Goal: Information Seeking & Learning: Learn about a topic

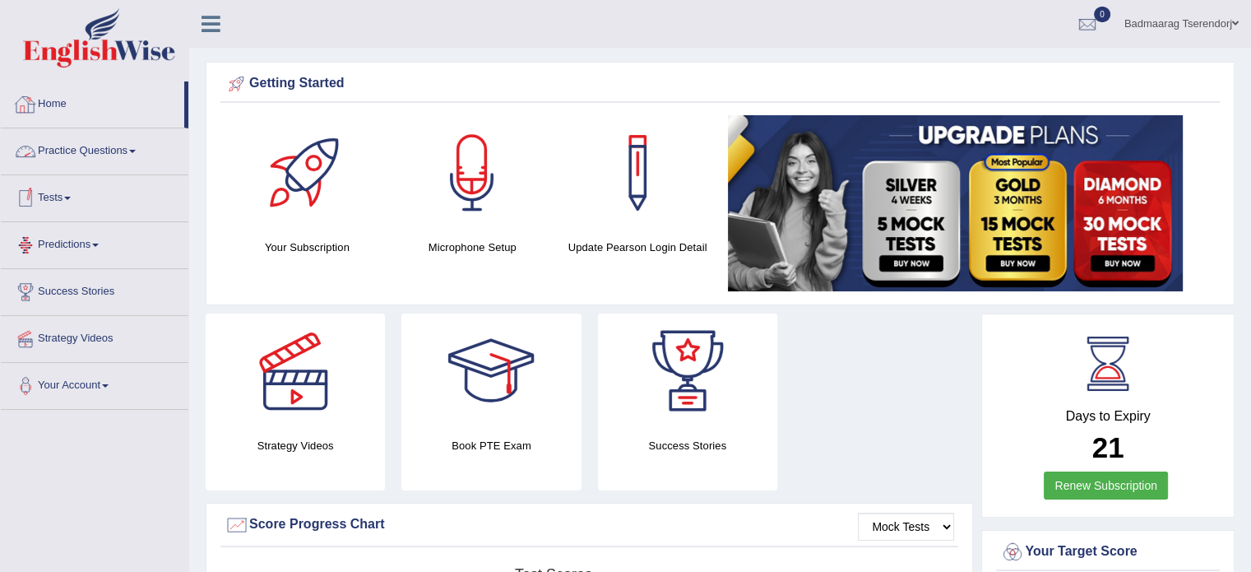
click at [135, 150] on span at bounding box center [132, 151] width 7 height 3
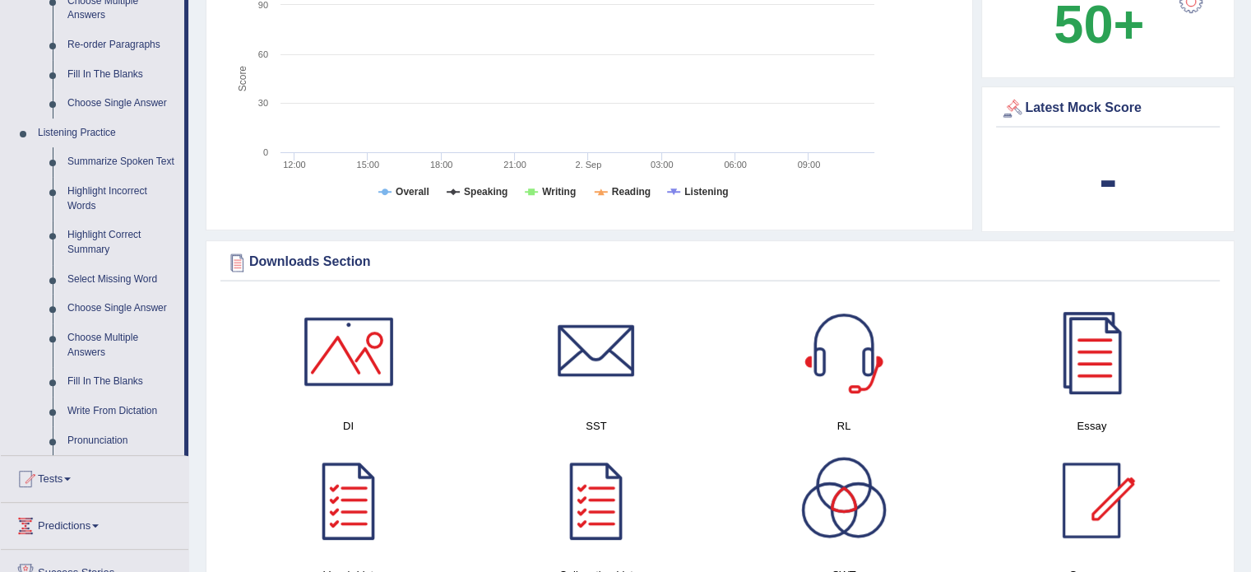
scroll to position [658, 0]
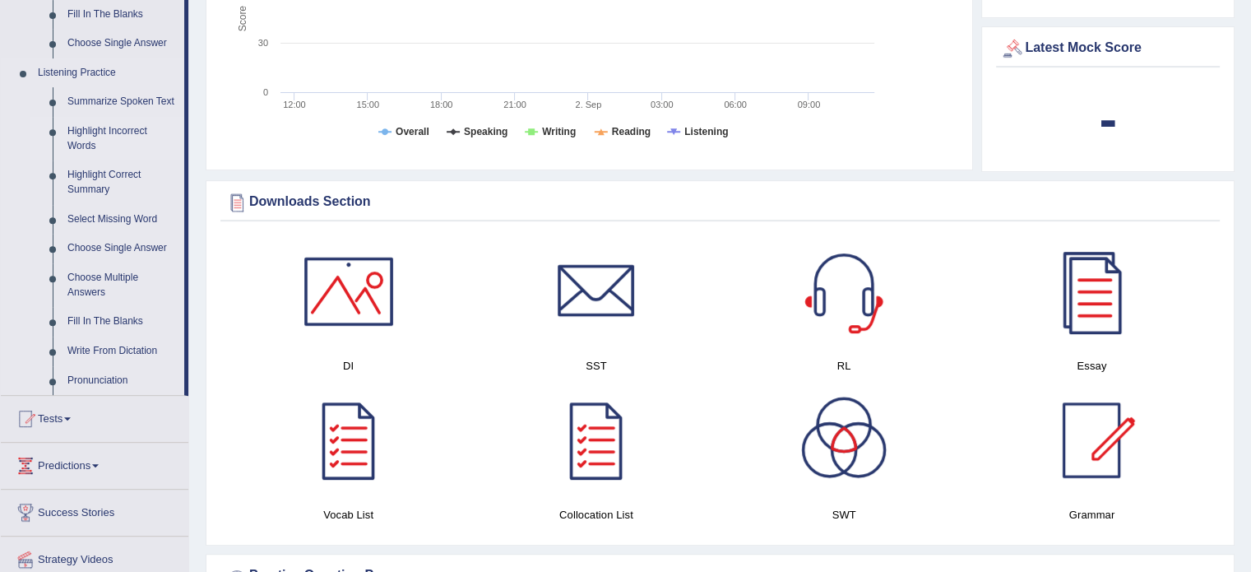
click at [101, 125] on link "Highlight Incorrect Words" at bounding box center [122, 139] width 124 height 44
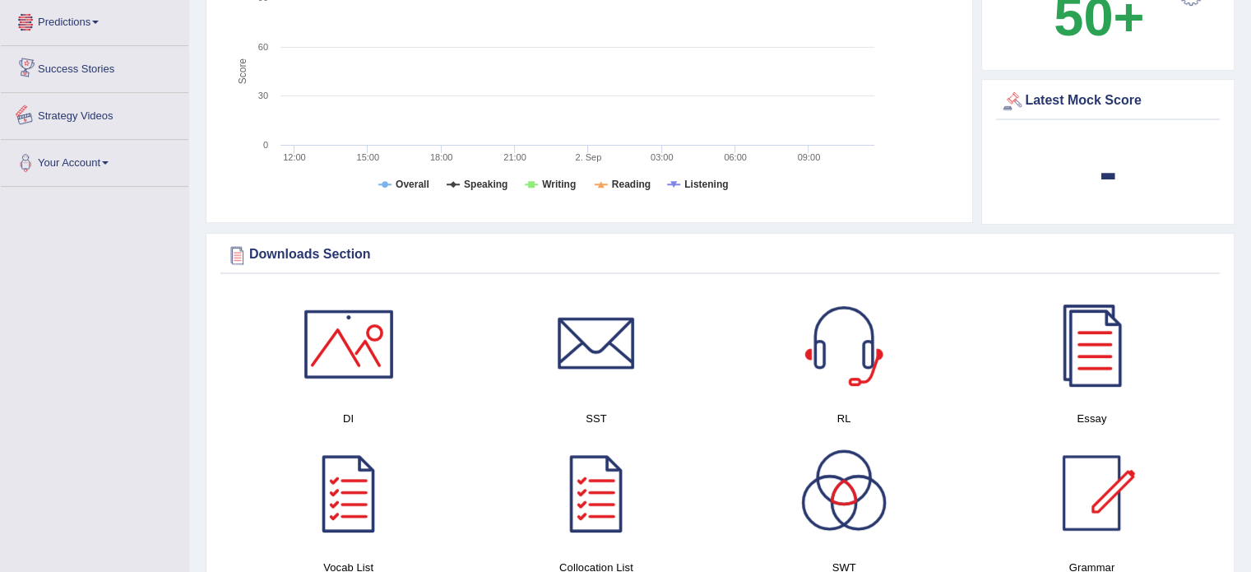
scroll to position [1027, 0]
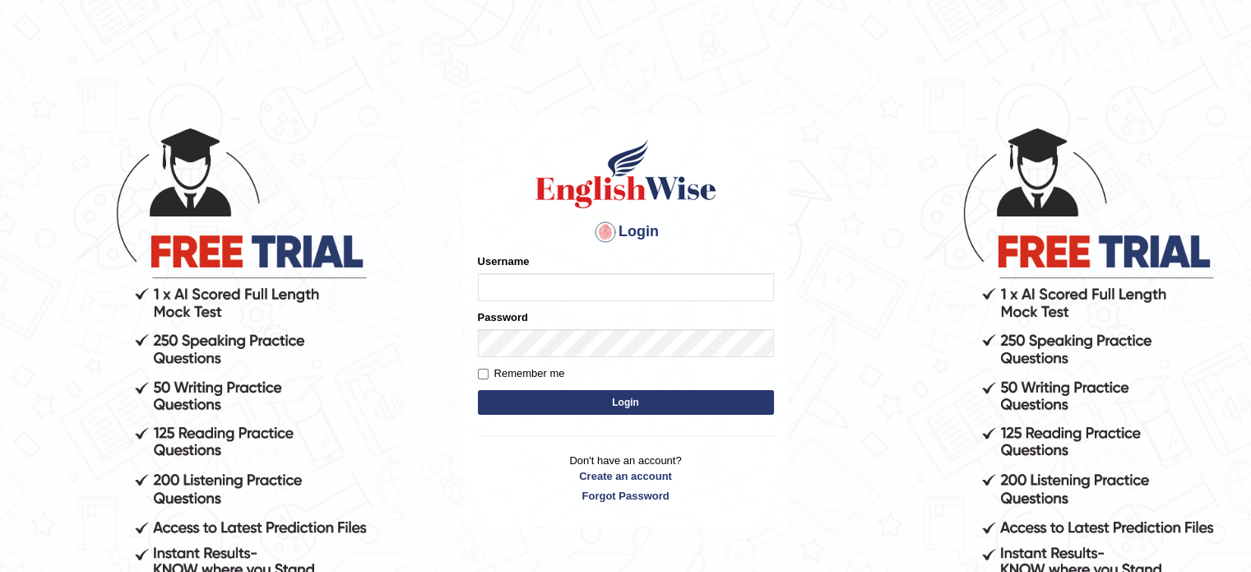
type input "Badmaarag"
click at [543, 397] on button "Login" at bounding box center [626, 402] width 296 height 25
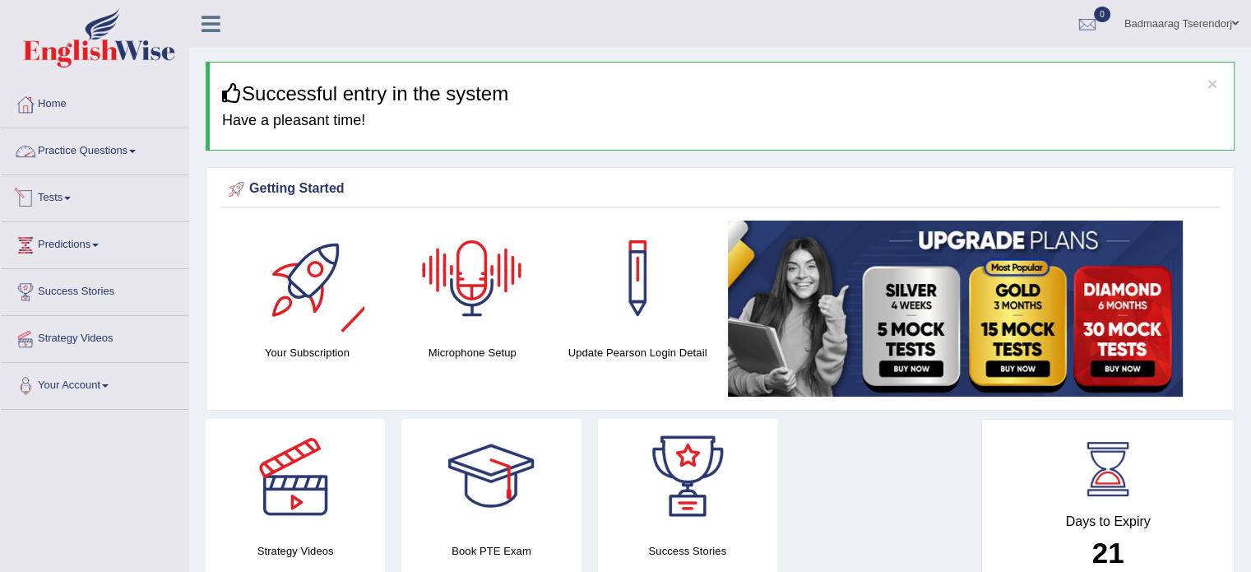
click at [112, 152] on link "Practice Questions" at bounding box center [95, 148] width 188 height 41
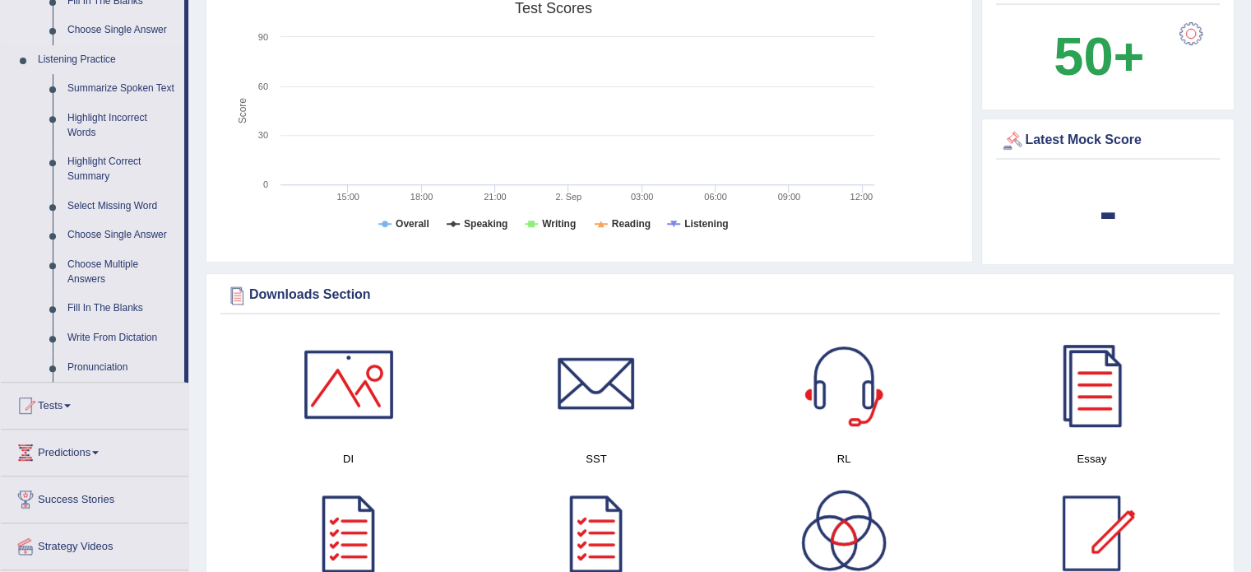
scroll to position [658, 0]
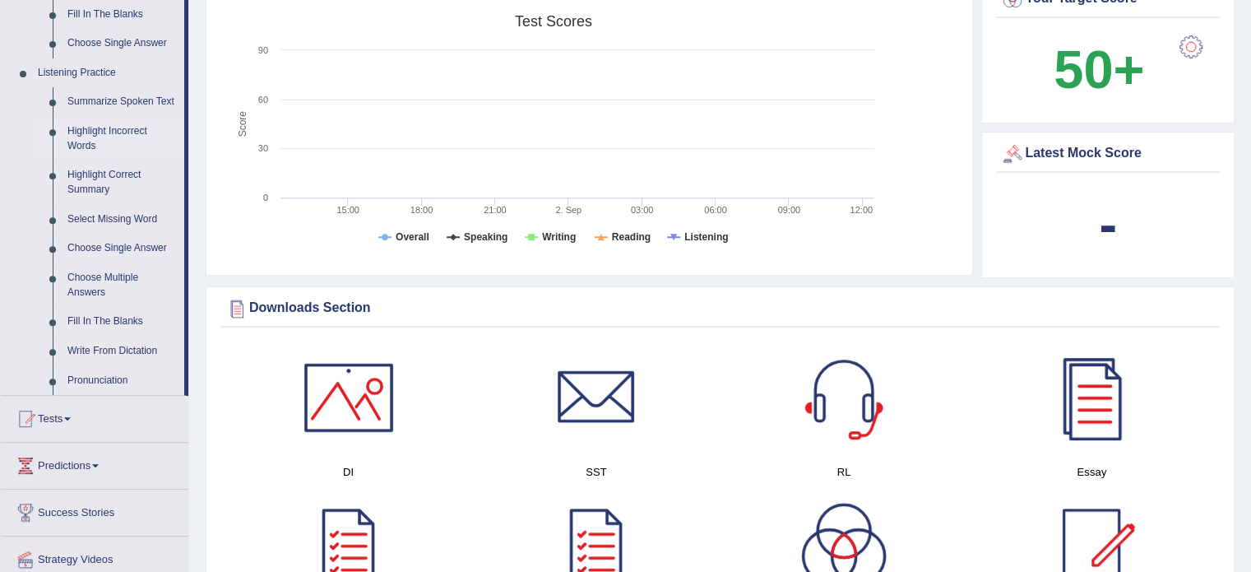
click at [101, 132] on link "Highlight Incorrect Words" at bounding box center [122, 139] width 124 height 44
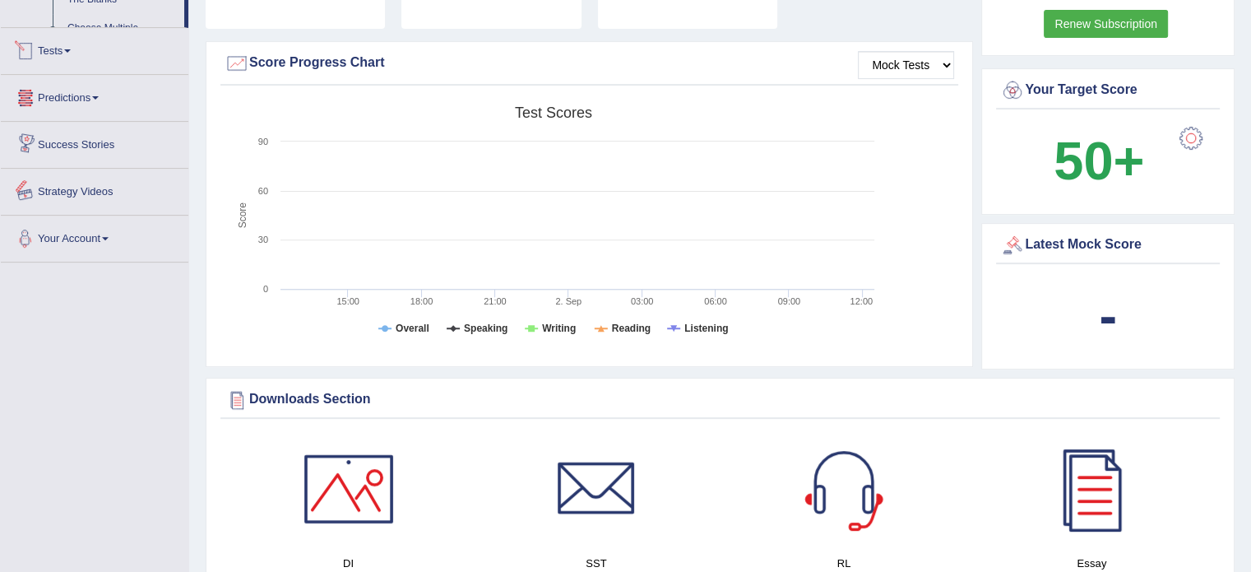
scroll to position [1069, 0]
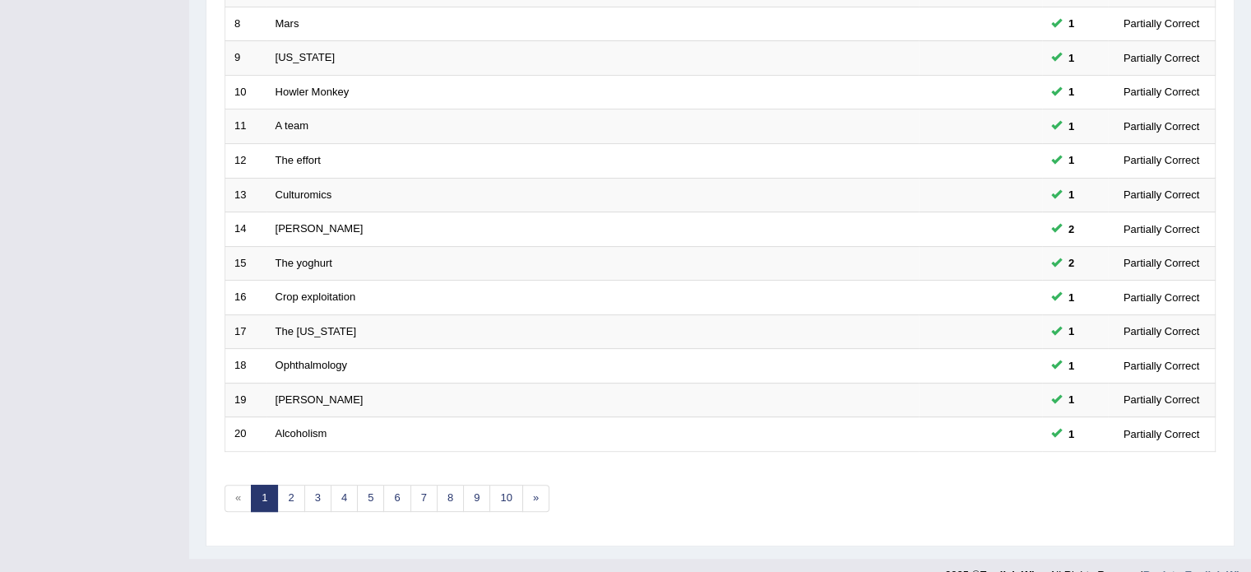
scroll to position [512, 0]
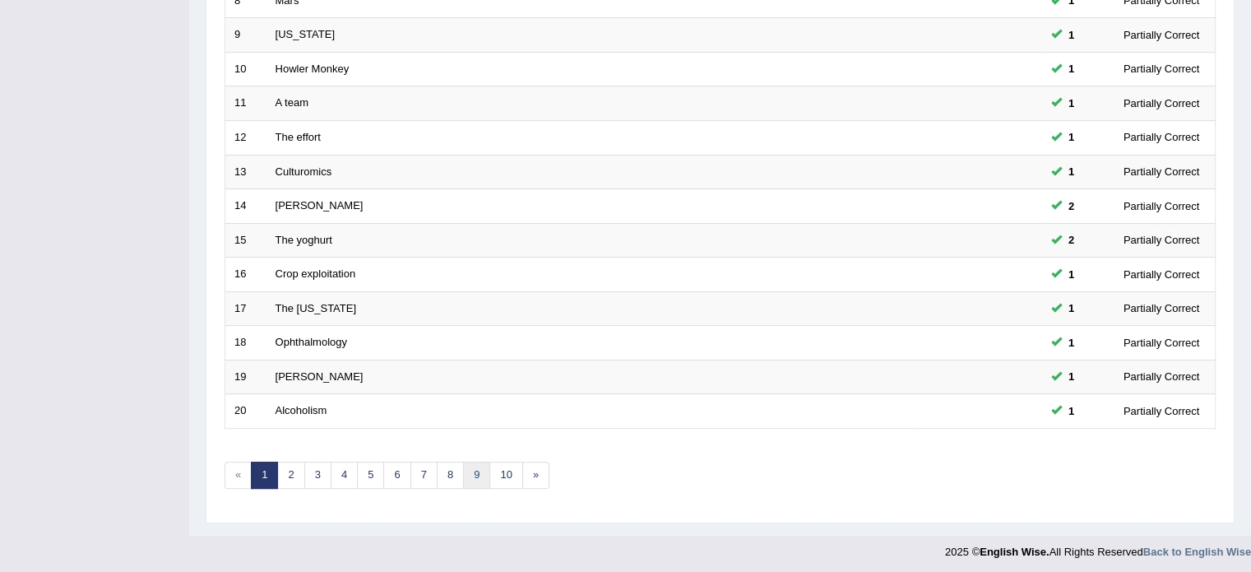
click at [470, 470] on link "9" at bounding box center [476, 474] width 27 height 27
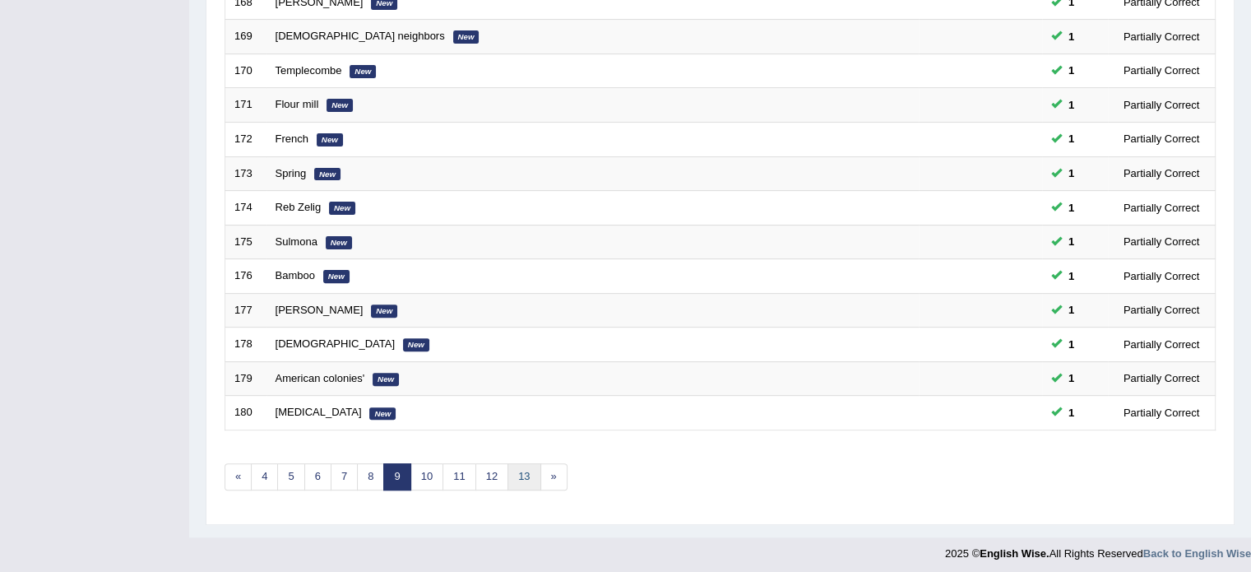
scroll to position [512, 0]
click at [430, 475] on link "10" at bounding box center [426, 474] width 33 height 27
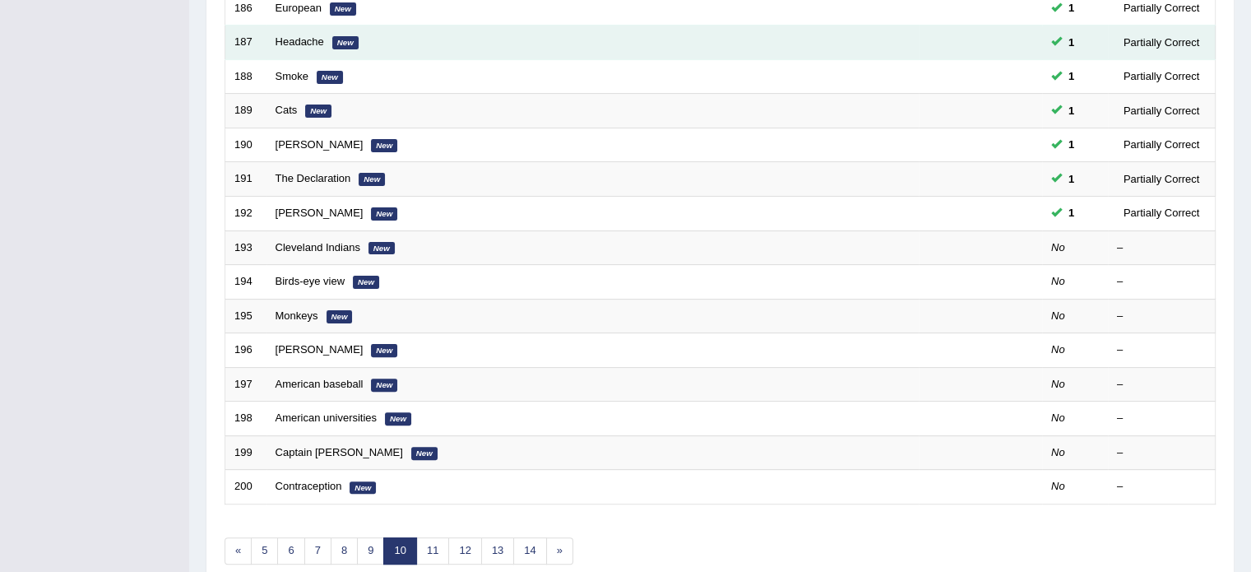
scroll to position [430, 0]
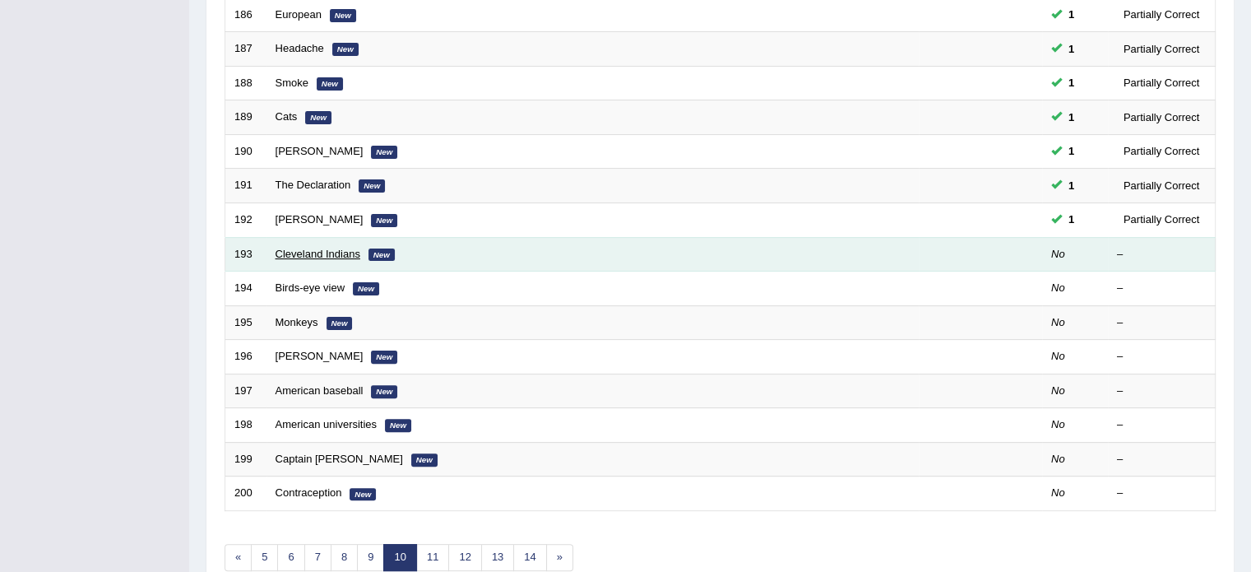
click at [290, 248] on link "Cleveland Indians" at bounding box center [318, 254] width 85 height 12
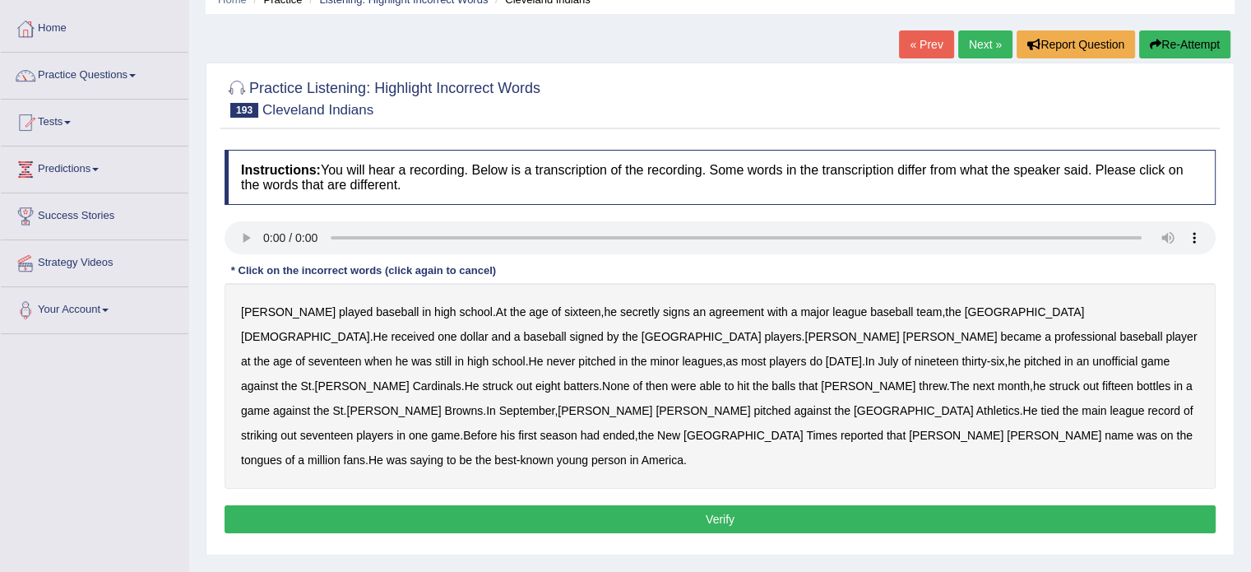
scroll to position [82, 0]
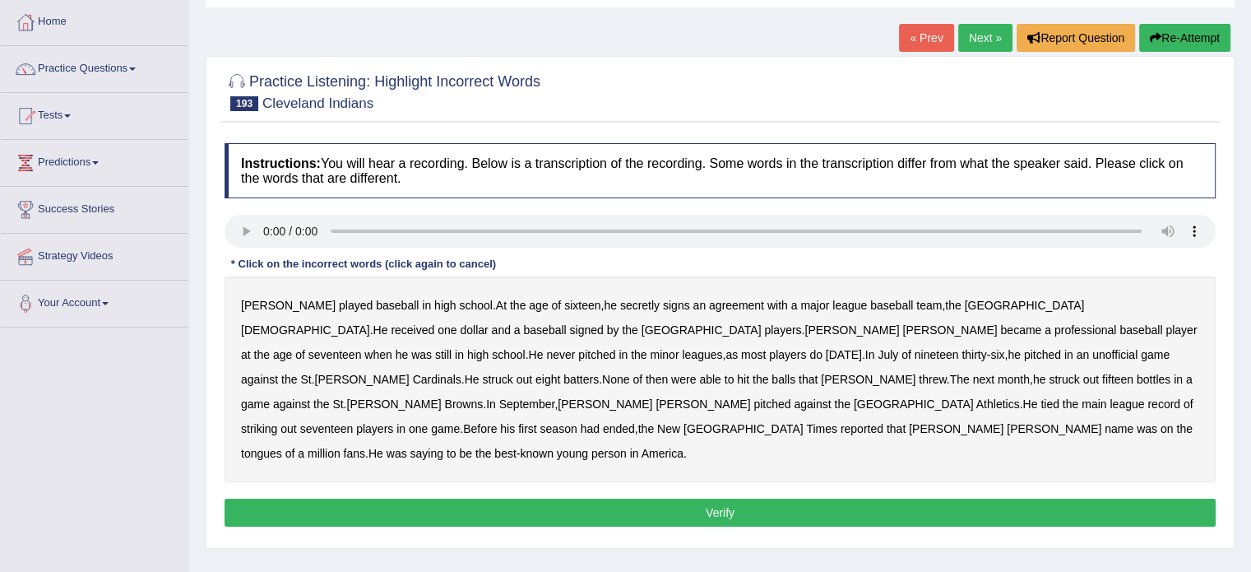
click at [832, 304] on b "league" at bounding box center [849, 305] width 35 height 13
click at [832, 302] on b "league" at bounding box center [849, 305] width 35 height 13
click at [832, 299] on b "league" at bounding box center [849, 305] width 35 height 13
click at [412, 498] on button "Verify" at bounding box center [720, 512] width 991 height 28
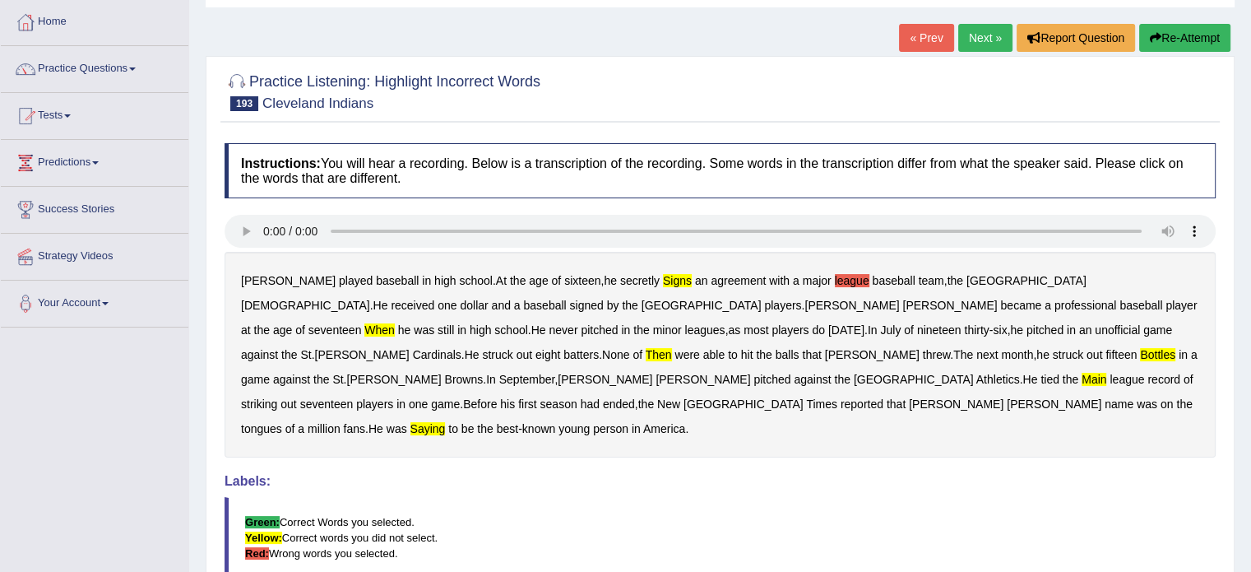
click at [976, 29] on link "Next »" at bounding box center [985, 38] width 54 height 28
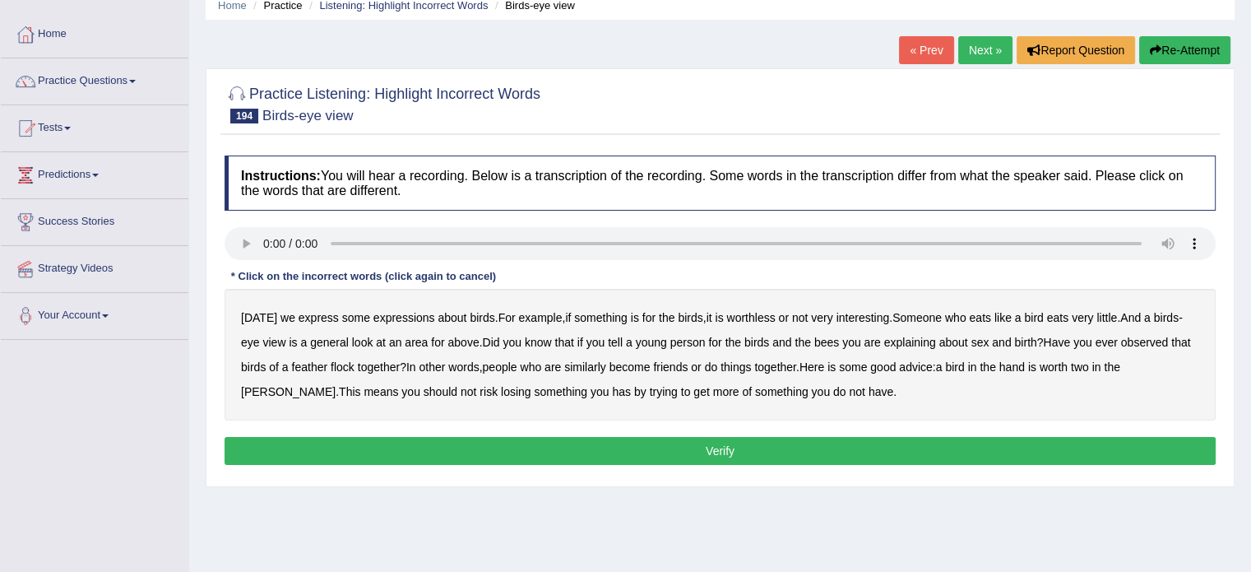
scroll to position [82, 0]
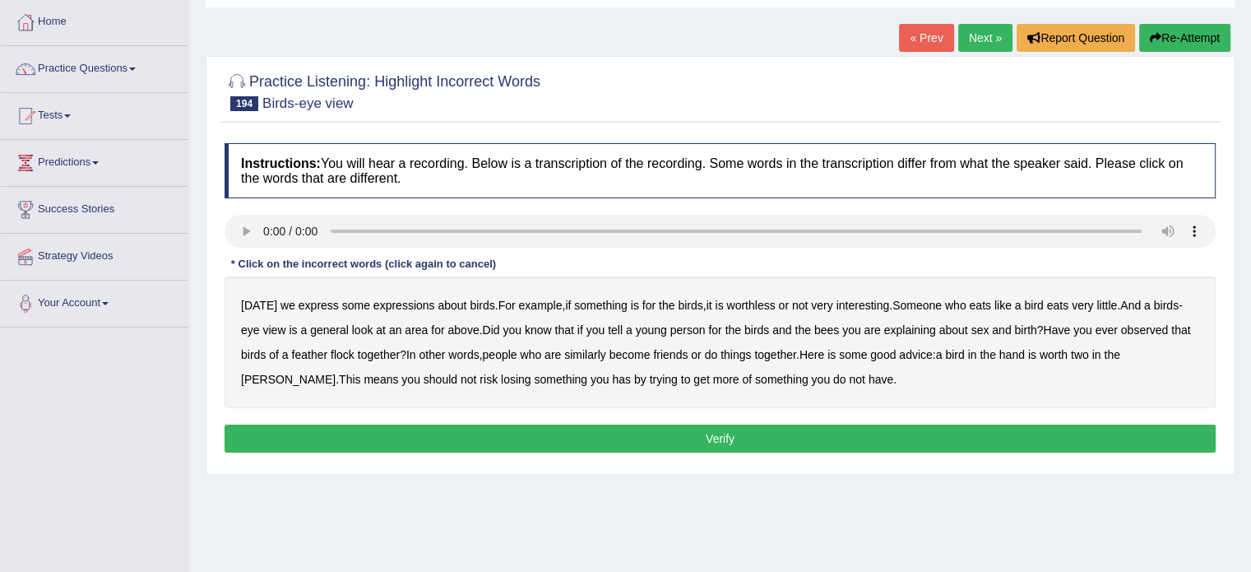
click at [307, 299] on b "express" at bounding box center [319, 305] width 40 height 13
click at [664, 437] on button "Verify" at bounding box center [720, 438] width 991 height 28
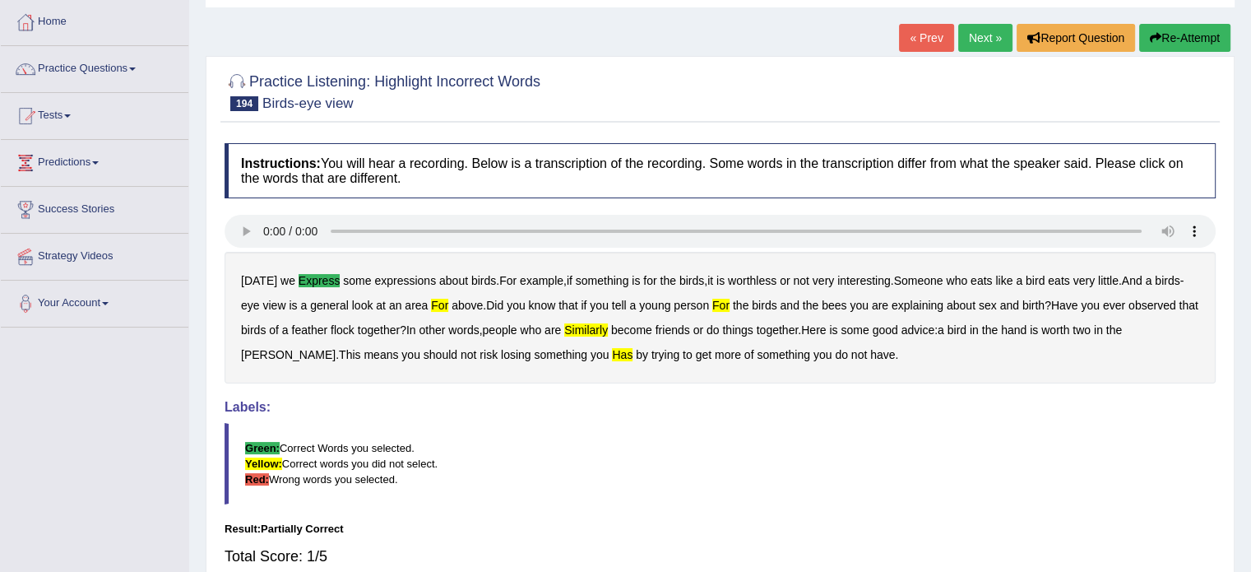
click at [984, 32] on link "Next »" at bounding box center [985, 38] width 54 height 28
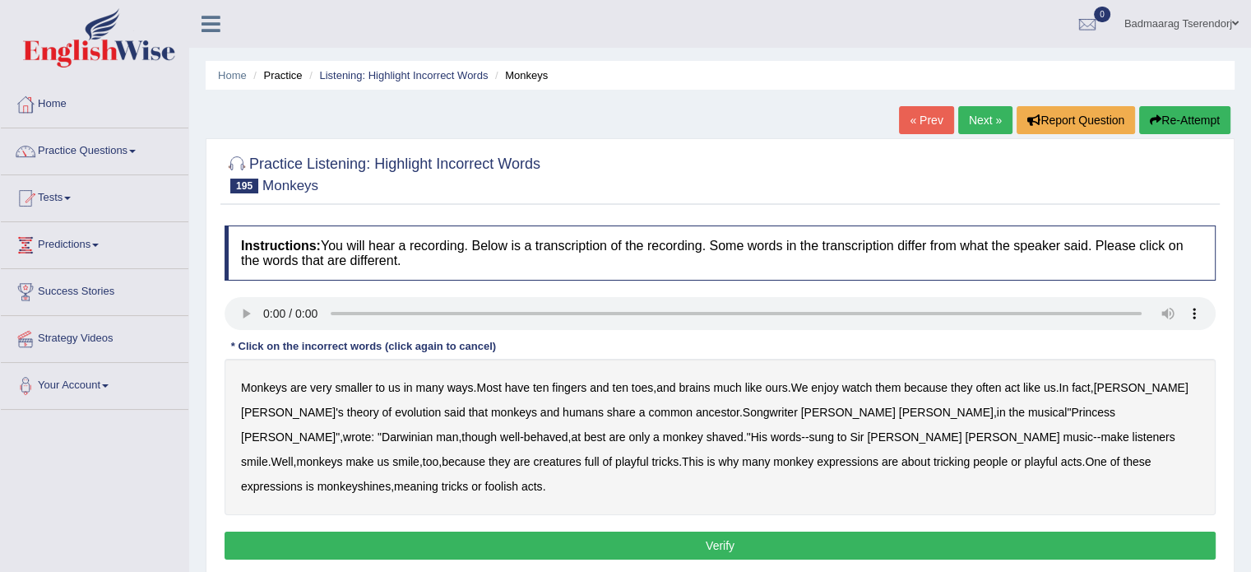
click at [743, 407] on b "Songwriter" at bounding box center [770, 412] width 55 height 13
click at [543, 480] on b "acts" at bounding box center [531, 486] width 21 height 13
click at [890, 531] on button "Verify" at bounding box center [720, 545] width 991 height 28
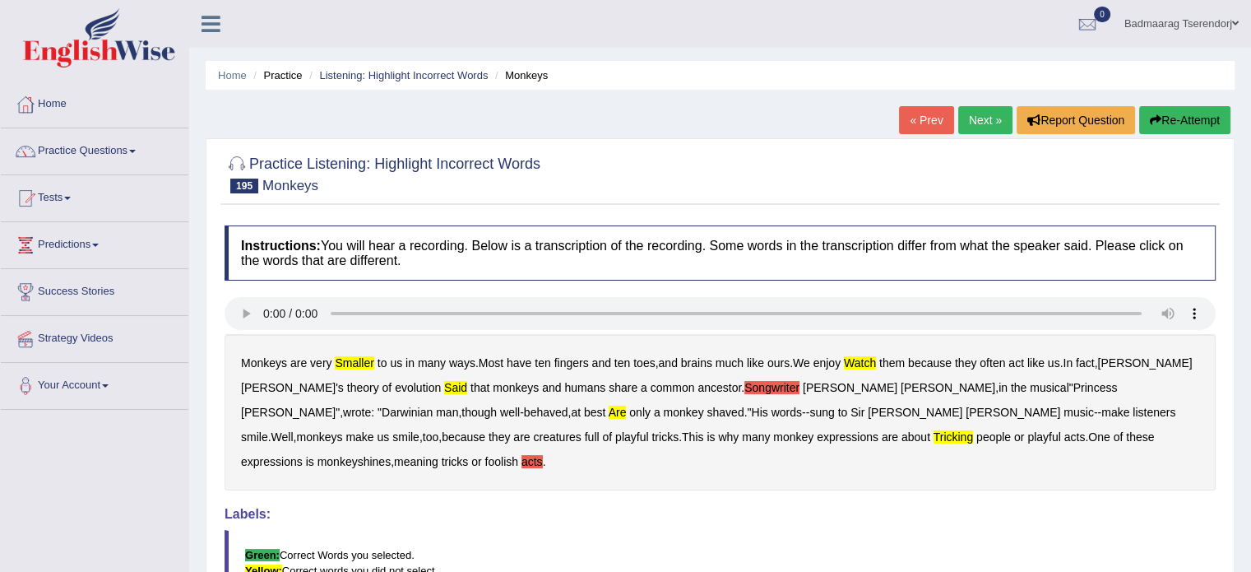
click at [986, 123] on link "Next »" at bounding box center [985, 120] width 54 height 28
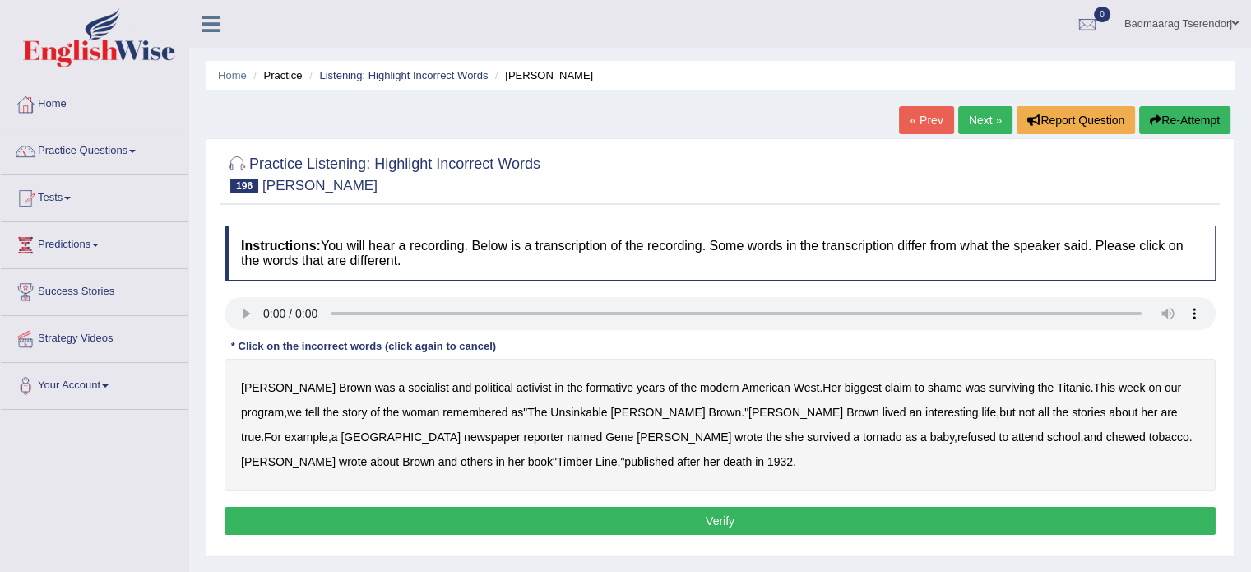
click at [408, 387] on b "socialist" at bounding box center [428, 387] width 41 height 13
click at [334, 515] on button "Verify" at bounding box center [720, 521] width 991 height 28
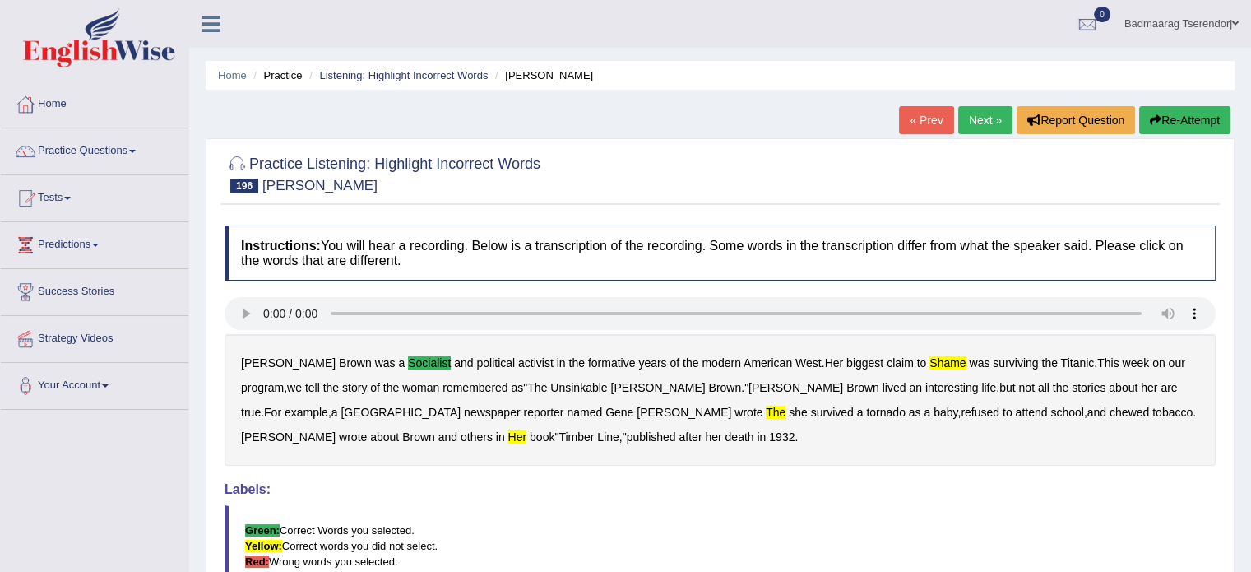
click at [994, 118] on link "Next »" at bounding box center [985, 120] width 54 height 28
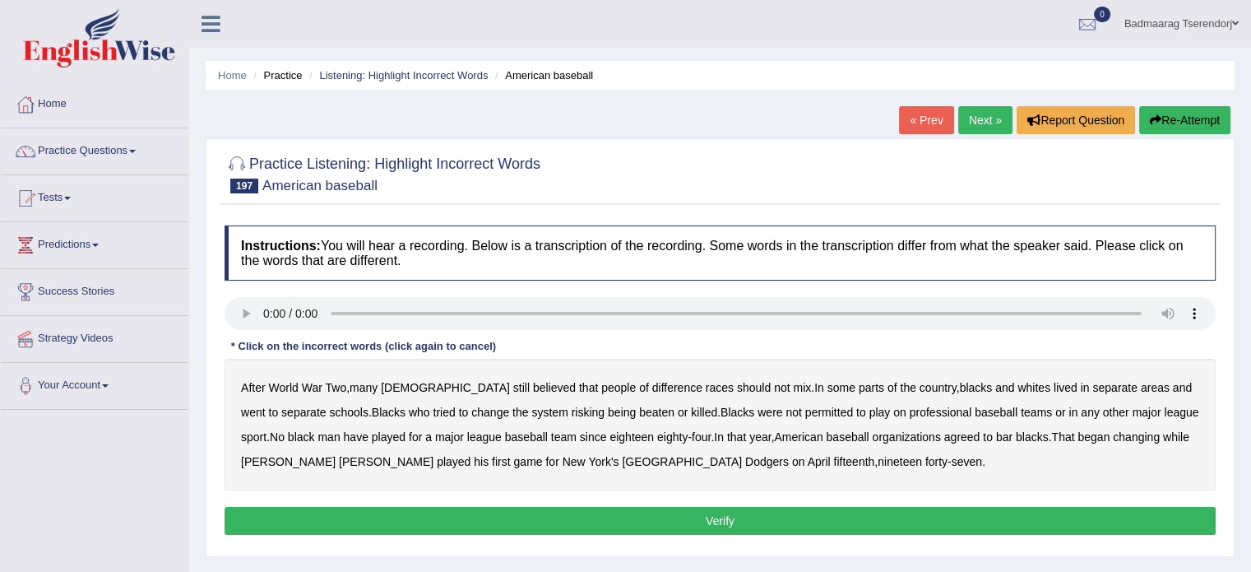
click at [1163, 430] on b "while" at bounding box center [1176, 436] width 26 height 13
click at [635, 519] on button "Verify" at bounding box center [720, 521] width 991 height 28
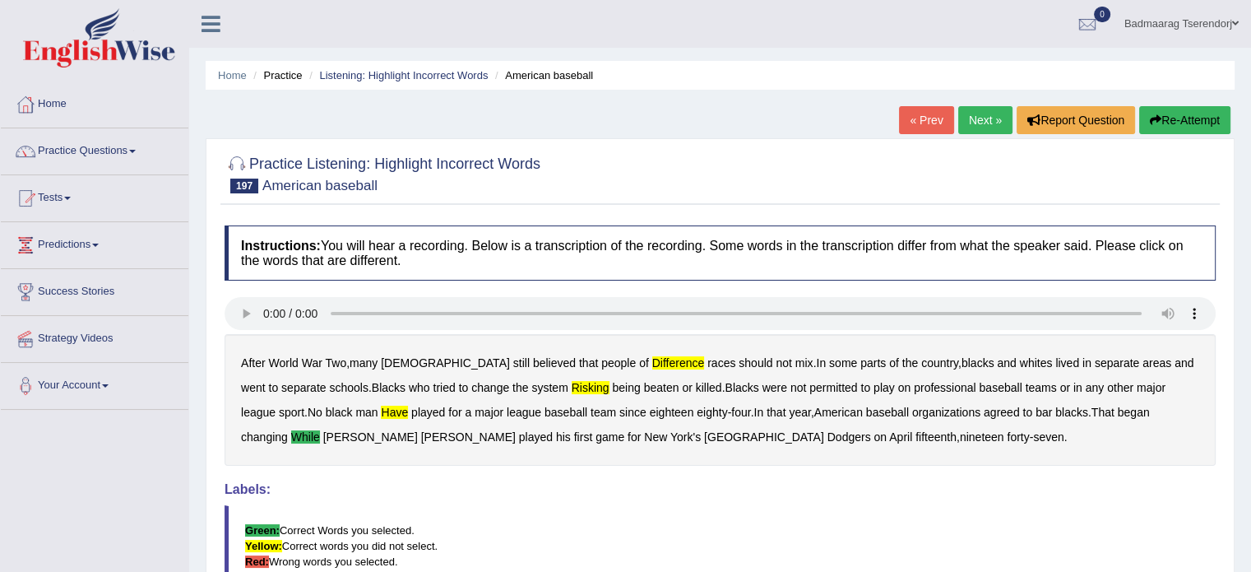
click at [970, 115] on link "Next »" at bounding box center [985, 120] width 54 height 28
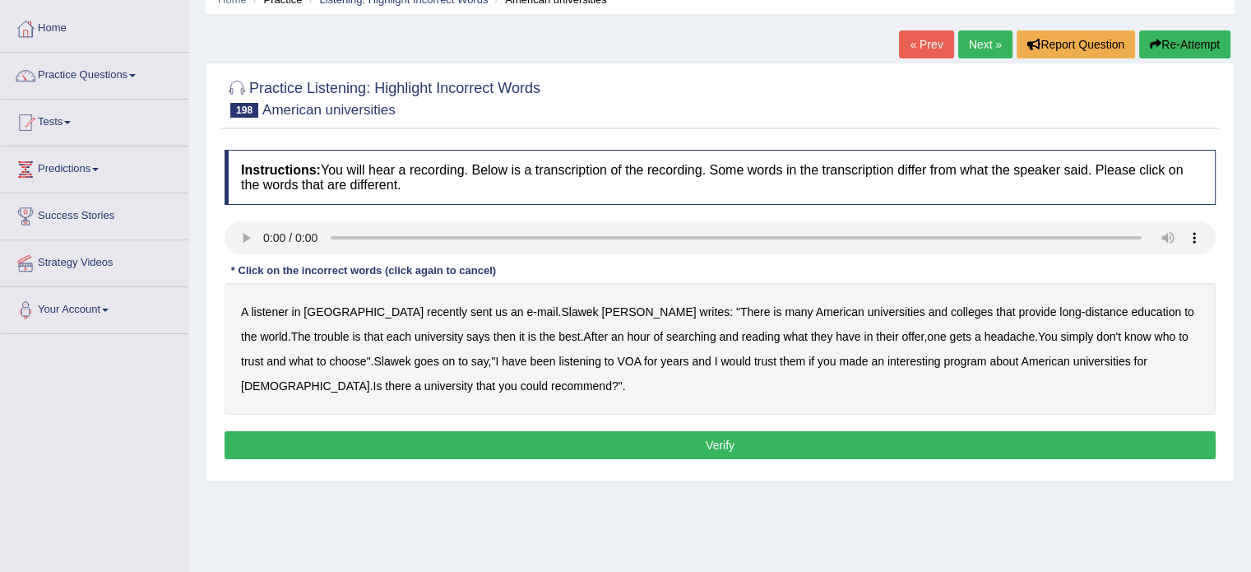
scroll to position [82, 0]
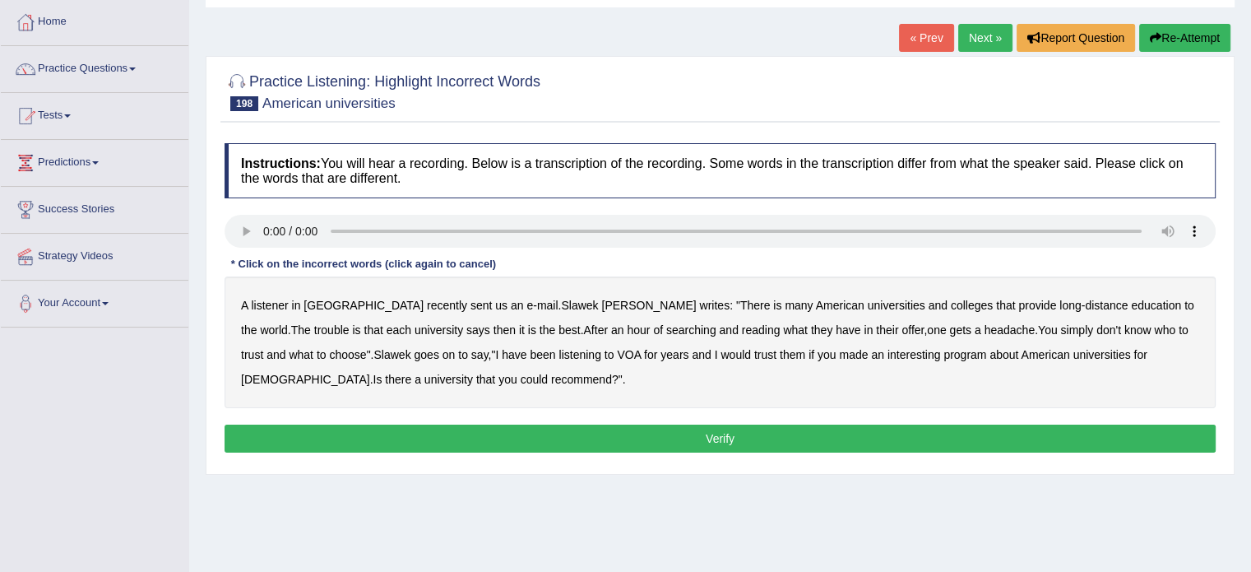
click at [370, 373] on b "foreigners" at bounding box center [305, 379] width 129 height 13
click at [521, 374] on b "could" at bounding box center [534, 379] width 27 height 13
click at [596, 440] on button "Verify" at bounding box center [720, 438] width 991 height 28
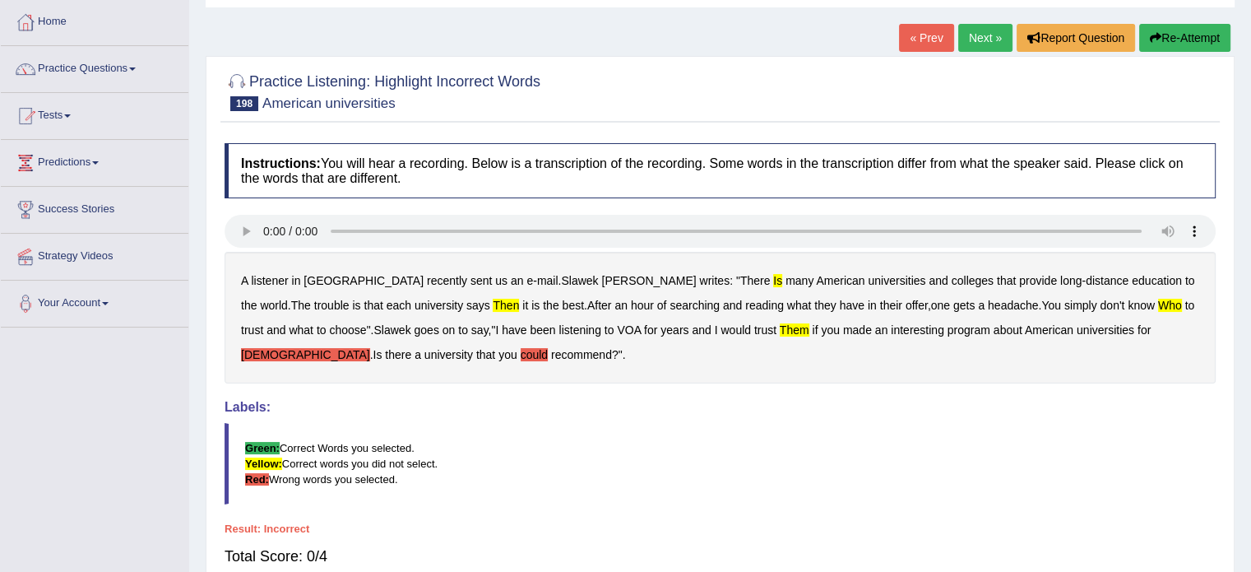
click at [985, 30] on link "Next »" at bounding box center [985, 38] width 54 height 28
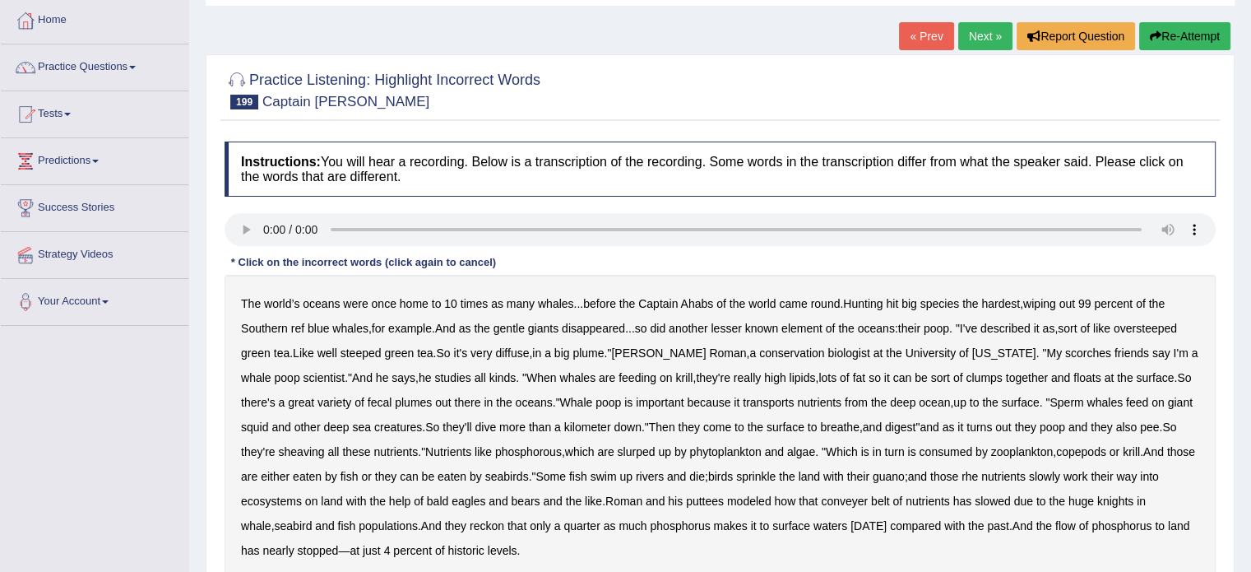
scroll to position [165, 0]
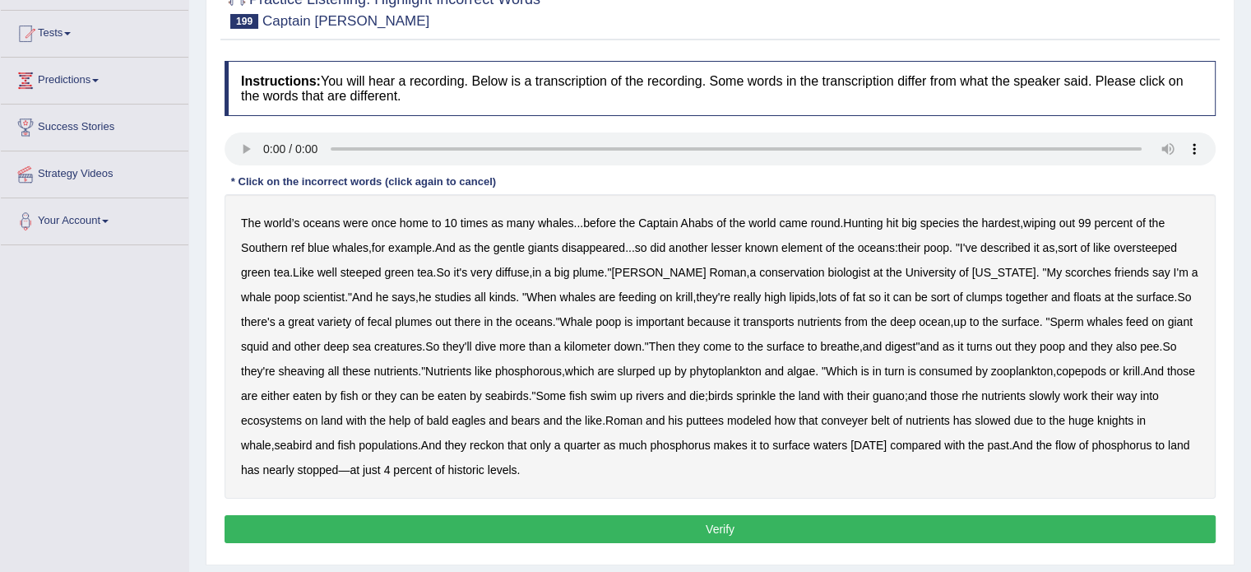
click at [701, 220] on b "Ahabs" at bounding box center [697, 222] width 33 height 13
click at [553, 246] on b "giants" at bounding box center [543, 247] width 30 height 13
click at [1065, 269] on b "scorches" at bounding box center [1088, 272] width 46 height 13
click at [374, 342] on b "creatures" at bounding box center [398, 346] width 48 height 13
click at [278, 368] on b "sheaving" at bounding box center [301, 370] width 46 height 13
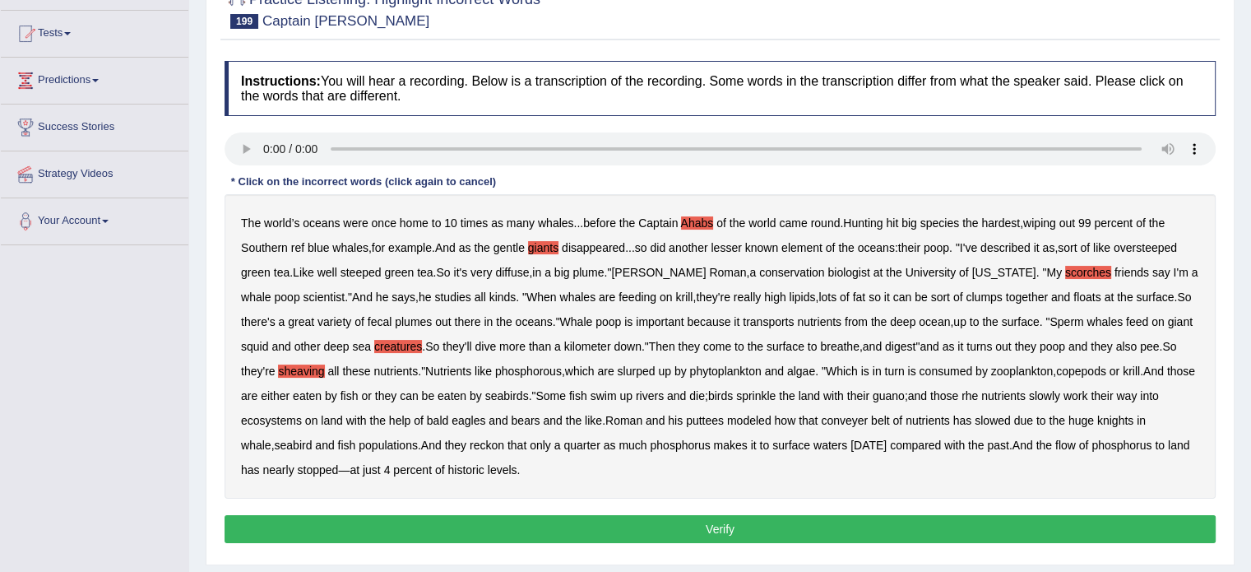
click at [695, 418] on b "puttees" at bounding box center [705, 420] width 38 height 13
click at [1121, 417] on b "knights" at bounding box center [1115, 420] width 36 height 13
click at [480, 519] on button "Verify" at bounding box center [720, 529] width 991 height 28
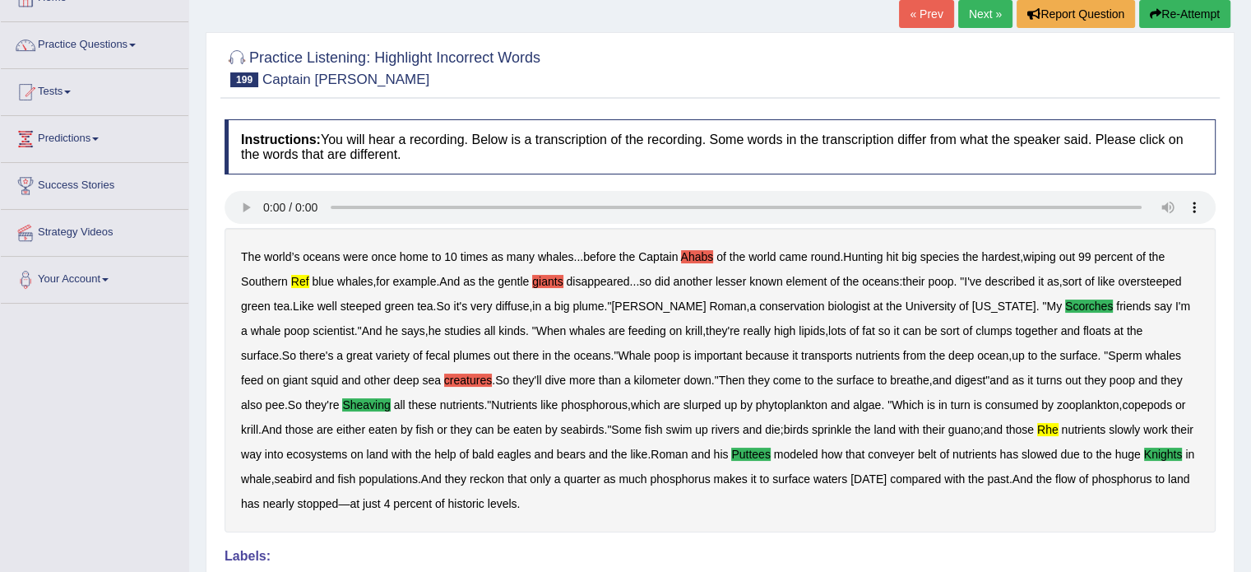
scroll to position [0, 0]
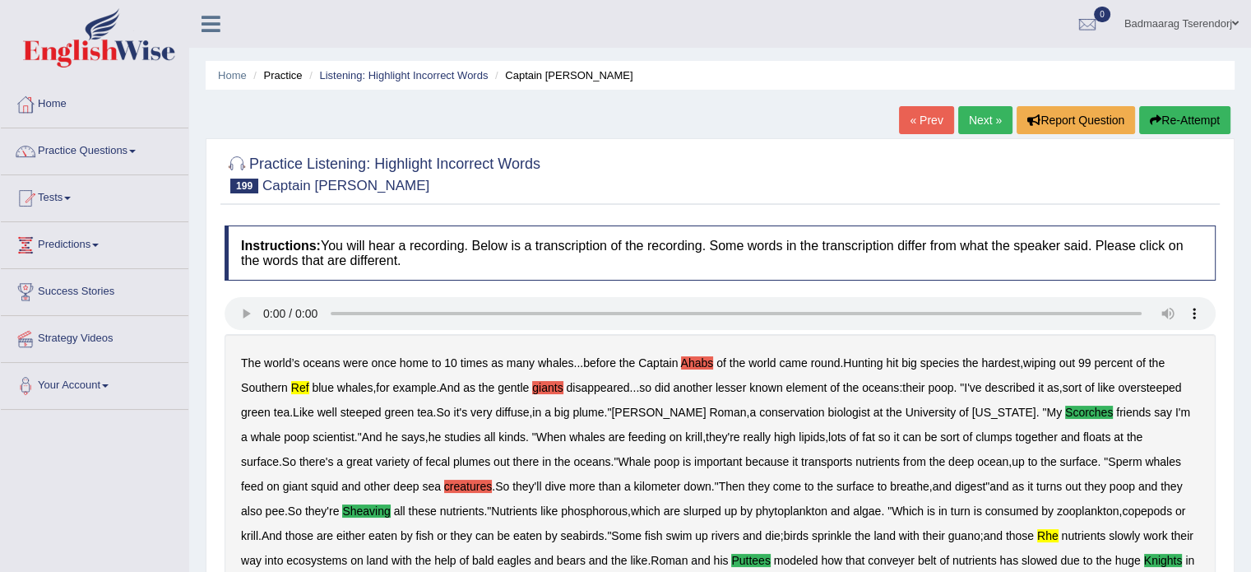
click at [980, 116] on link "Next »" at bounding box center [985, 120] width 54 height 28
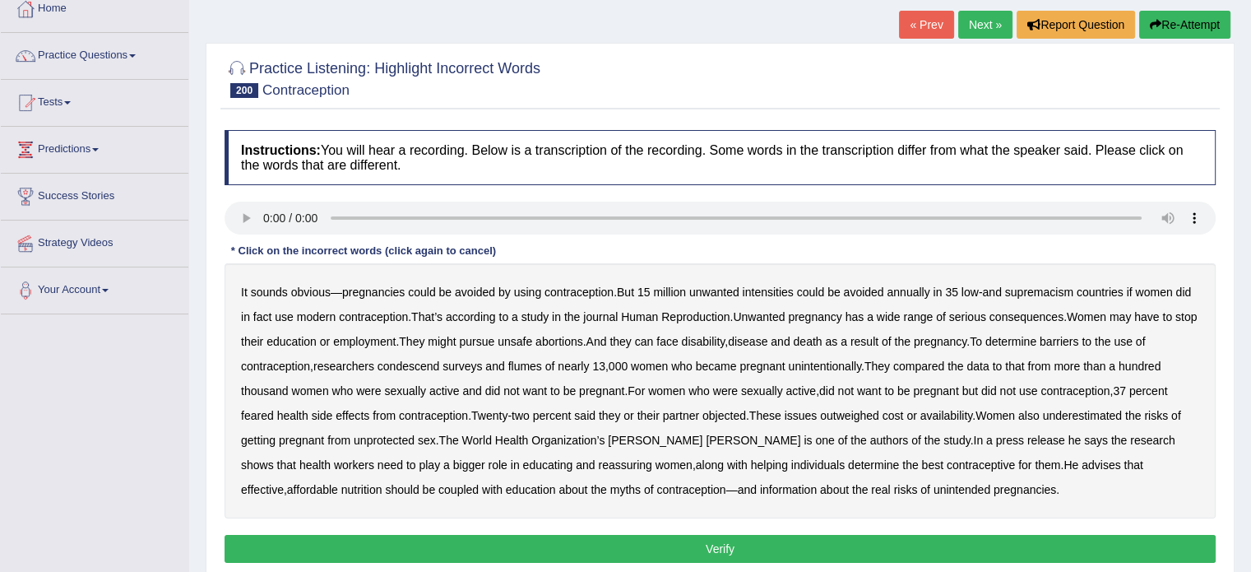
scroll to position [165, 0]
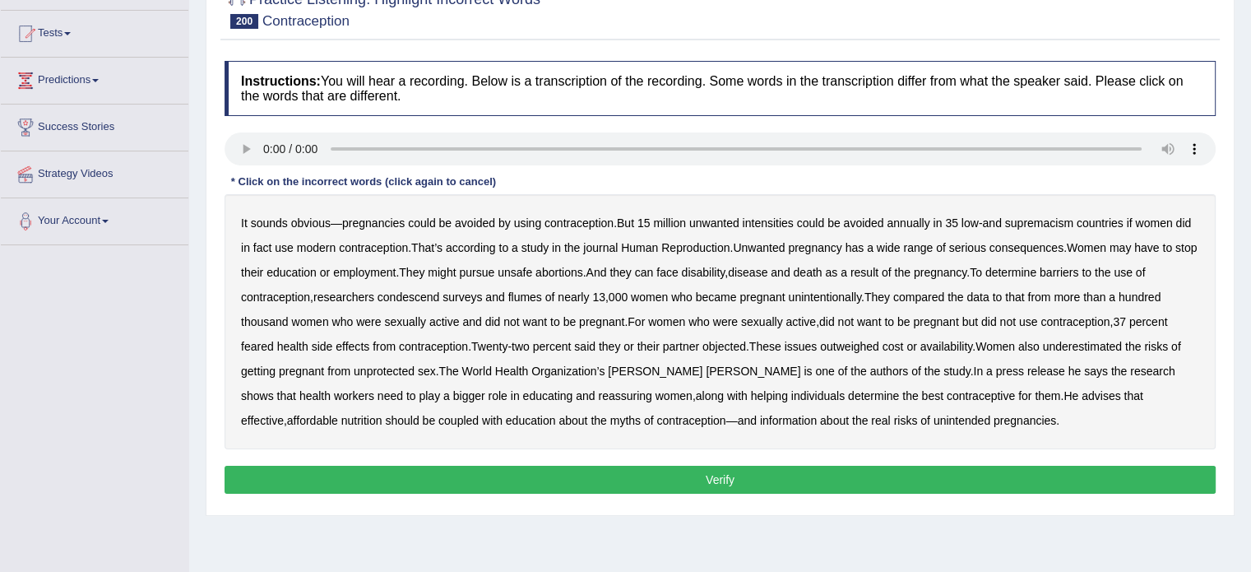
click at [762, 220] on b "intensities" at bounding box center [767, 222] width 51 height 13
click at [526, 290] on b "flumes" at bounding box center [525, 296] width 34 height 13
click at [382, 414] on b "nutrition" at bounding box center [361, 420] width 41 height 13
click at [1053, 216] on b "supremacism" at bounding box center [1039, 222] width 68 height 13
click at [849, 476] on button "Verify" at bounding box center [720, 480] width 991 height 28
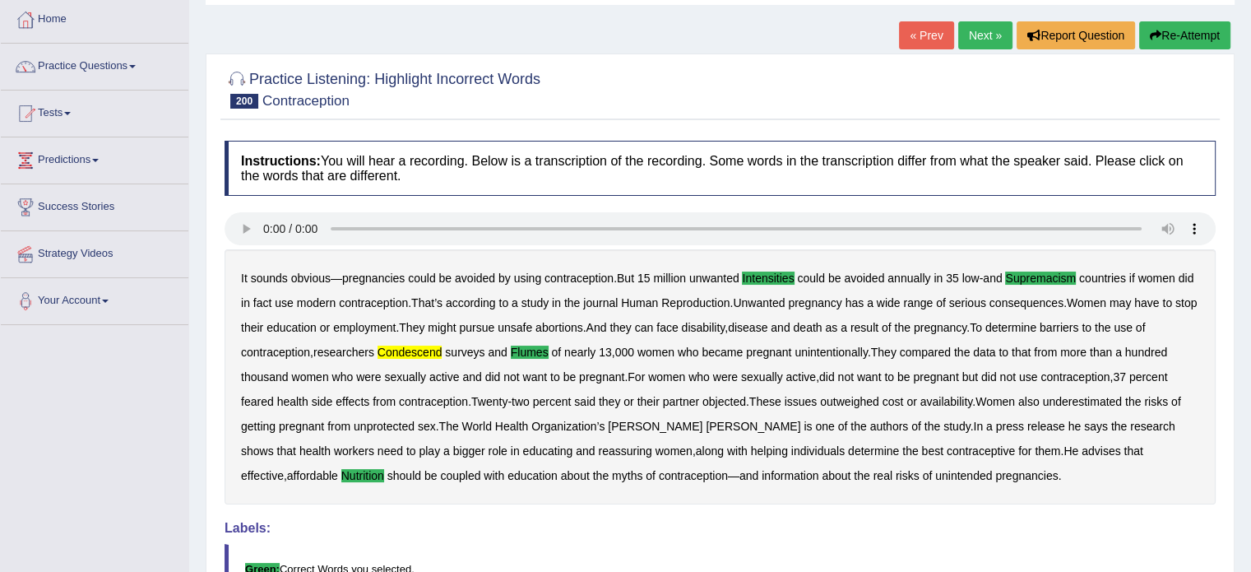
scroll to position [82, 0]
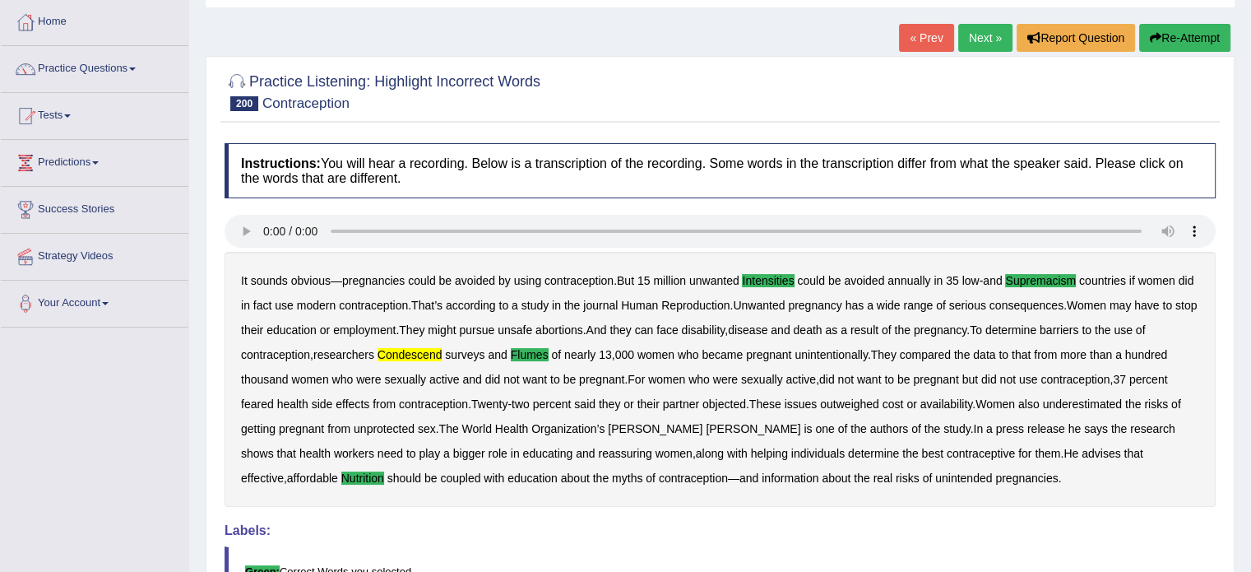
click at [976, 35] on link "Next »" at bounding box center [985, 38] width 54 height 28
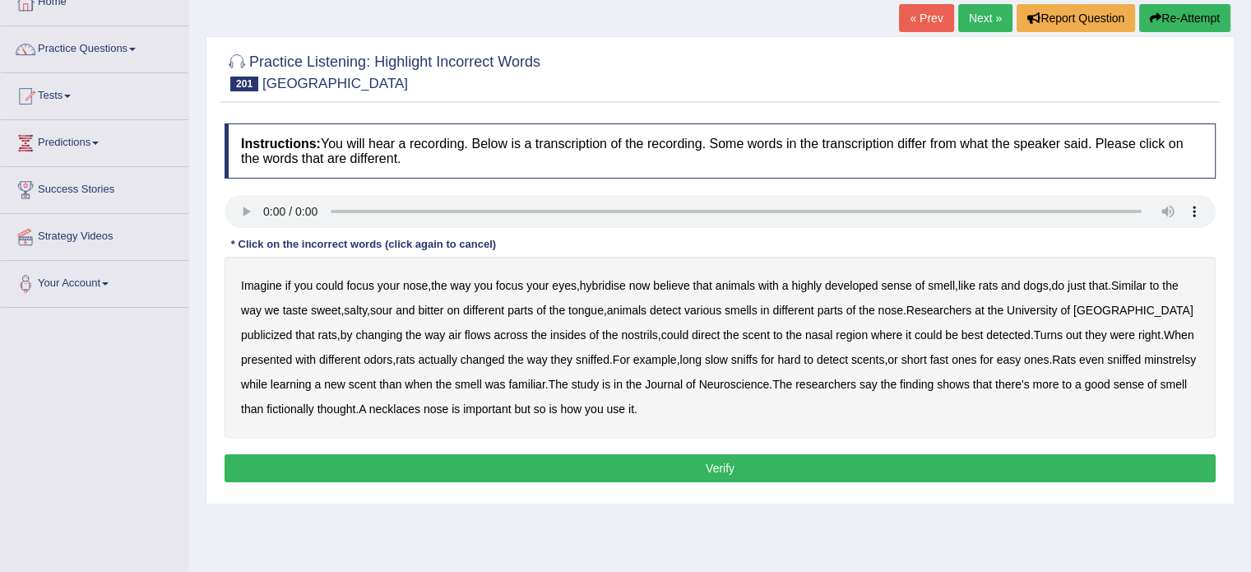
scroll to position [165, 0]
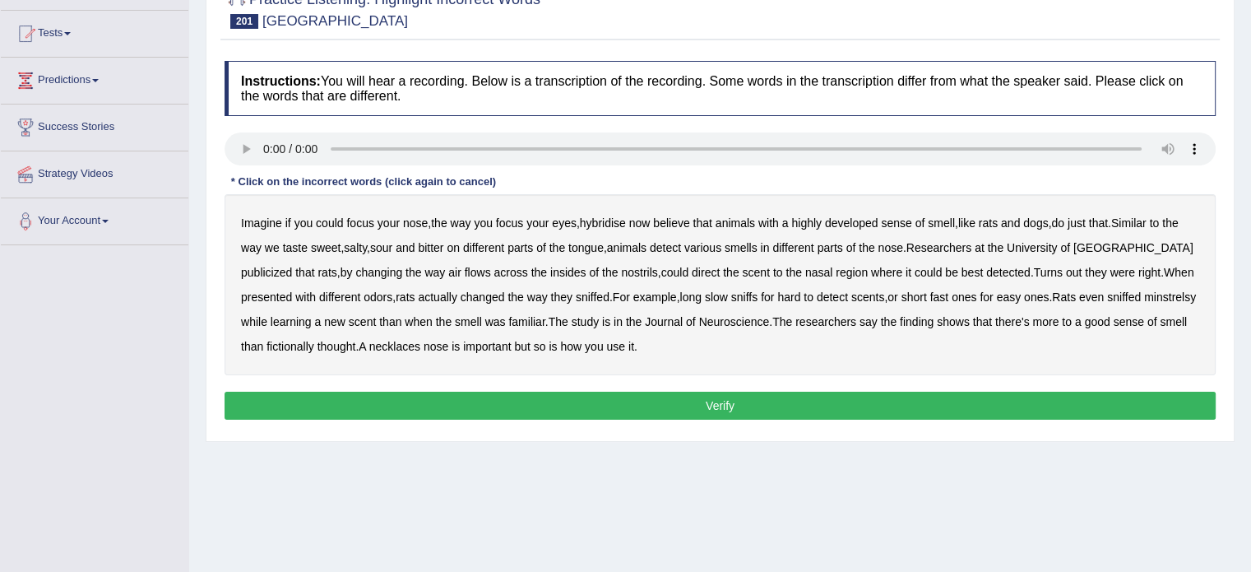
click at [605, 220] on b "hybridise" at bounding box center [603, 222] width 46 height 13
click at [720, 244] on b "various" at bounding box center [702, 247] width 37 height 13
click at [292, 266] on b "publicized" at bounding box center [266, 272] width 51 height 13
click at [1144, 304] on b "minstrelsy" at bounding box center [1170, 296] width 52 height 13
click at [667, 403] on button "Verify" at bounding box center [720, 406] width 991 height 28
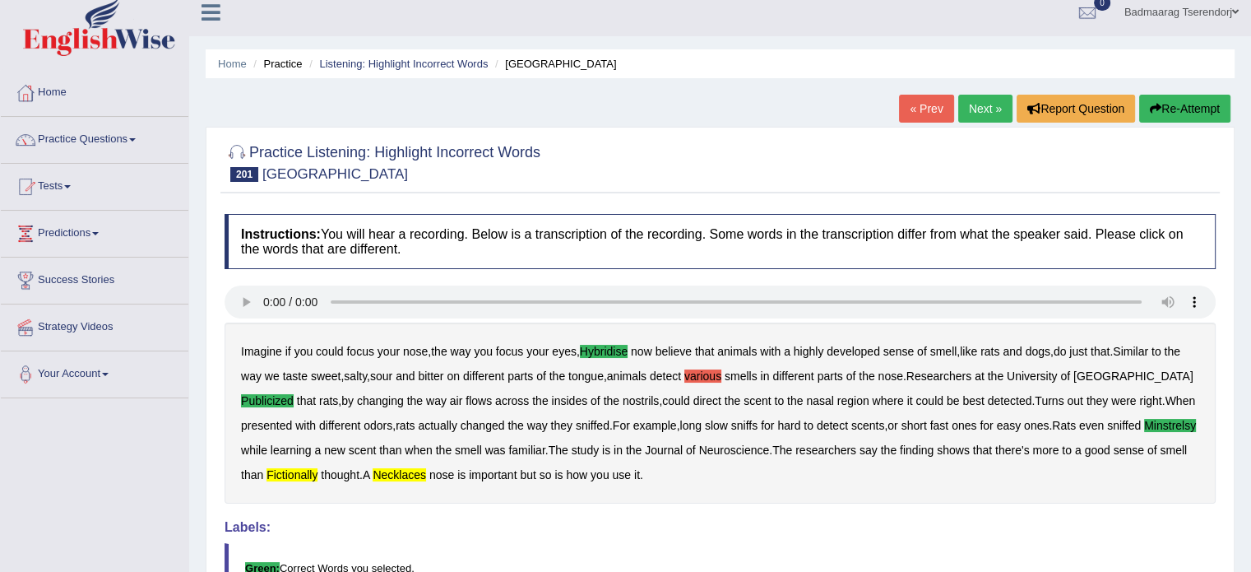
scroll to position [0, 0]
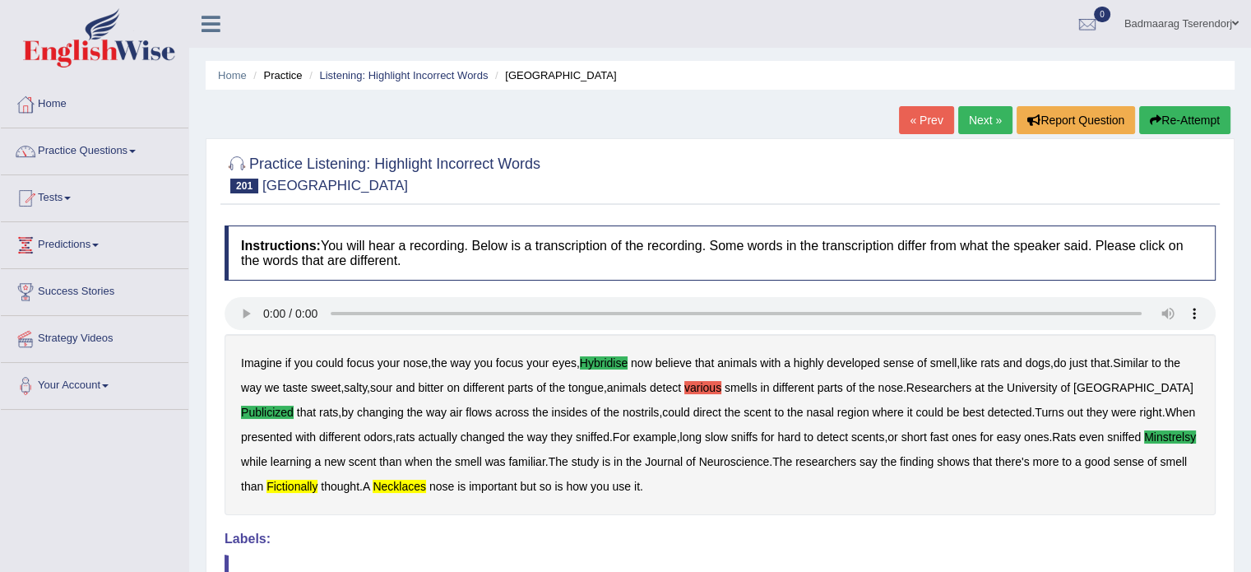
click at [966, 122] on link "Next »" at bounding box center [985, 120] width 54 height 28
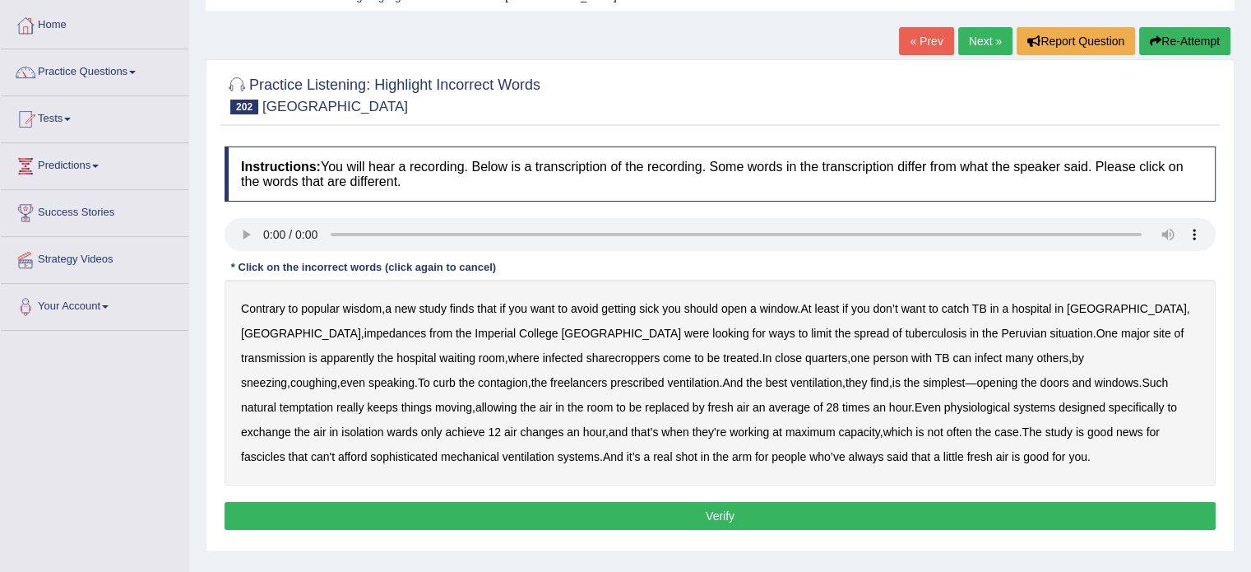
scroll to position [82, 0]
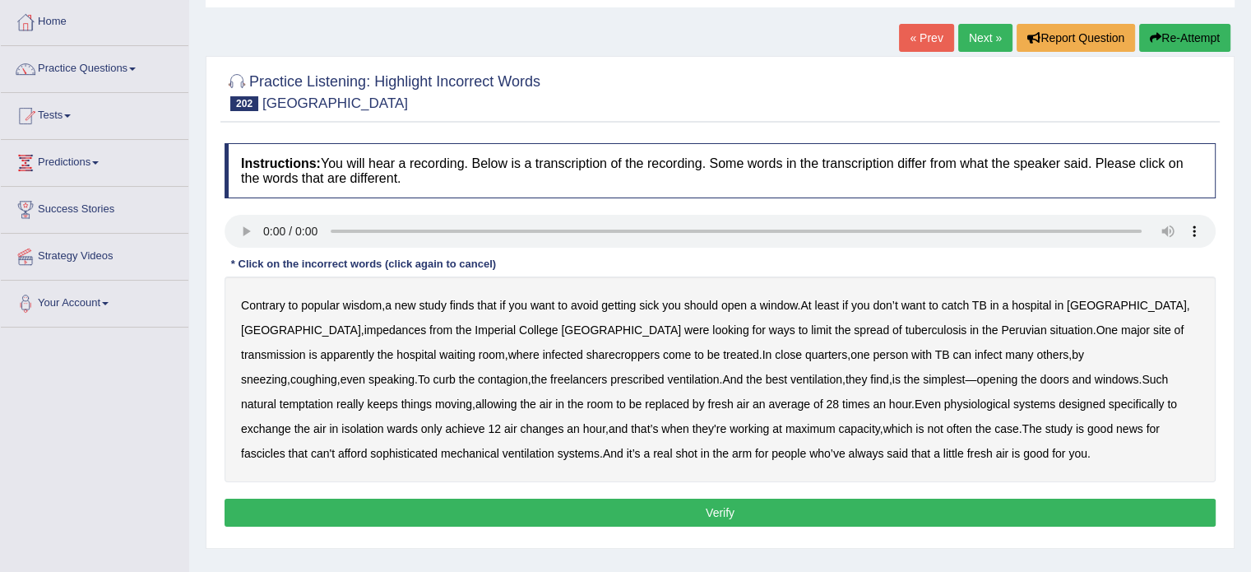
click at [427, 323] on b "impedances" at bounding box center [395, 329] width 63 height 13
click at [586, 348] on b "sharecroppers" at bounding box center [623, 354] width 74 height 13
click at [259, 368] on div "Contrary to popular wisdom , a new study finds that if you want to avoid gettin…" at bounding box center [720, 379] width 991 height 206
click at [550, 377] on b "freelancers" at bounding box center [578, 379] width 57 height 13
click at [333, 397] on b "temptation" at bounding box center [306, 403] width 53 height 13
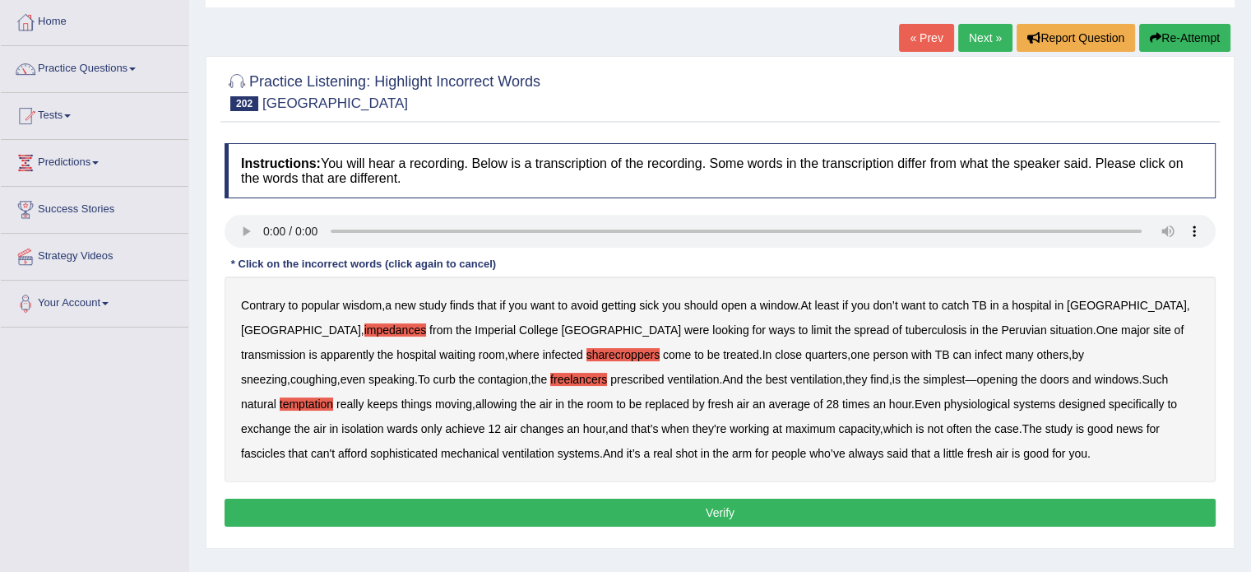
click at [944, 401] on b "physiological" at bounding box center [977, 403] width 66 height 13
click at [285, 447] on b "fascicles" at bounding box center [263, 453] width 44 height 13
click at [661, 505] on button "Verify" at bounding box center [720, 512] width 991 height 28
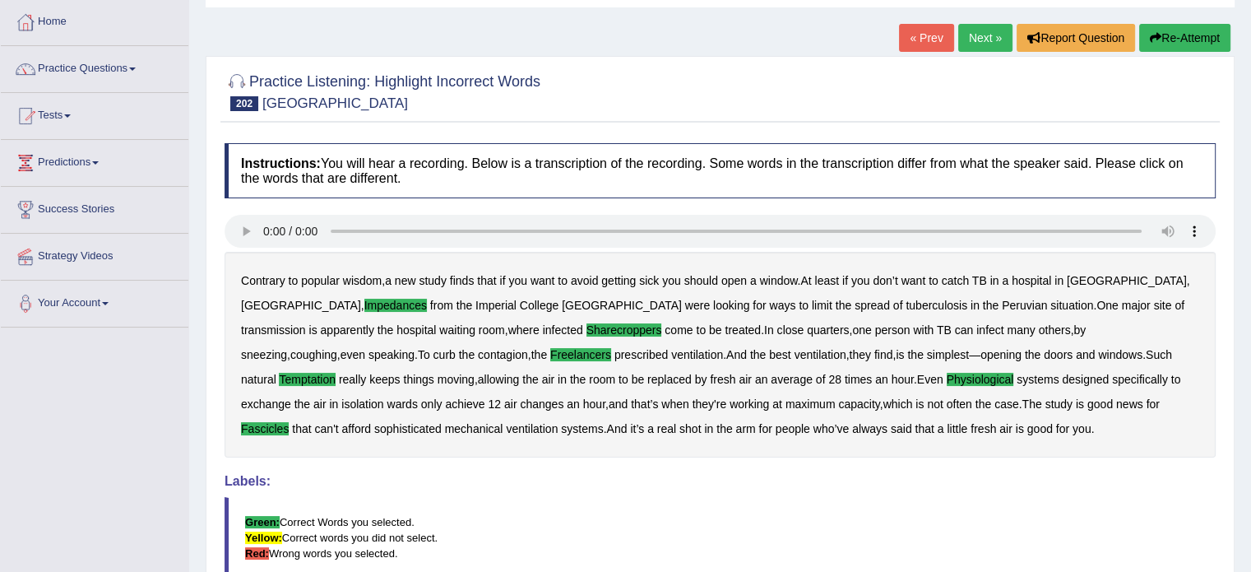
click at [971, 34] on link "Next »" at bounding box center [985, 38] width 54 height 28
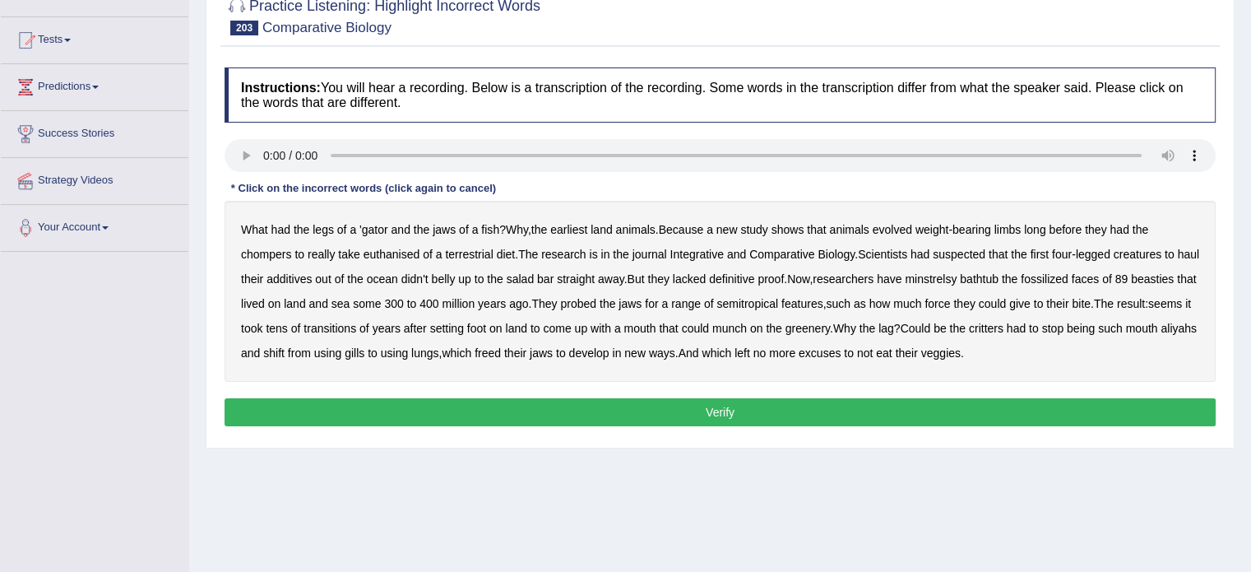
scroll to position [165, 0]
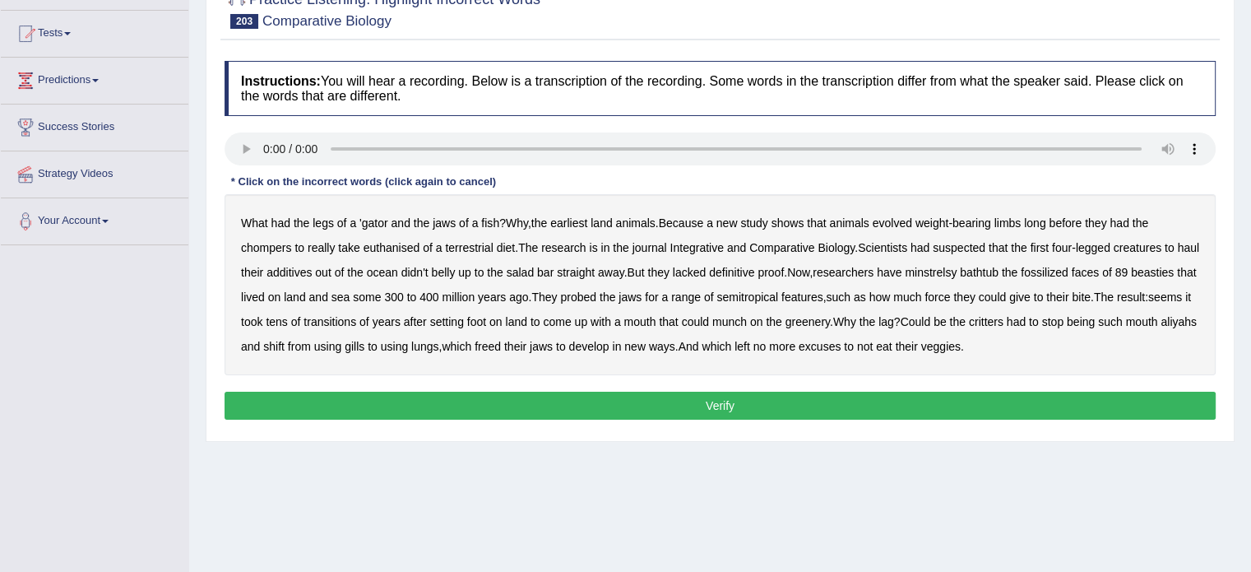
click at [312, 269] on b "additives" at bounding box center [288, 272] width 45 height 13
click at [957, 267] on b "minstrelsy" at bounding box center [931, 272] width 52 height 13
click at [778, 295] on b "semitropical" at bounding box center [747, 296] width 62 height 13
click at [356, 318] on b "transitions" at bounding box center [330, 321] width 53 height 13
click at [869, 401] on button "Verify" at bounding box center [720, 406] width 991 height 28
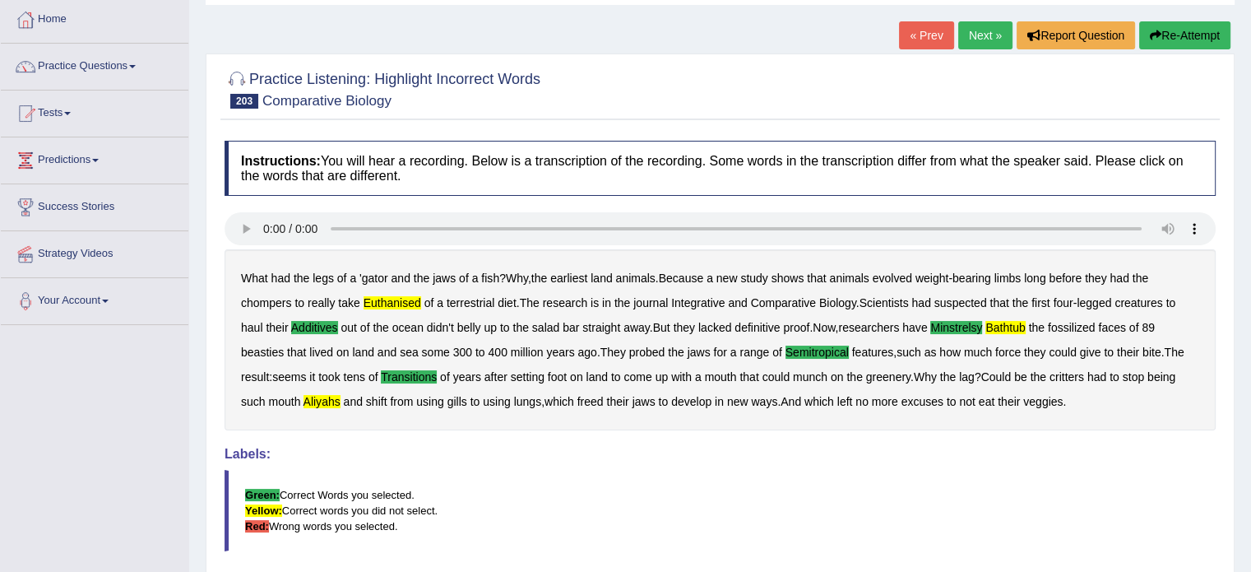
scroll to position [82, 0]
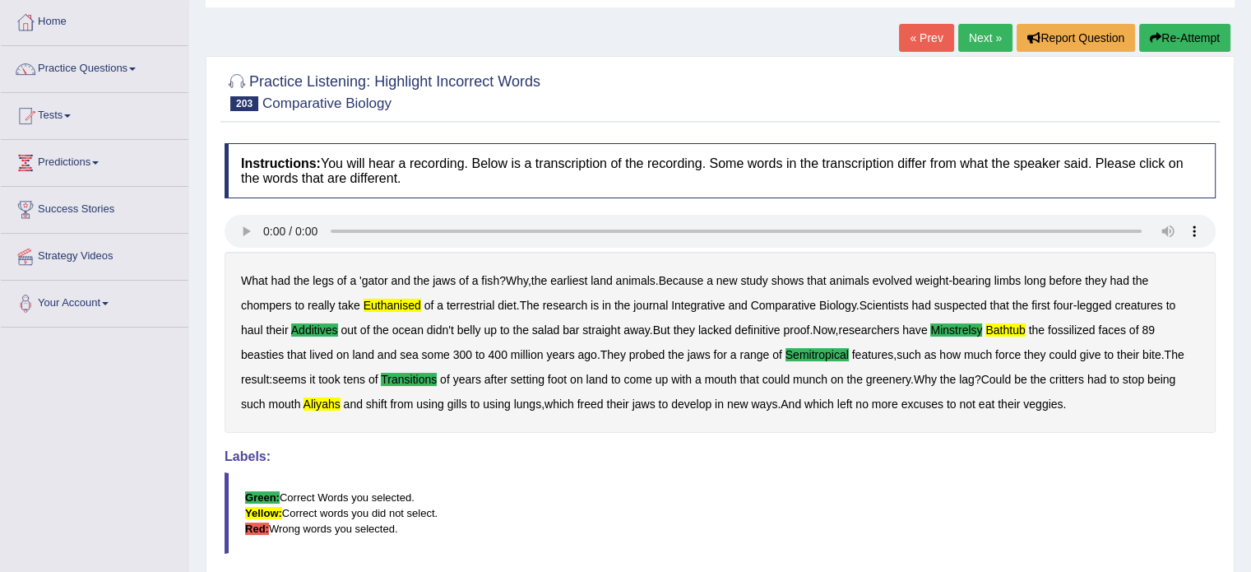
click at [987, 42] on link "Next »" at bounding box center [985, 38] width 54 height 28
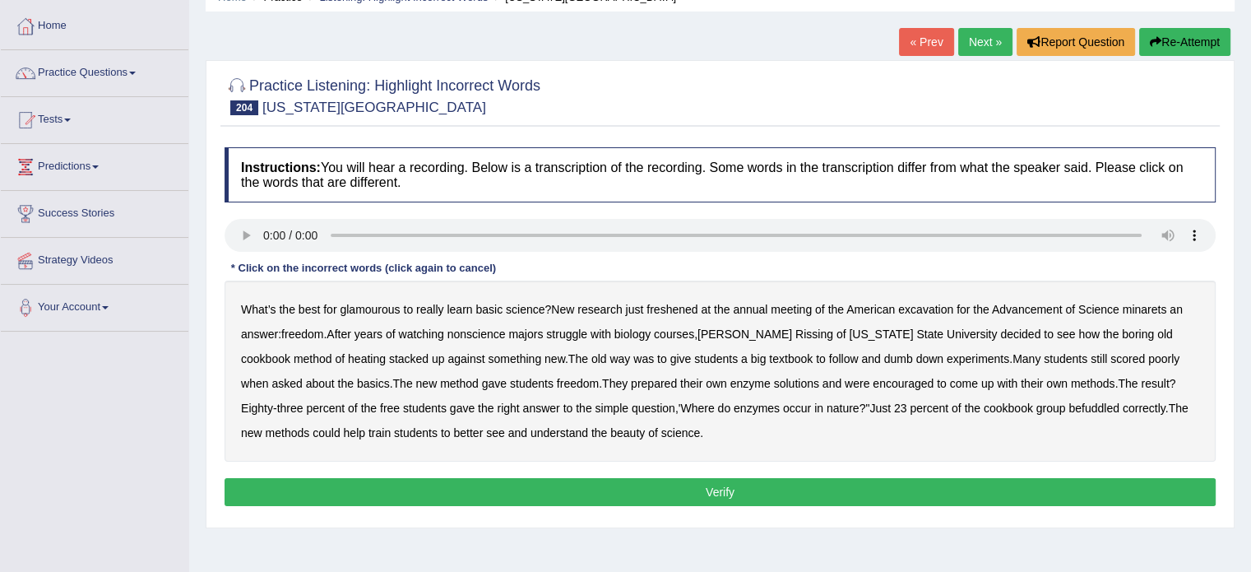
scroll to position [82, 0]
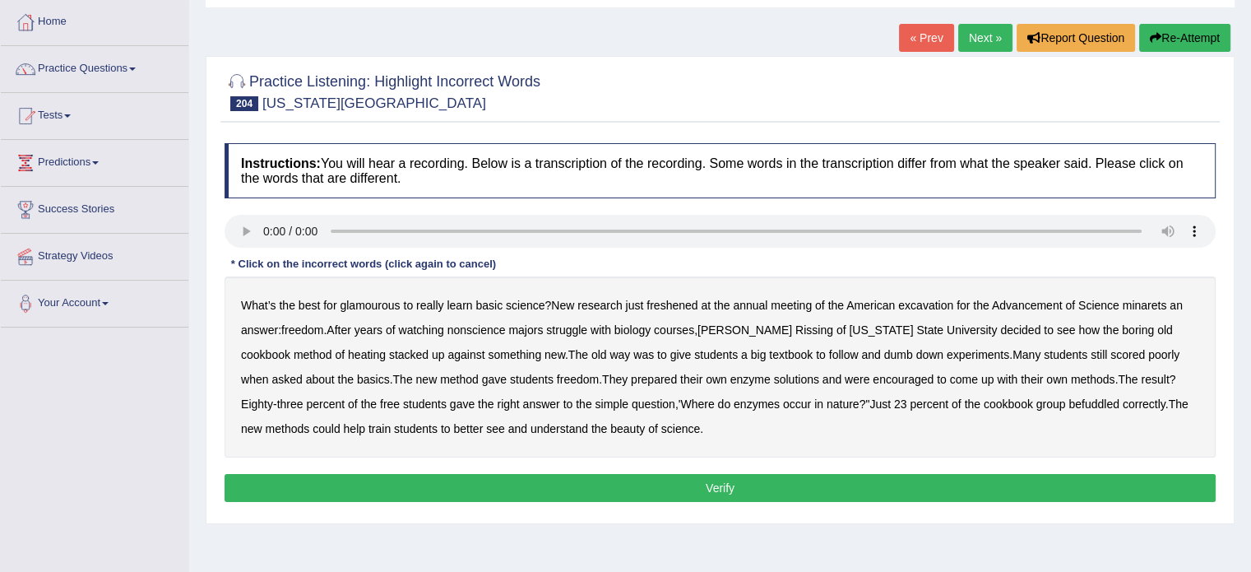
click at [369, 299] on b "glamourous" at bounding box center [370, 305] width 60 height 13
click at [939, 300] on b "excavation" at bounding box center [925, 305] width 55 height 13
click at [348, 348] on b "heating" at bounding box center [367, 354] width 38 height 13
click at [1068, 401] on b "befuddled" at bounding box center [1093, 403] width 51 height 13
click at [594, 489] on button "Verify" at bounding box center [720, 488] width 991 height 28
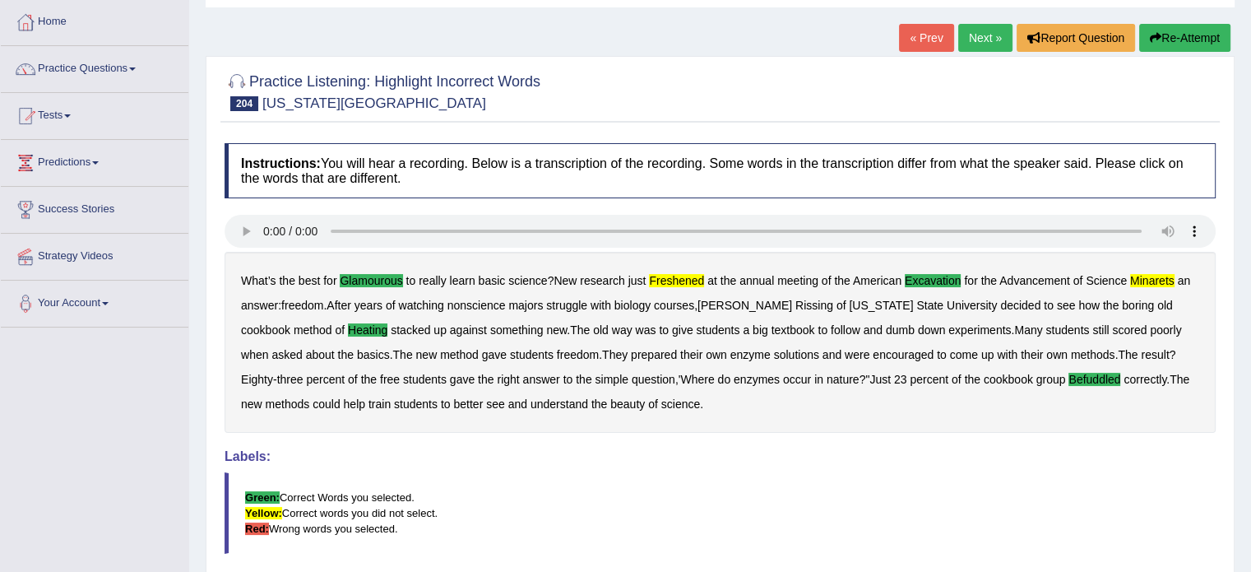
click at [978, 39] on link "Next »" at bounding box center [985, 38] width 54 height 28
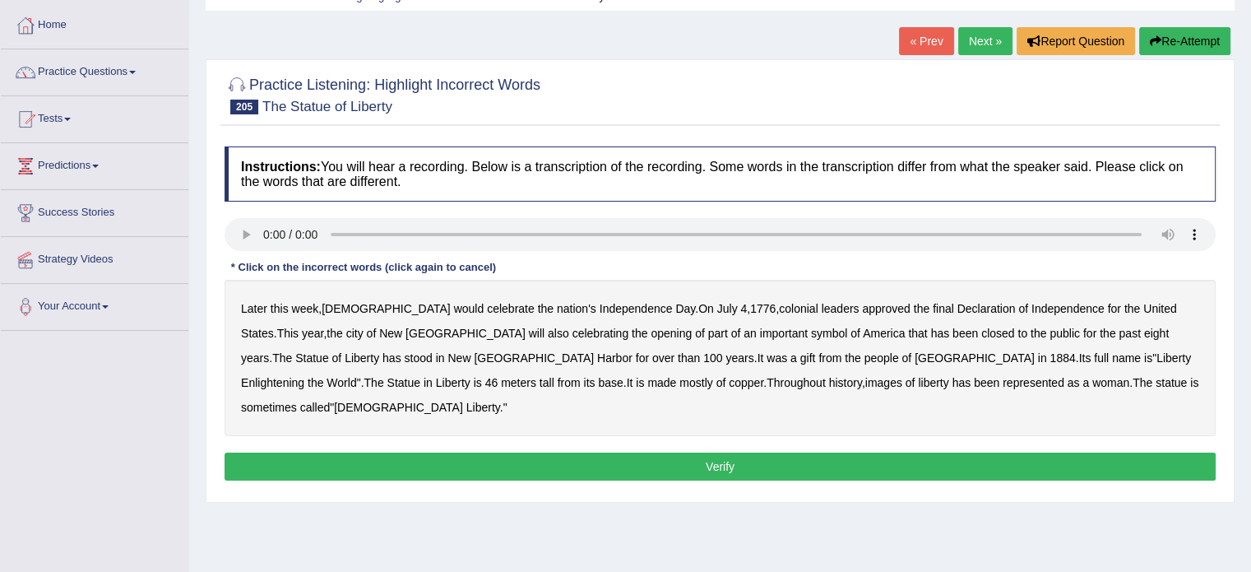
scroll to position [82, 0]
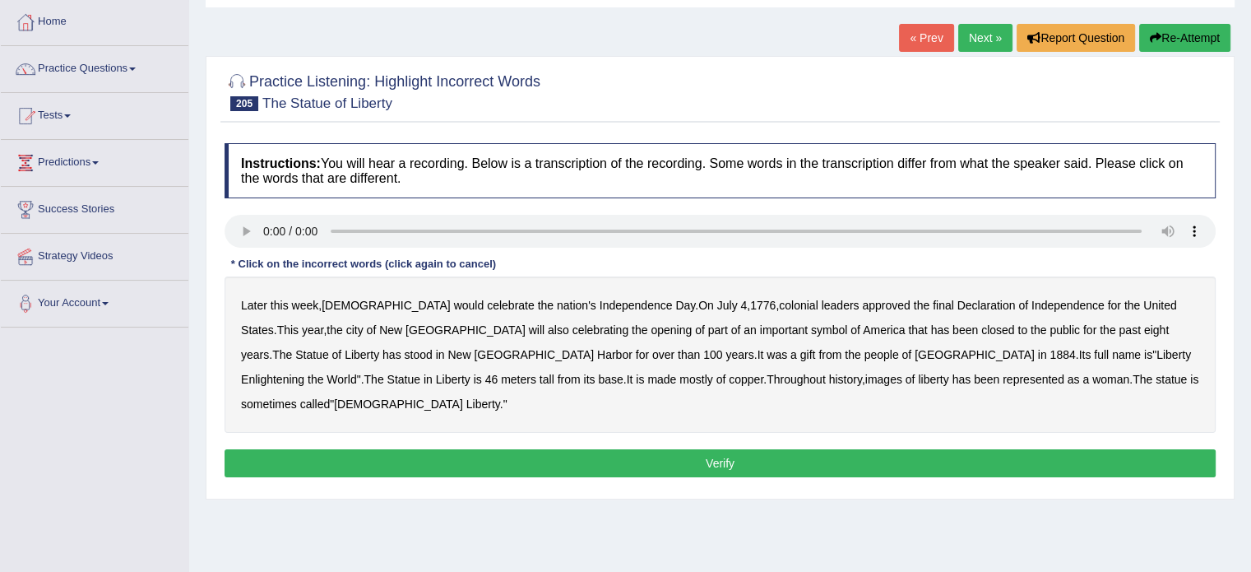
click at [454, 302] on b "would" at bounding box center [469, 305] width 30 height 13
click at [783, 449] on button "Verify" at bounding box center [720, 463] width 991 height 28
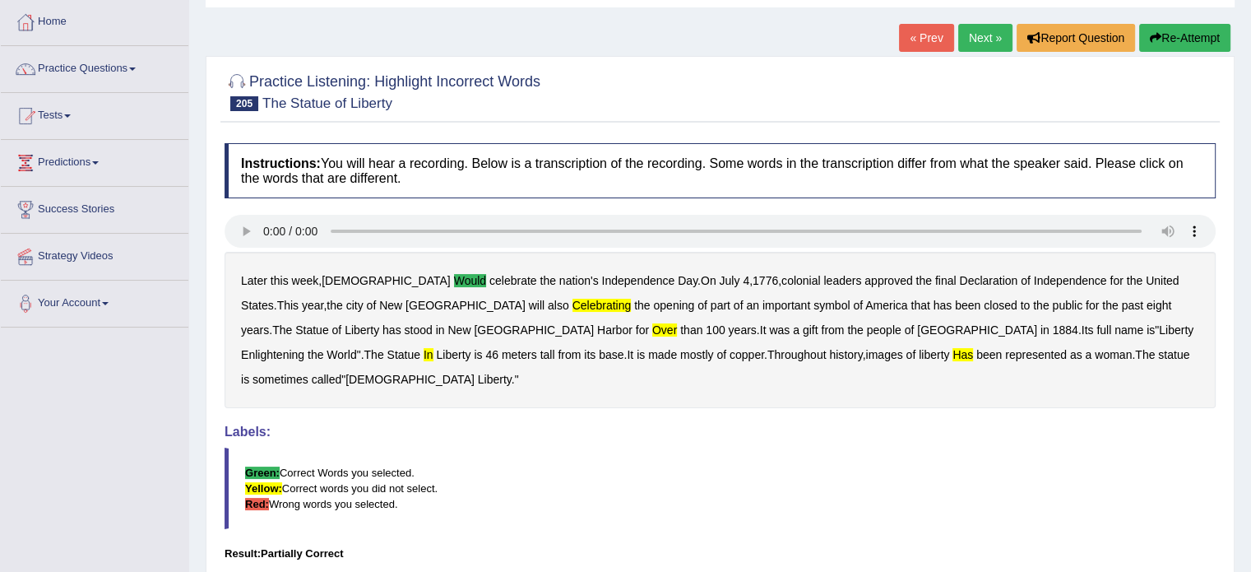
click at [976, 42] on link "Next »" at bounding box center [985, 38] width 54 height 28
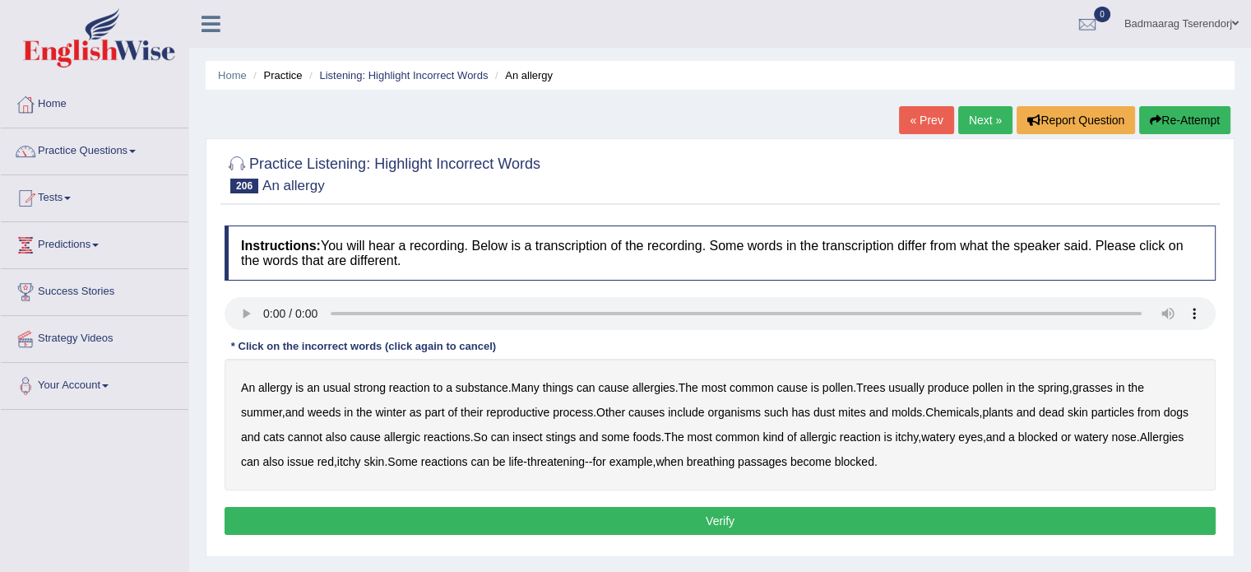
click at [401, 409] on b "winter" at bounding box center [390, 412] width 30 height 13
click at [882, 519] on button "Verify" at bounding box center [720, 521] width 991 height 28
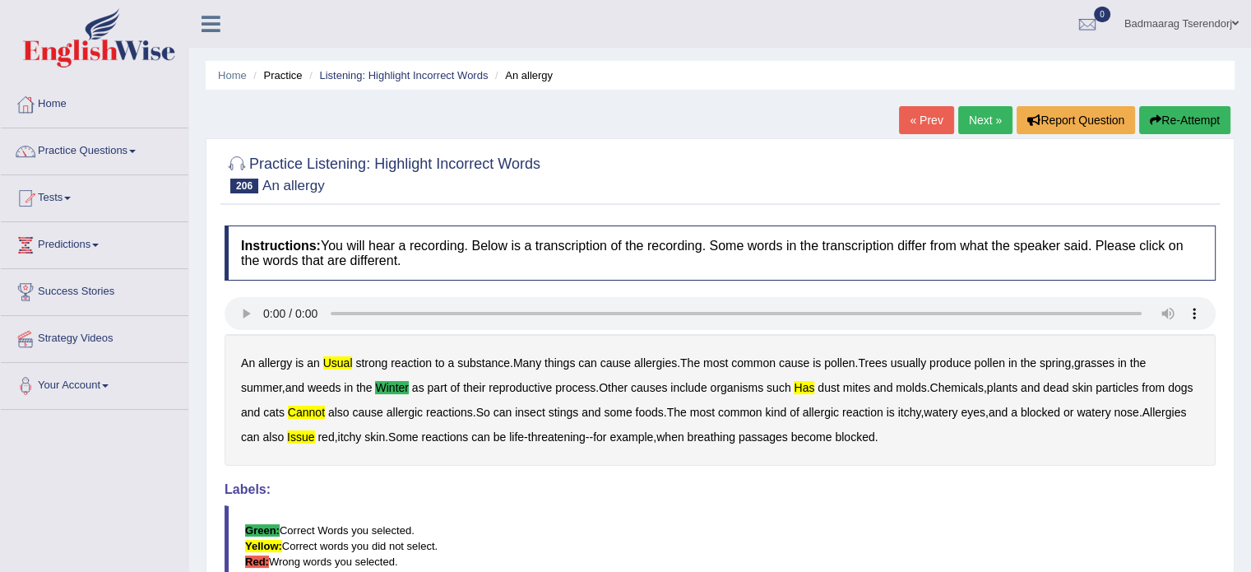
click at [984, 121] on link "Next »" at bounding box center [985, 120] width 54 height 28
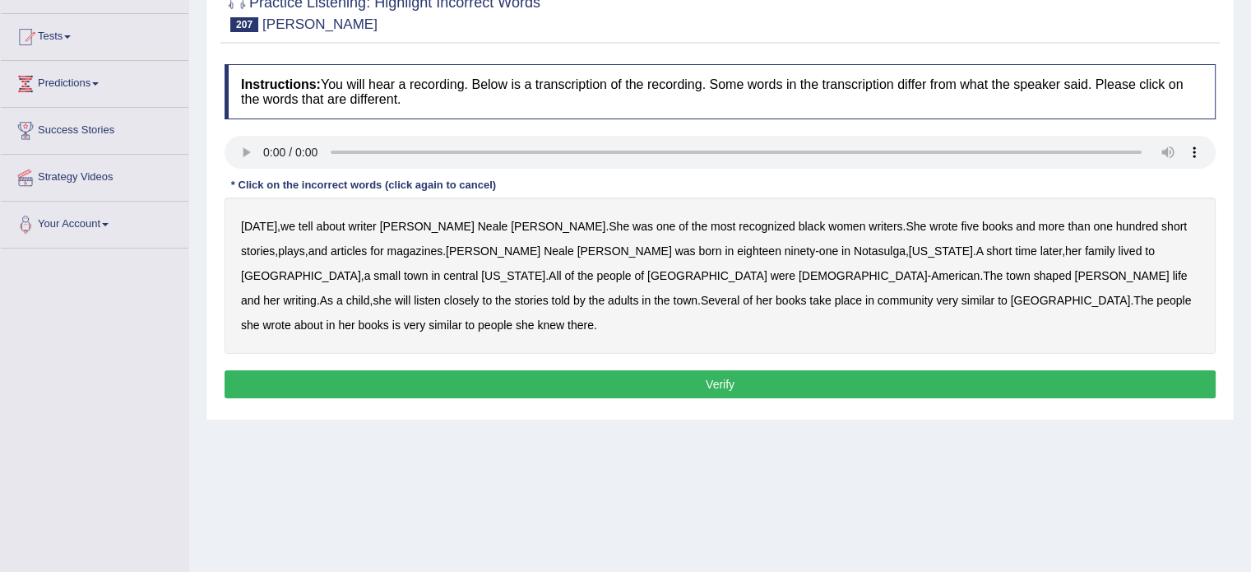
scroll to position [165, 0]
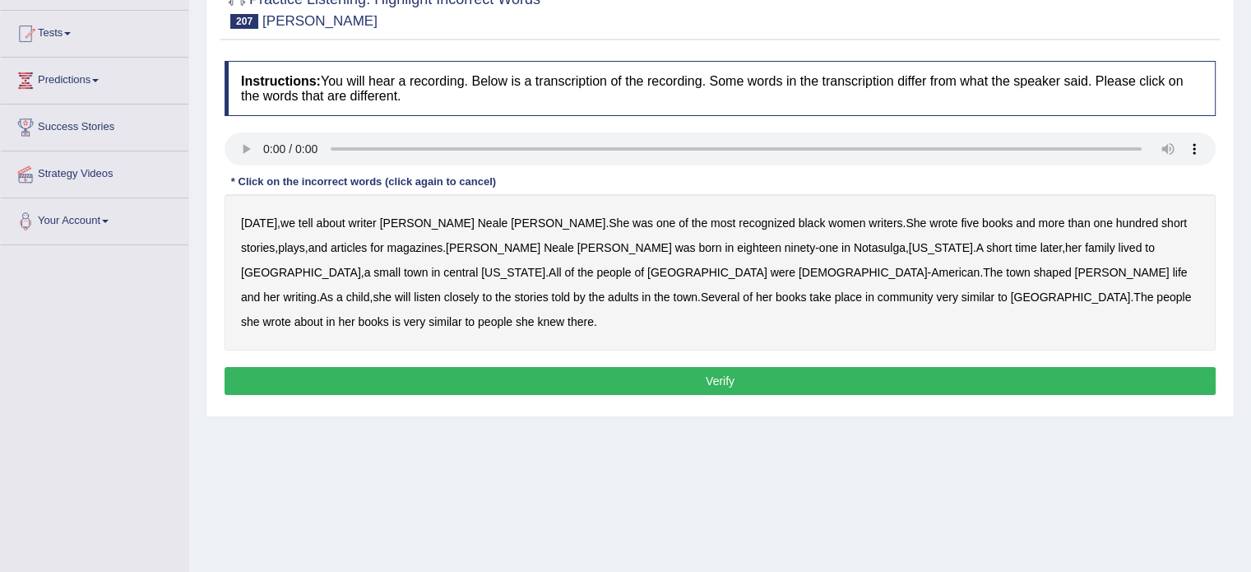
click at [1118, 249] on b "lived" at bounding box center [1130, 247] width 24 height 13
click at [441, 290] on b "listen" at bounding box center [427, 296] width 27 height 13
click at [938, 367] on button "Verify" at bounding box center [720, 381] width 991 height 28
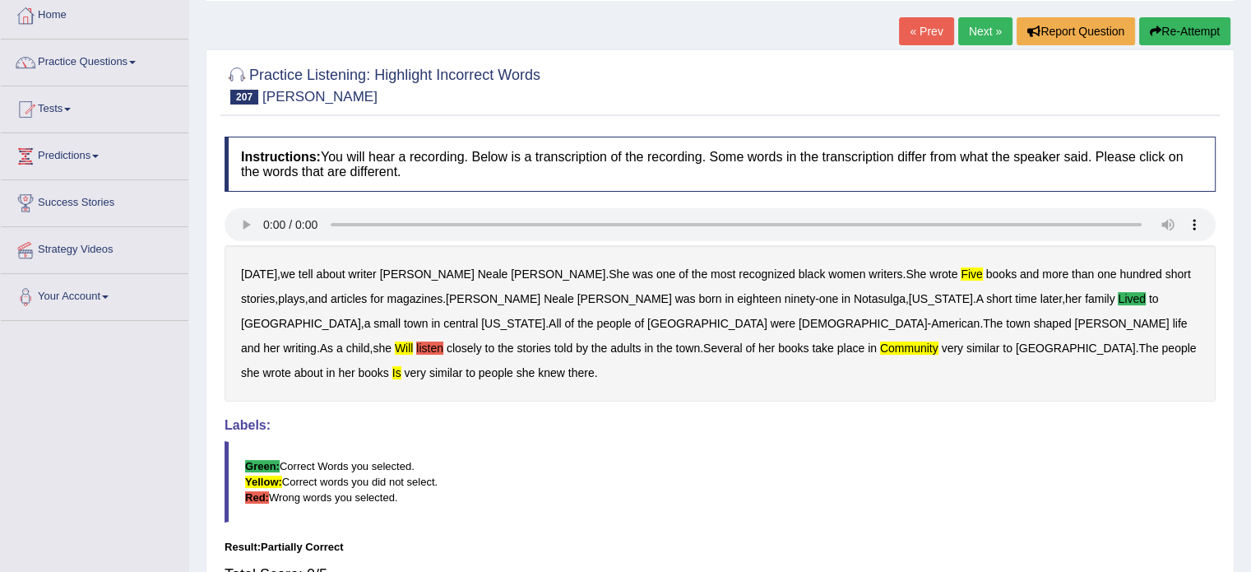
scroll to position [82, 0]
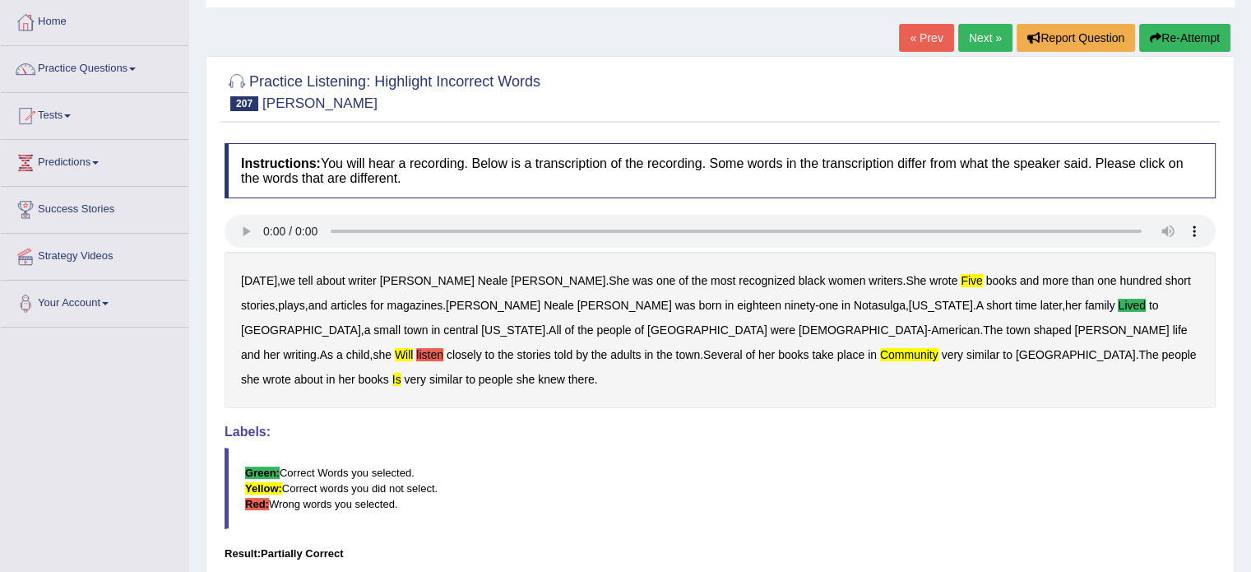
click at [976, 39] on link "Next »" at bounding box center [985, 38] width 54 height 28
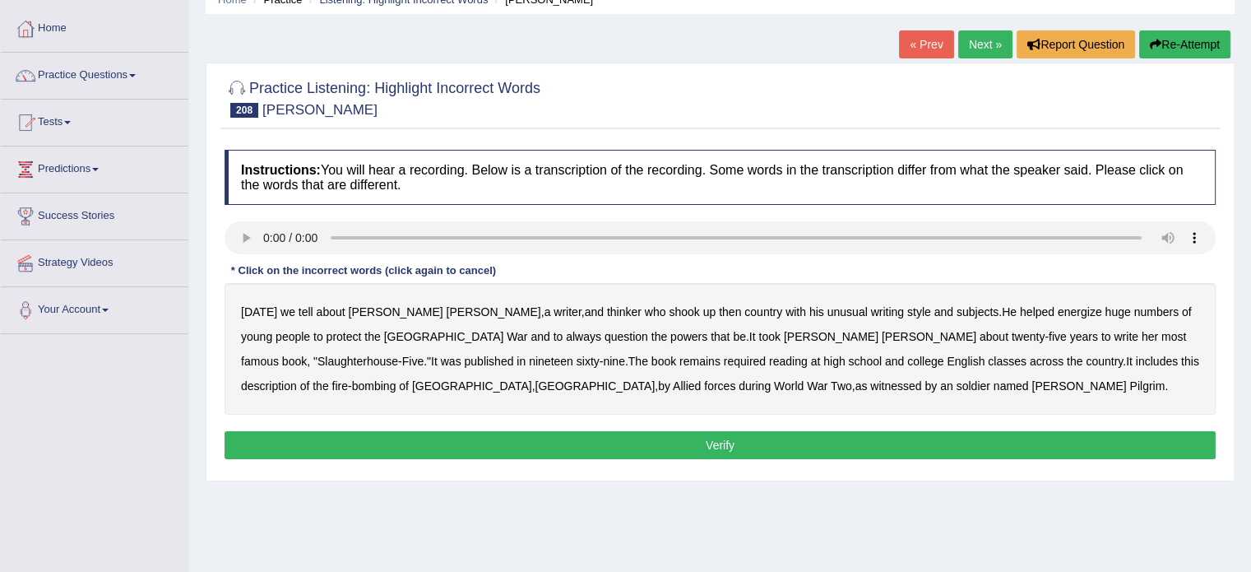
scroll to position [82, 0]
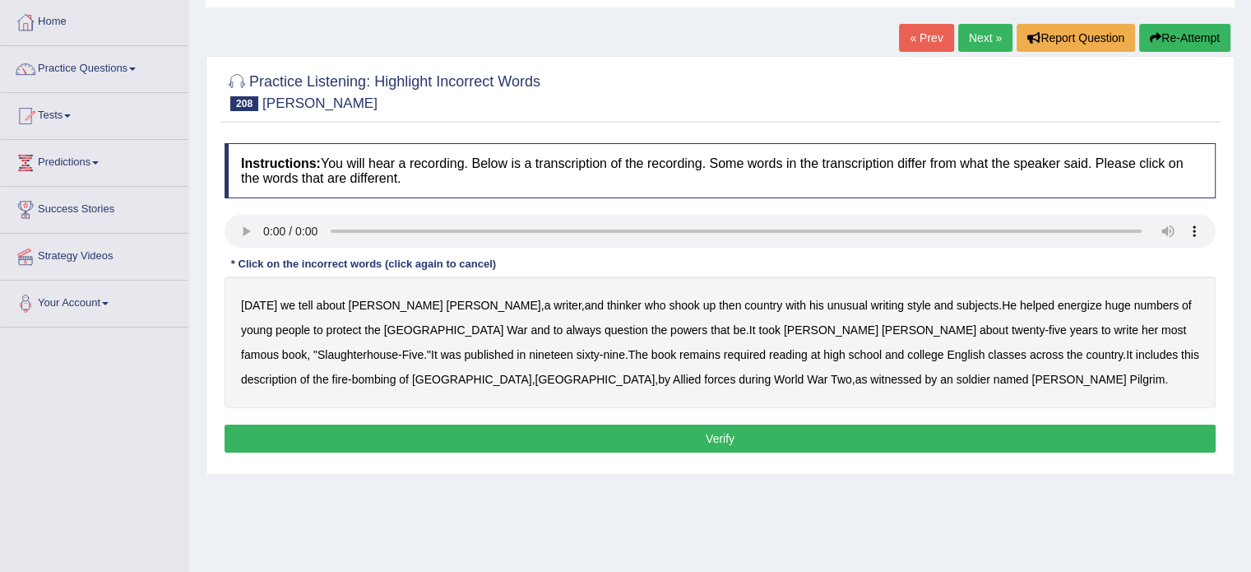
click at [1129, 373] on b "Pilgrim" at bounding box center [1146, 379] width 35 height 13
click at [658, 433] on button "Verify" at bounding box center [720, 438] width 991 height 28
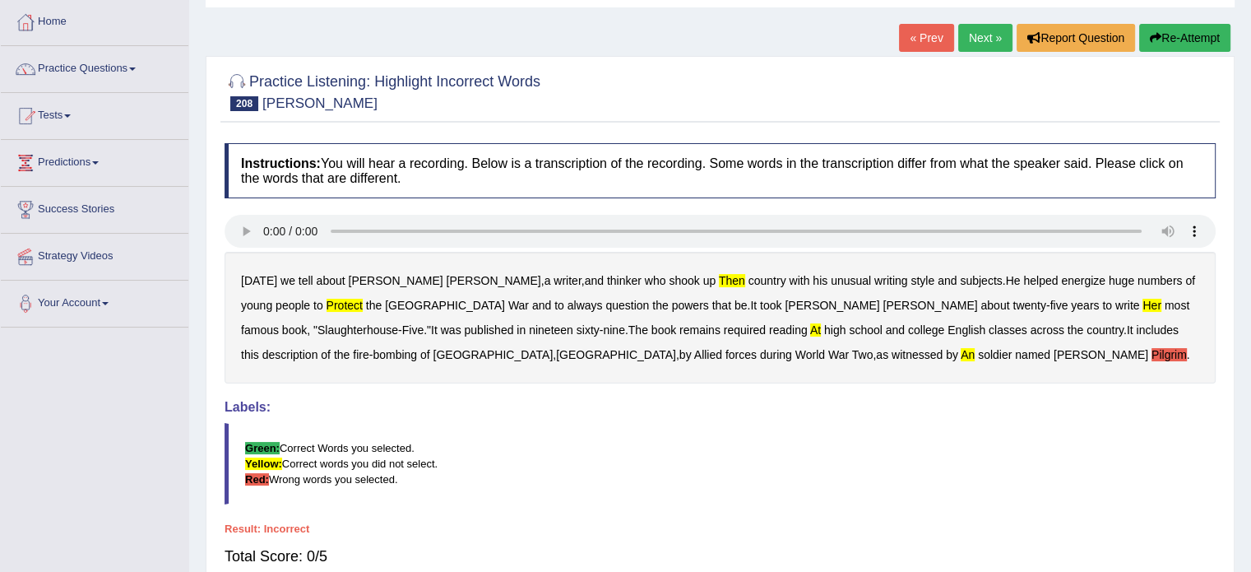
click at [968, 34] on link "Next »" at bounding box center [985, 38] width 54 height 28
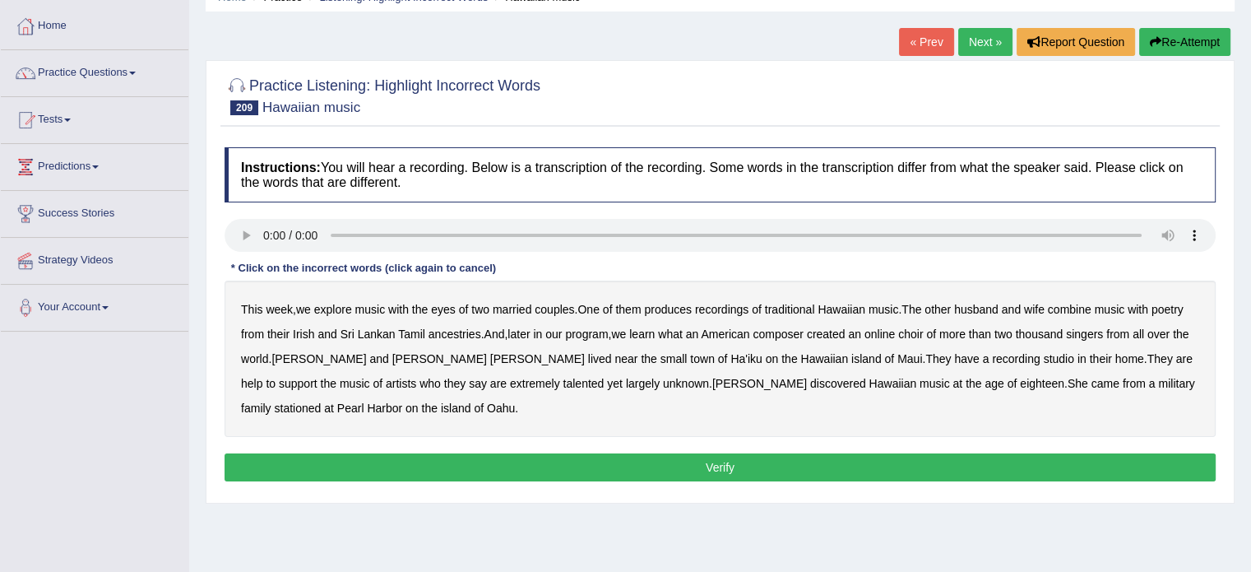
scroll to position [82, 0]
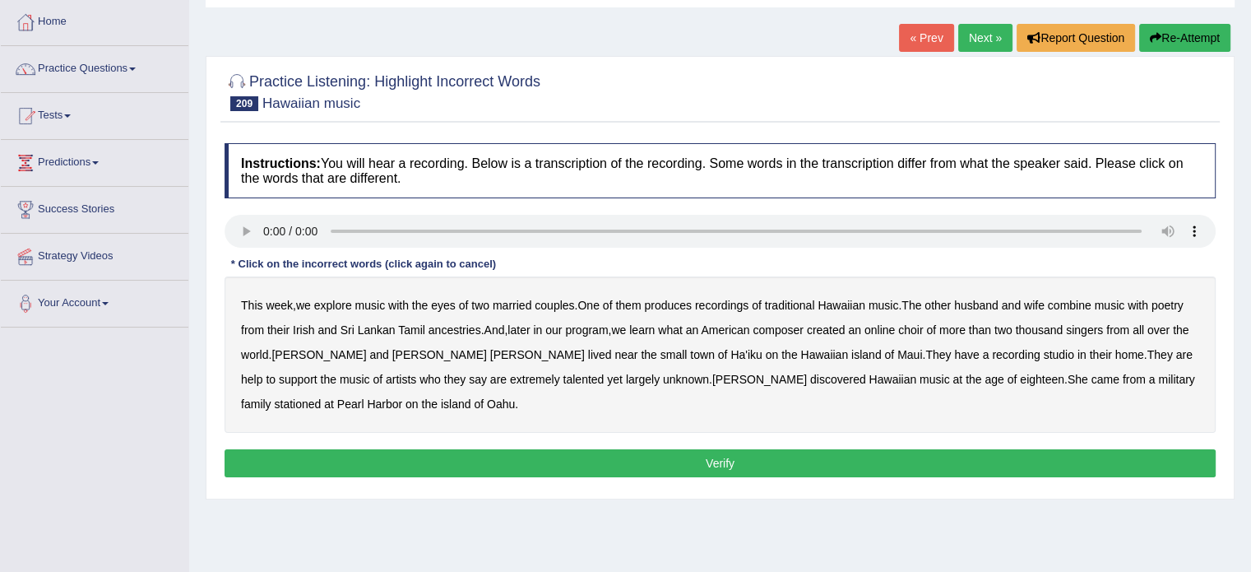
click at [921, 328] on b "choir" at bounding box center [910, 329] width 25 height 13
click at [1020, 374] on b "eighteen" at bounding box center [1042, 379] width 44 height 13
click at [989, 460] on button "Verify" at bounding box center [720, 463] width 991 height 28
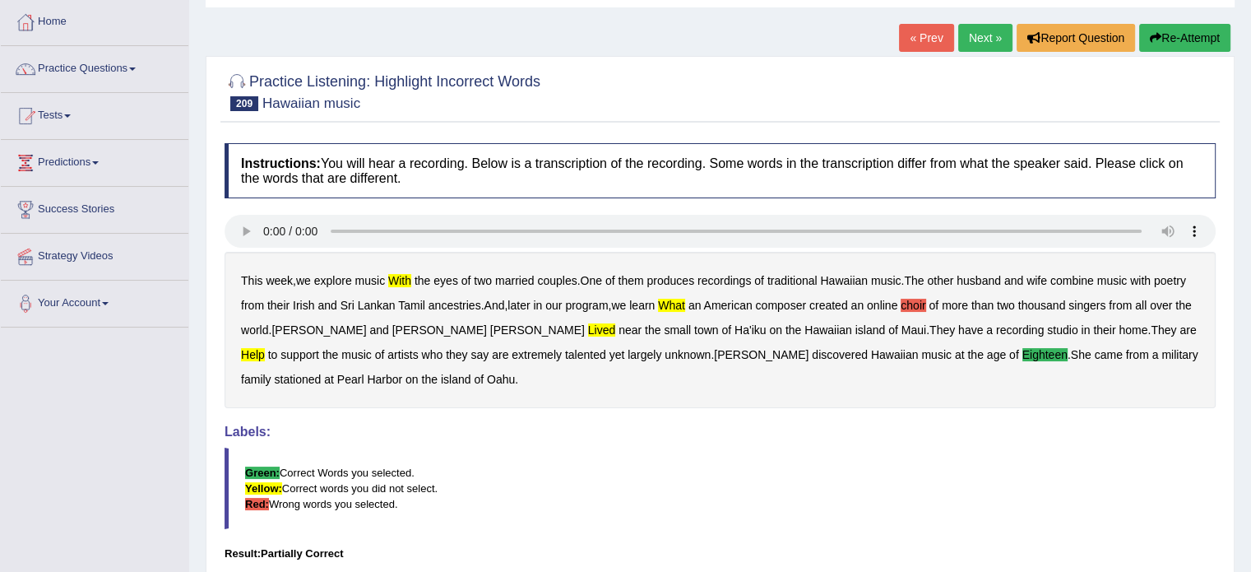
click at [987, 29] on link "Next »" at bounding box center [985, 38] width 54 height 28
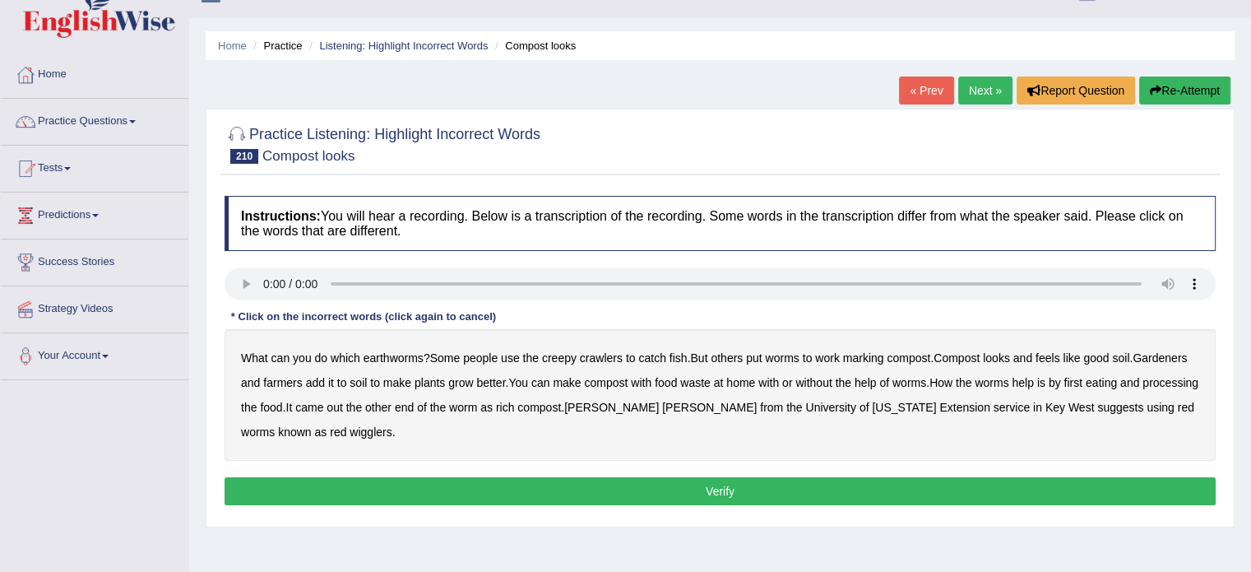
scroll to position [165, 0]
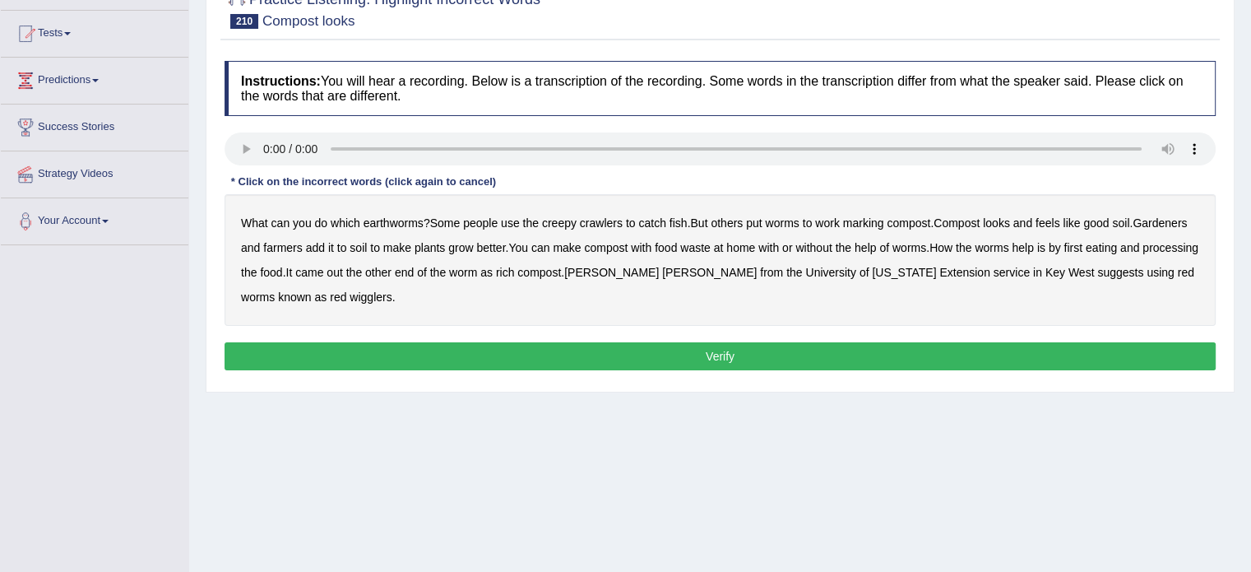
click at [349, 216] on b "which" at bounding box center [346, 222] width 30 height 13
click at [550, 351] on button "Verify" at bounding box center [720, 356] width 991 height 28
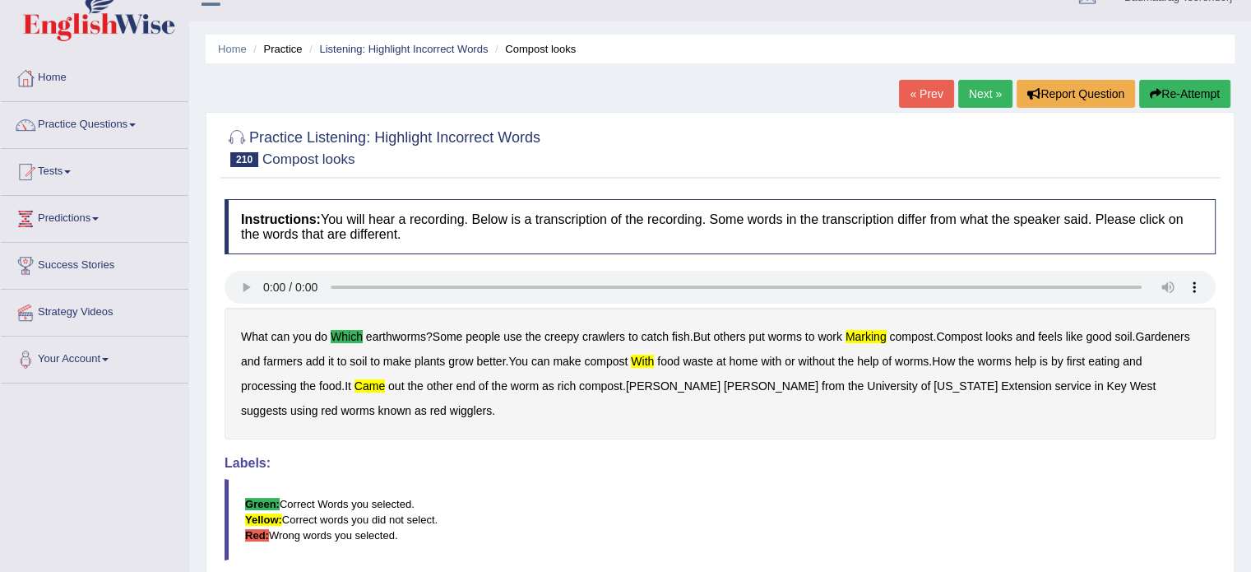
scroll to position [0, 0]
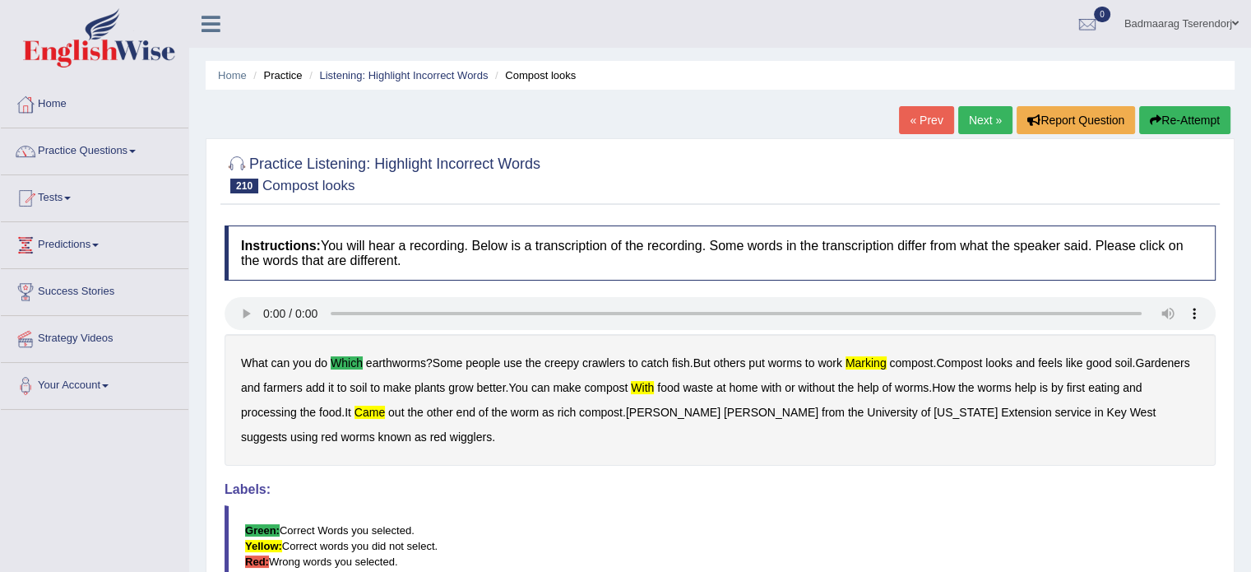
click at [976, 109] on link "Next »" at bounding box center [985, 120] width 54 height 28
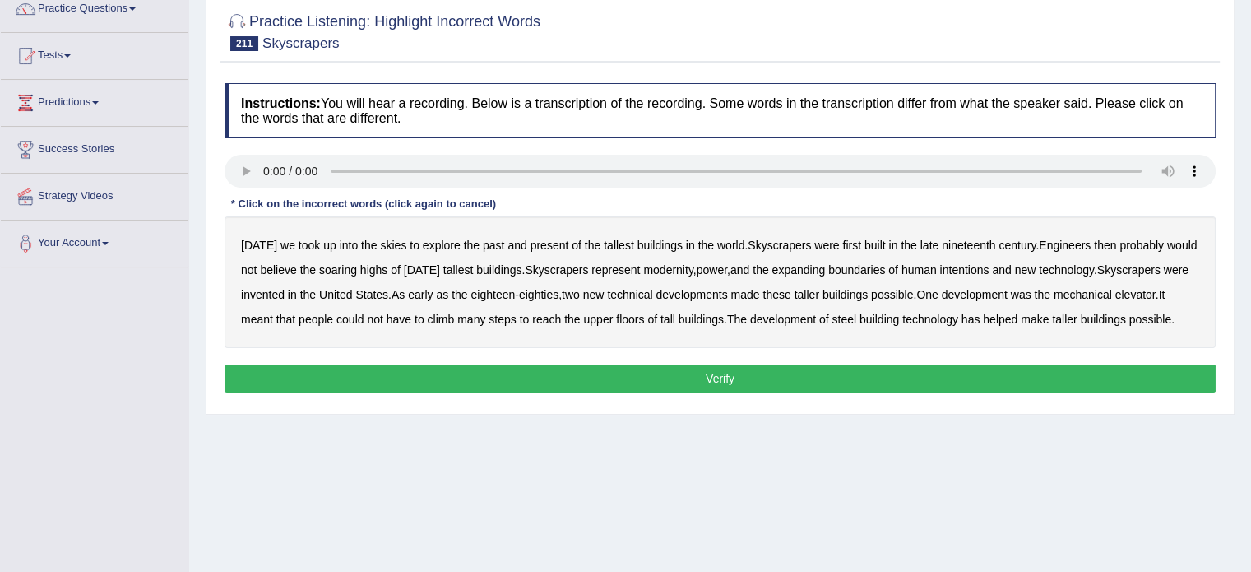
scroll to position [165, 0]
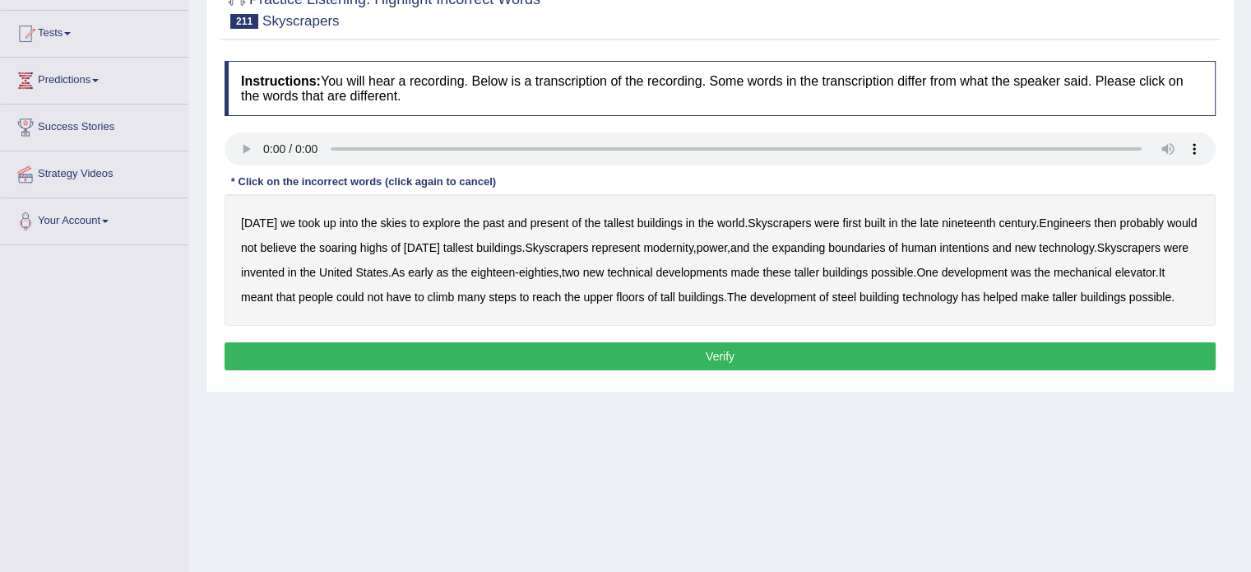
click at [392, 220] on b "skies" at bounding box center [393, 222] width 26 height 13
click at [364, 293] on b "could" at bounding box center [349, 296] width 27 height 13
click at [980, 295] on b "has" at bounding box center [971, 296] width 19 height 13
click at [1024, 356] on button "Verify" at bounding box center [720, 356] width 991 height 28
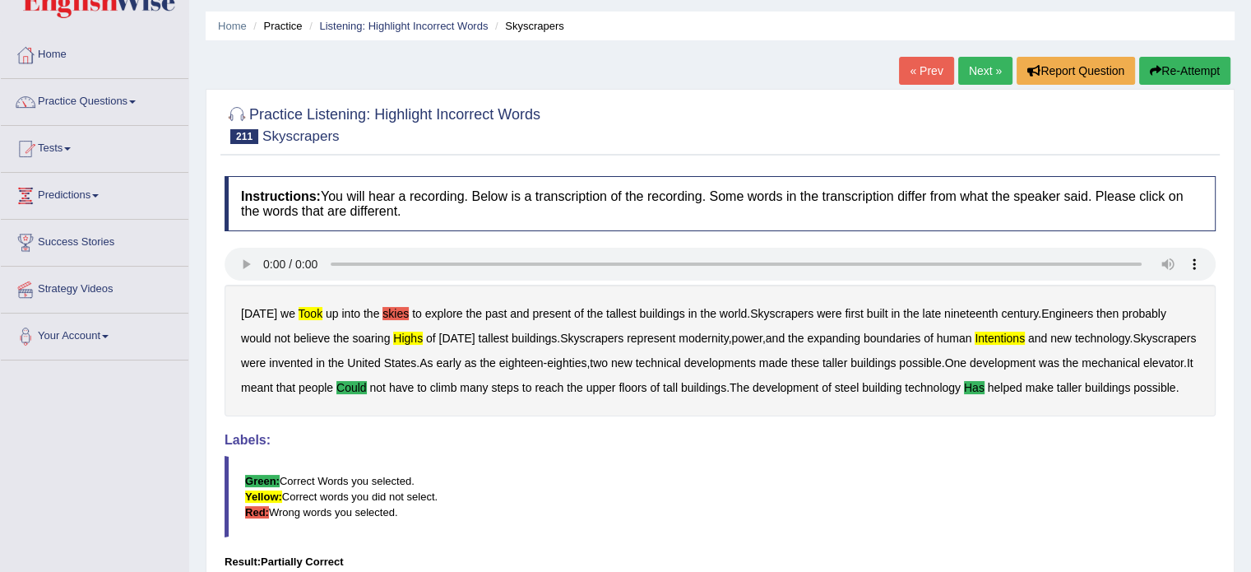
scroll to position [45, 0]
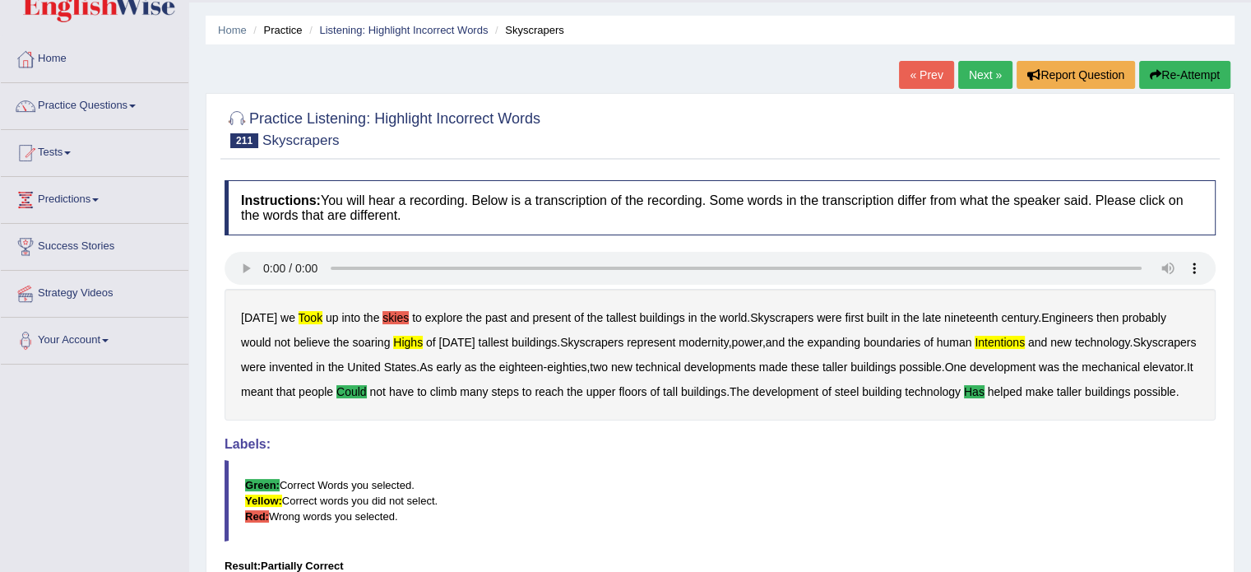
click at [987, 76] on link "Next »" at bounding box center [985, 75] width 54 height 28
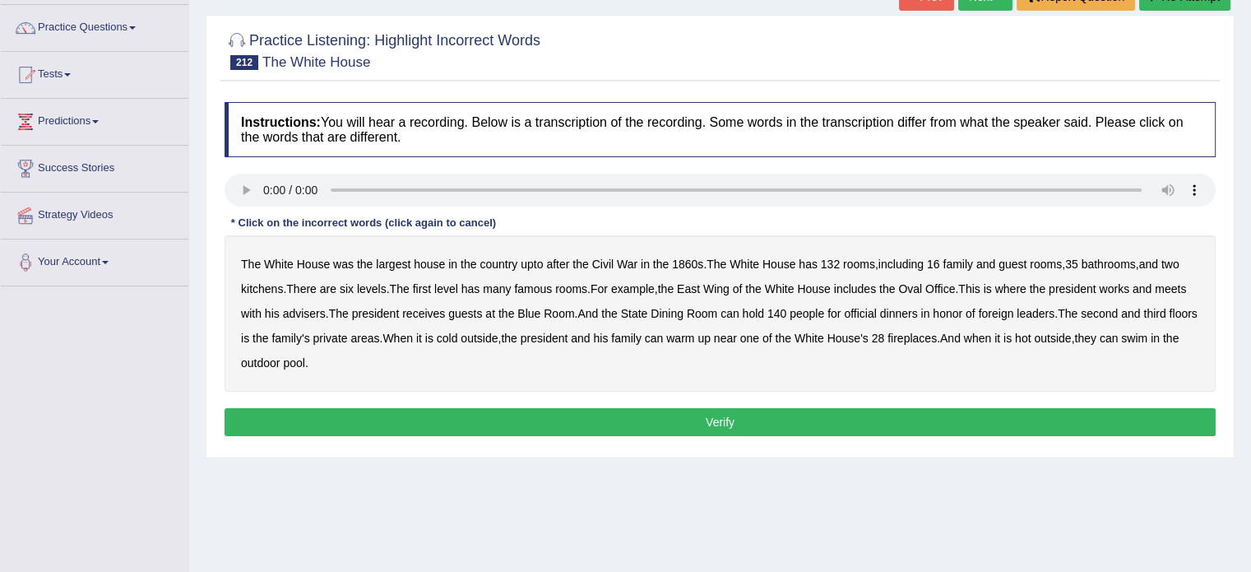
scroll to position [165, 0]
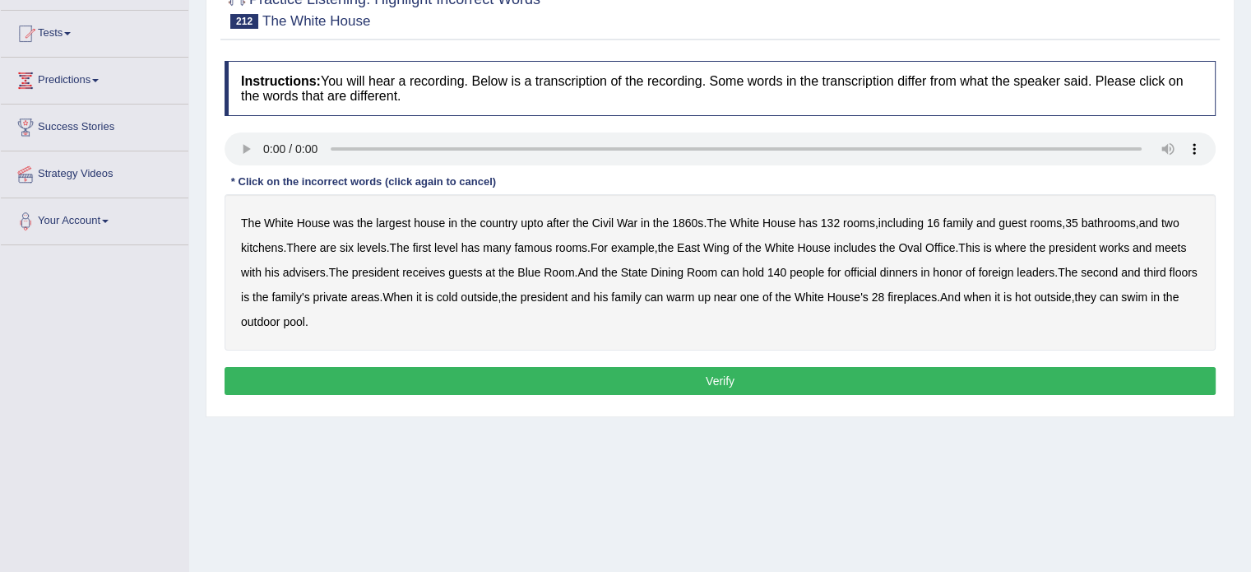
click at [536, 216] on b "upto" at bounding box center [532, 222] width 22 height 13
click at [249, 296] on b "is" at bounding box center [245, 296] width 8 height 13
click at [340, 376] on button "Verify" at bounding box center [720, 381] width 991 height 28
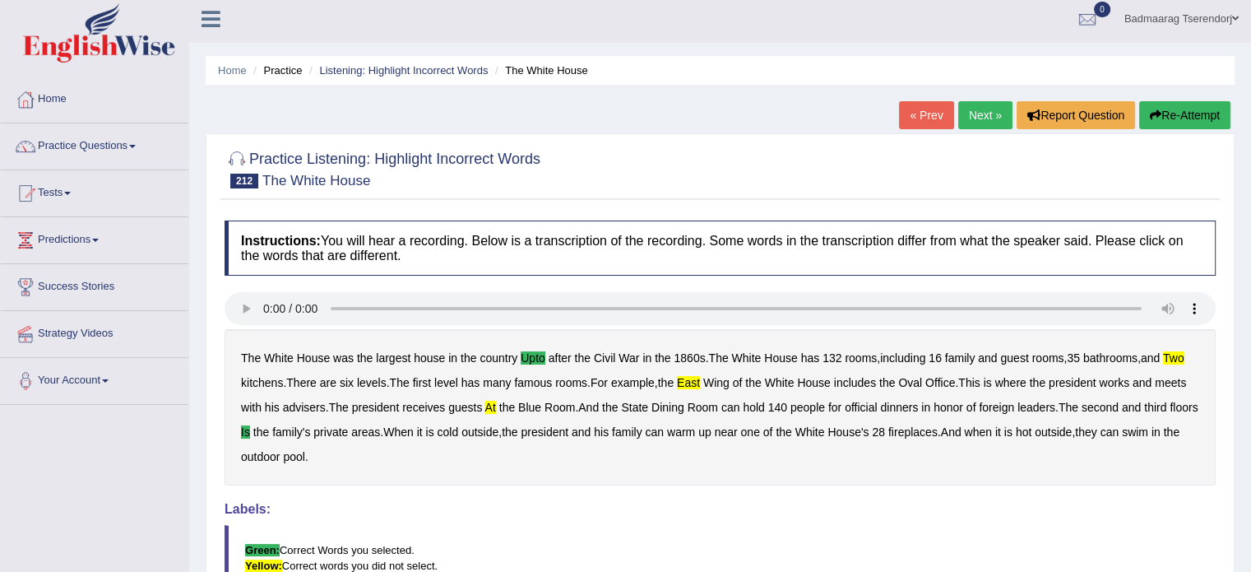
scroll to position [0, 0]
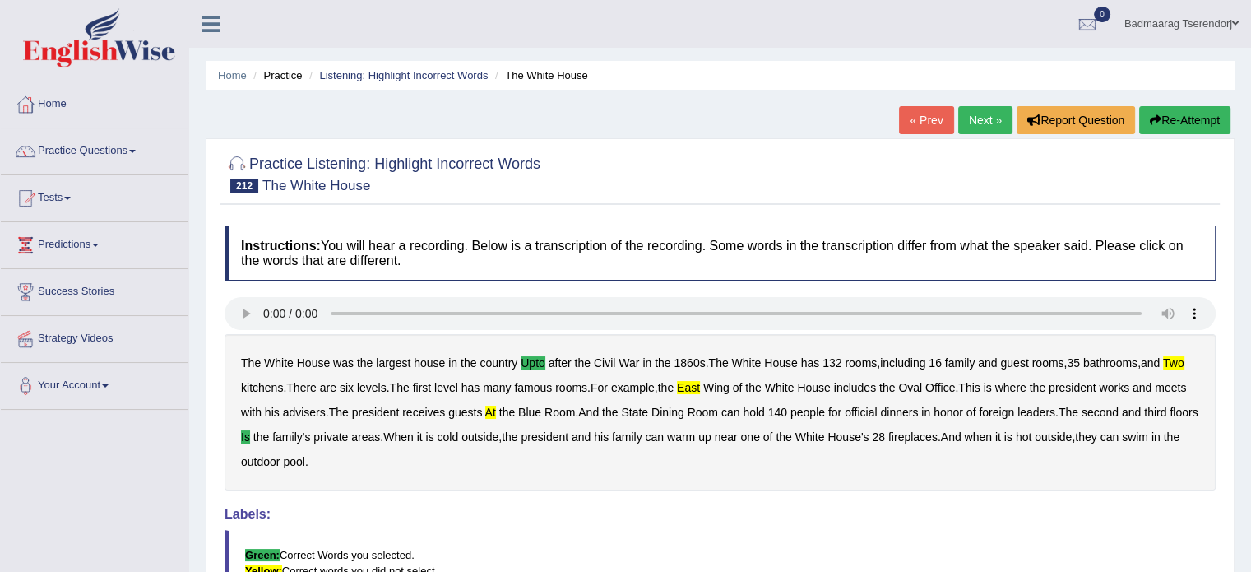
click at [969, 124] on link "Next »" at bounding box center [985, 120] width 54 height 28
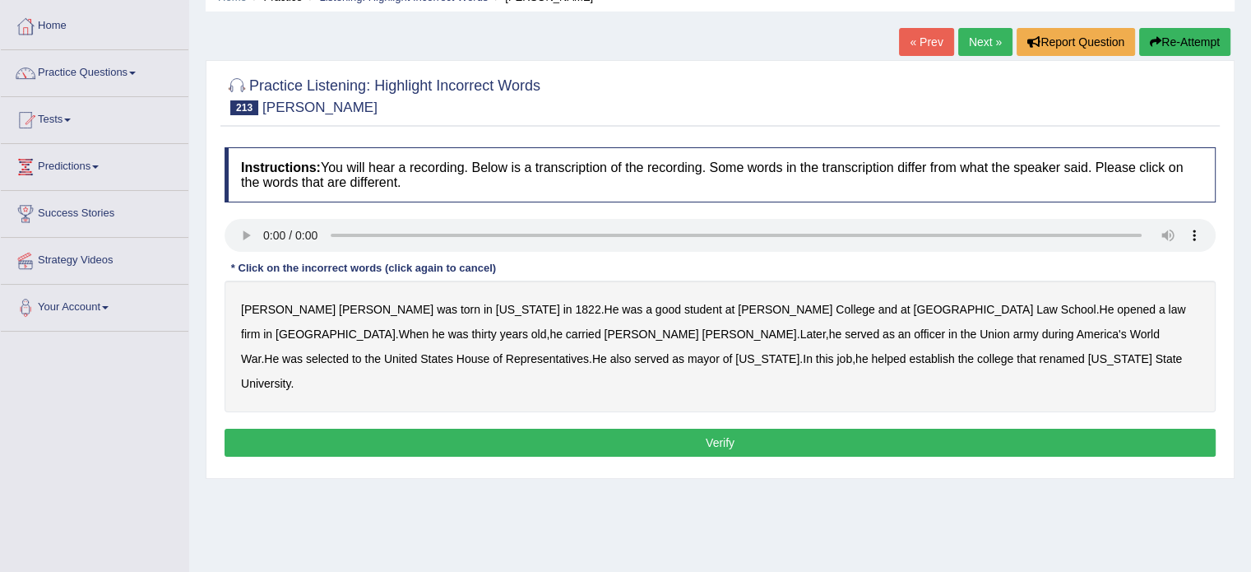
scroll to position [82, 0]
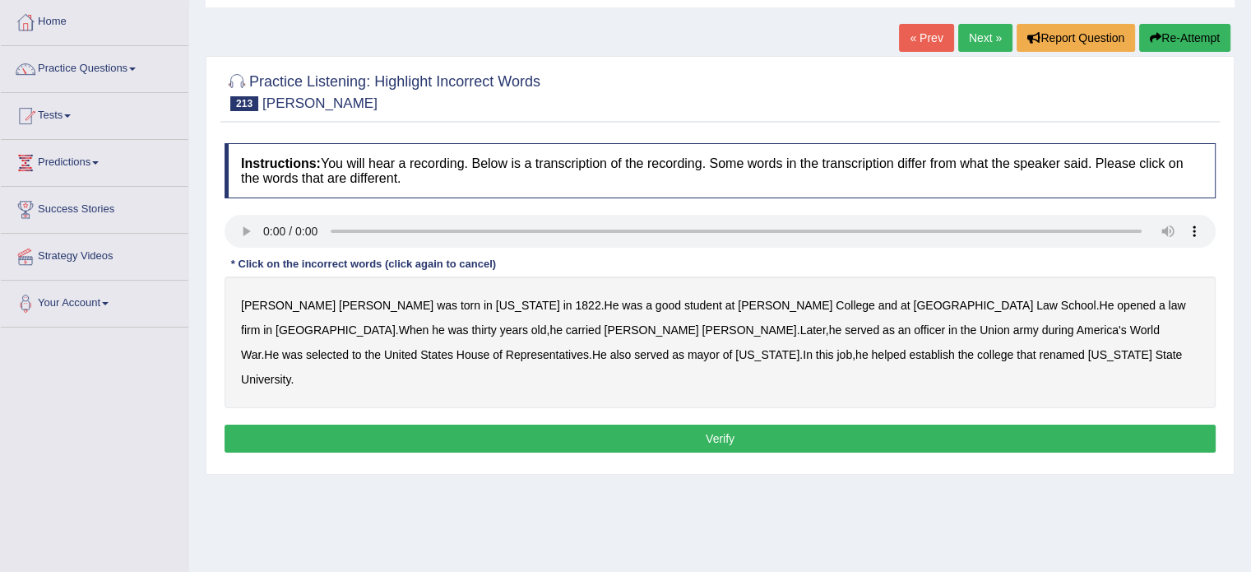
click at [260, 323] on b "firm" at bounding box center [250, 329] width 19 height 13
click at [566, 325] on b "carried" at bounding box center [583, 329] width 35 height 13
click at [1039, 351] on b "renamed" at bounding box center [1061, 354] width 45 height 13
click at [619, 424] on button "Verify" at bounding box center [720, 438] width 991 height 28
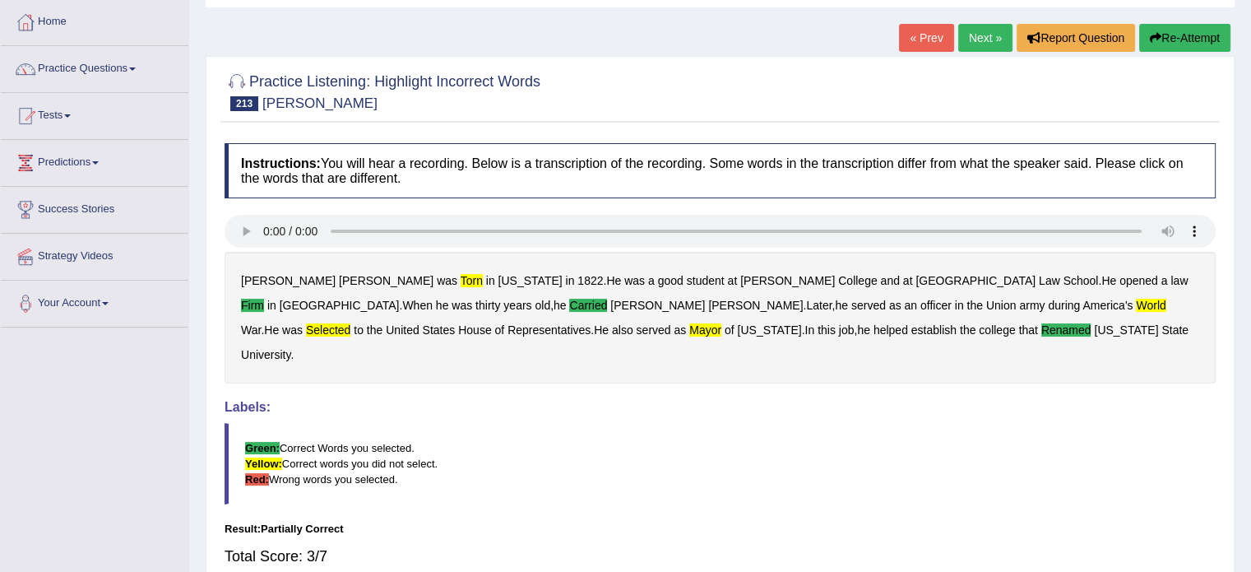
click at [989, 37] on link "Next »" at bounding box center [985, 38] width 54 height 28
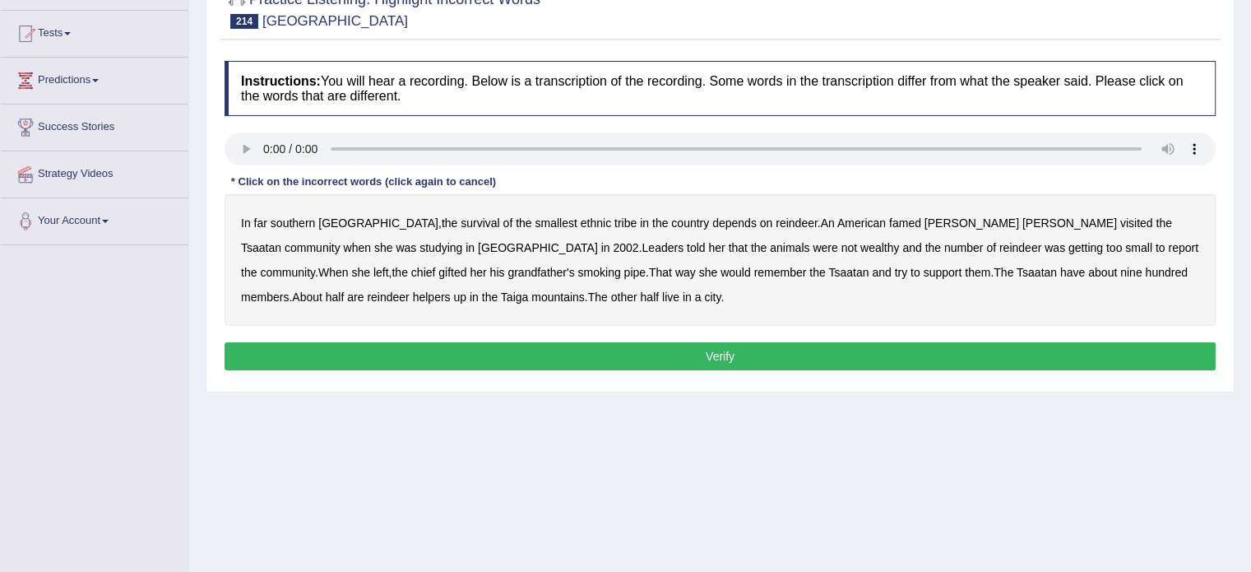
click at [294, 220] on b "southern" at bounding box center [293, 222] width 44 height 13
click at [614, 217] on b "tribe" at bounding box center [625, 222] width 22 height 13
click at [889, 217] on b "famed" at bounding box center [905, 222] width 32 height 13
click at [924, 269] on b "support" at bounding box center [943, 272] width 39 height 13
click at [704, 292] on b "city" at bounding box center [712, 296] width 16 height 13
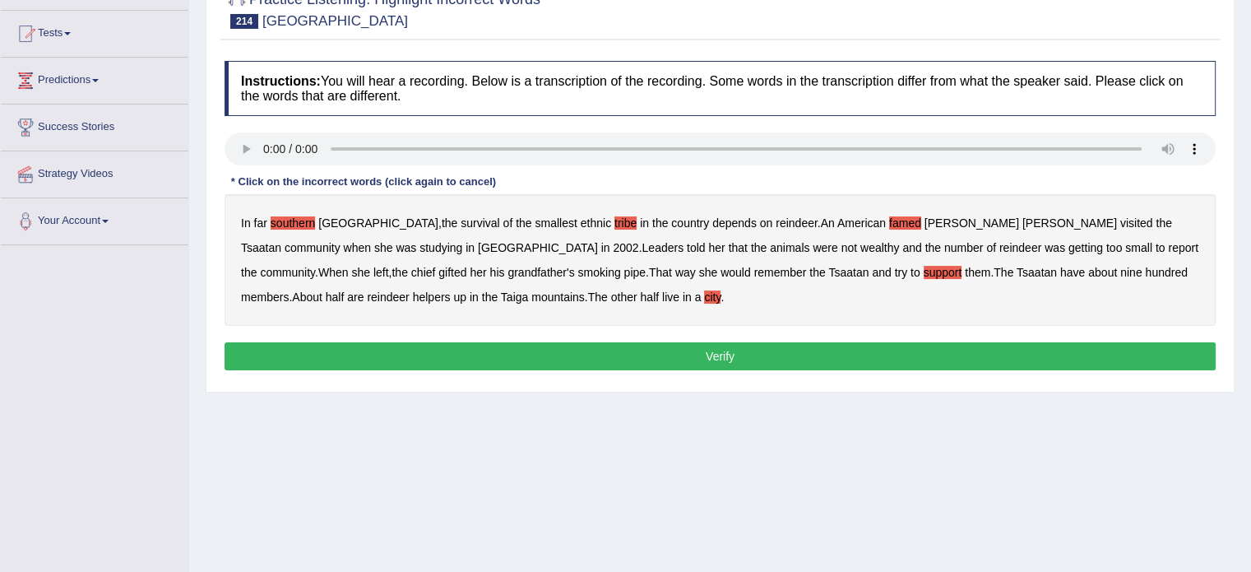
click at [535, 355] on button "Verify" at bounding box center [720, 356] width 991 height 28
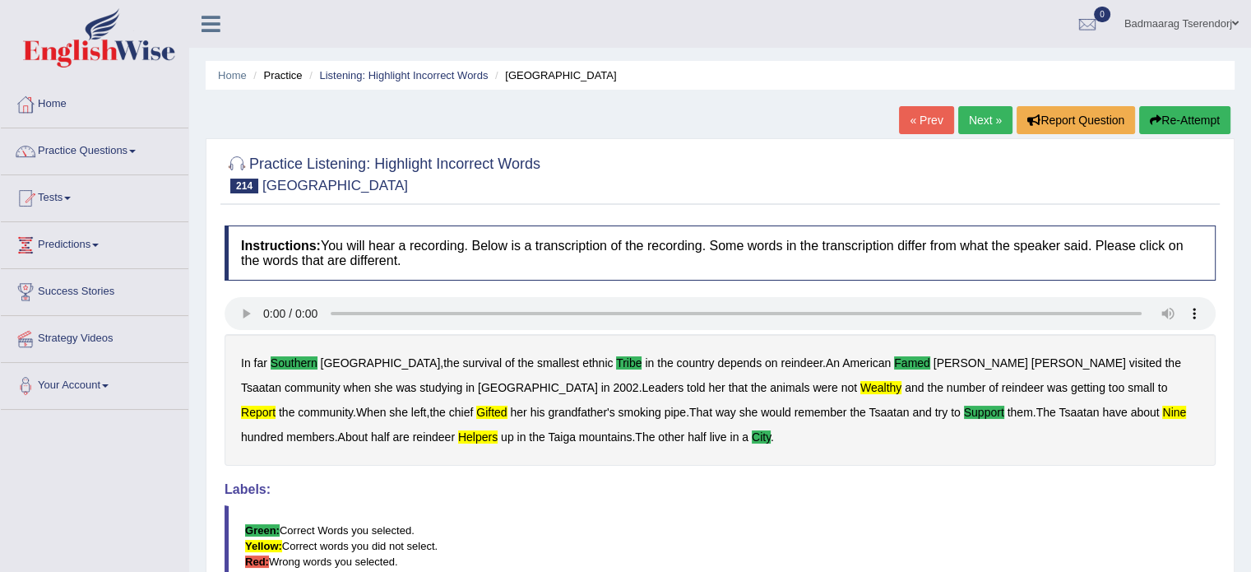
click at [980, 121] on link "Next »" at bounding box center [985, 120] width 54 height 28
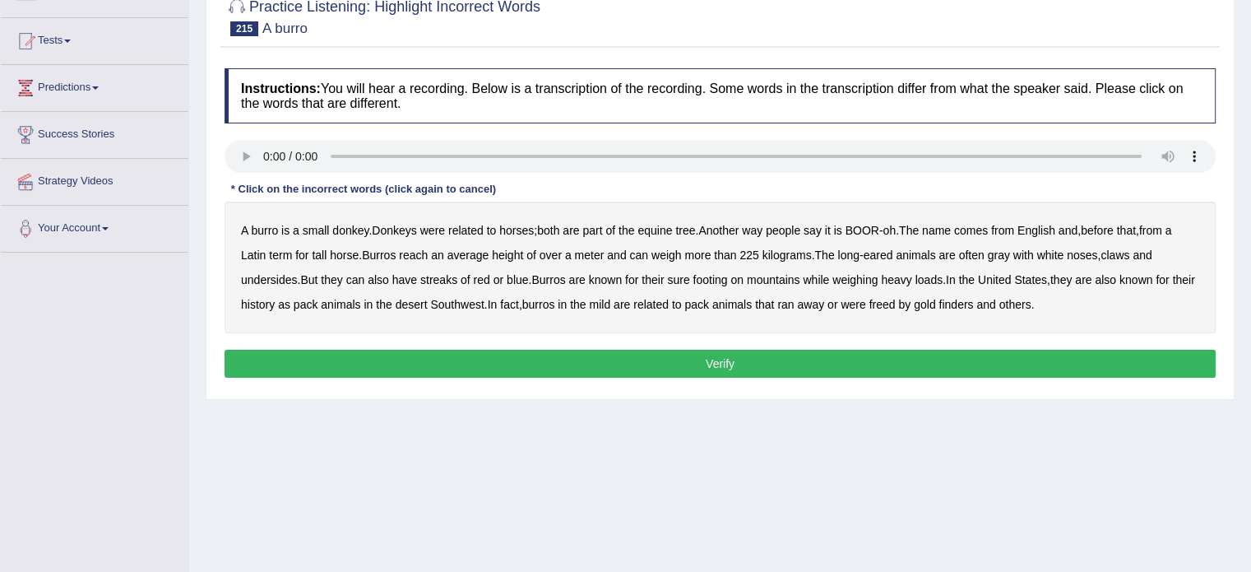
scroll to position [165, 0]
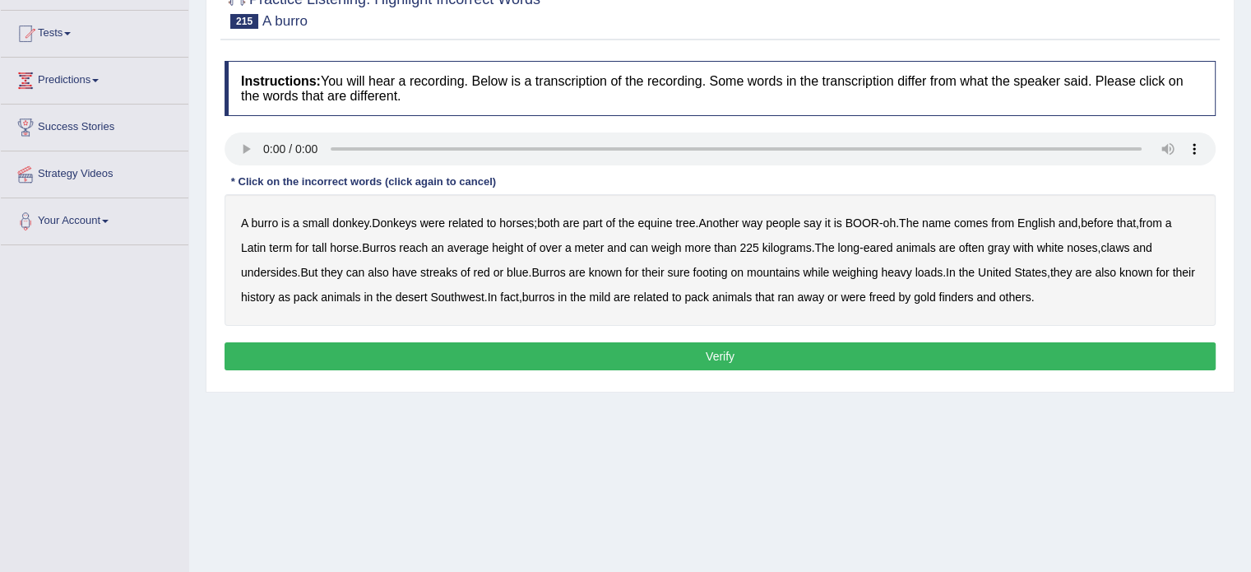
click at [695, 223] on b "tree" at bounding box center [685, 222] width 20 height 13
click at [1055, 220] on b "English" at bounding box center [1036, 222] width 38 height 13
click at [1126, 242] on b "claws" at bounding box center [1115, 247] width 29 height 13
click at [438, 266] on b "streaks" at bounding box center [438, 272] width 37 height 13
click at [1116, 272] on b "also" at bounding box center [1105, 272] width 21 height 13
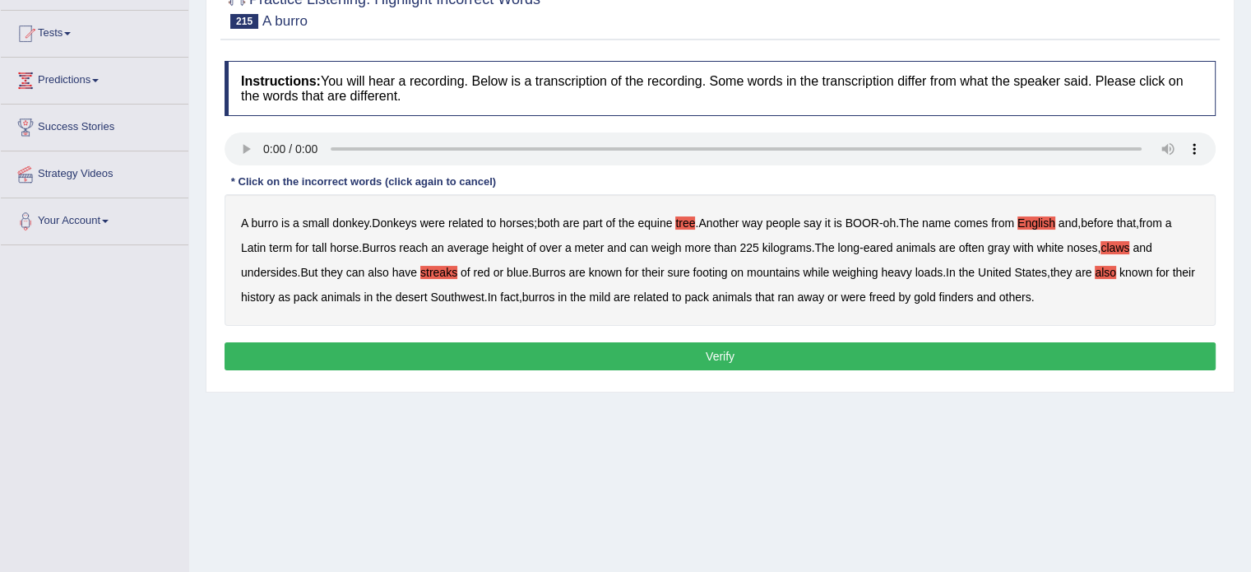
click at [804, 354] on button "Verify" at bounding box center [720, 356] width 991 height 28
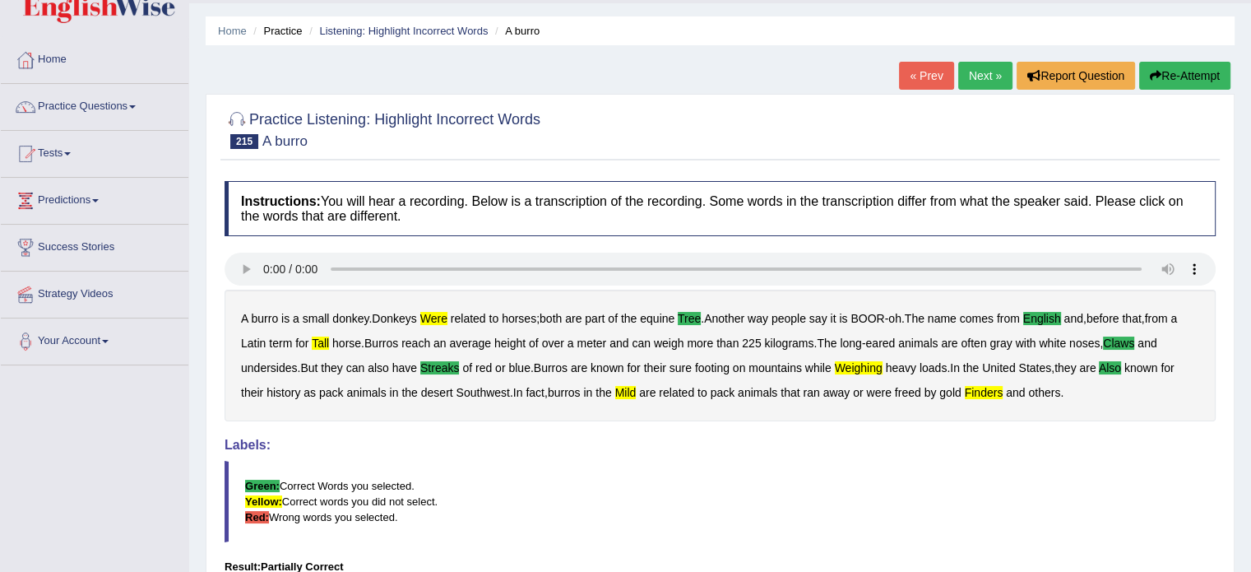
scroll to position [0, 0]
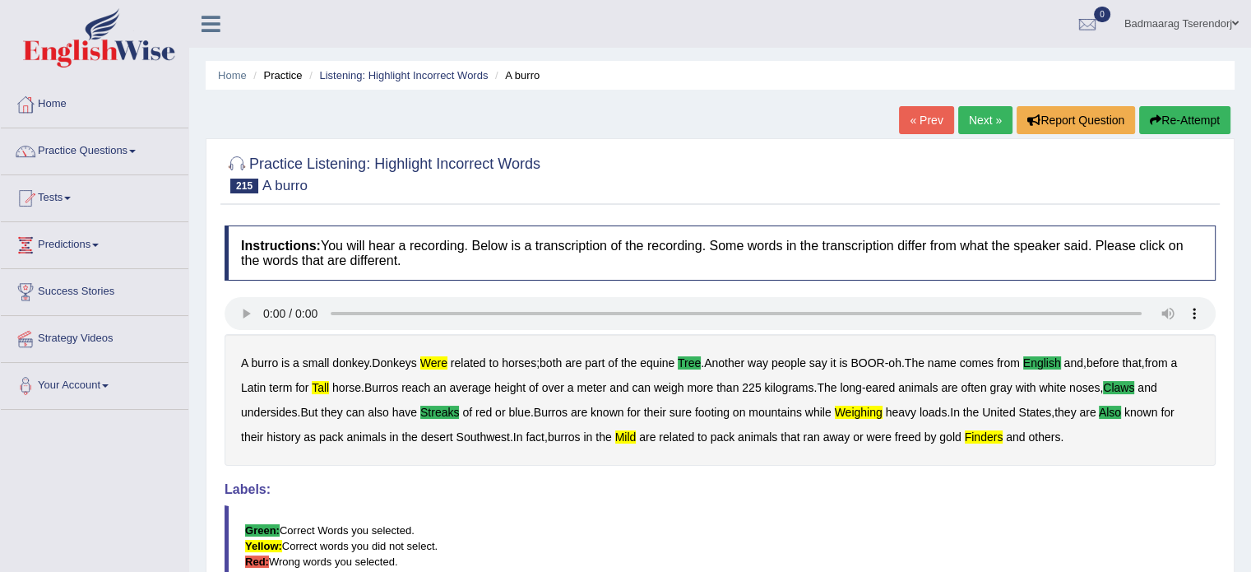
click at [979, 115] on link "Next »" at bounding box center [985, 120] width 54 height 28
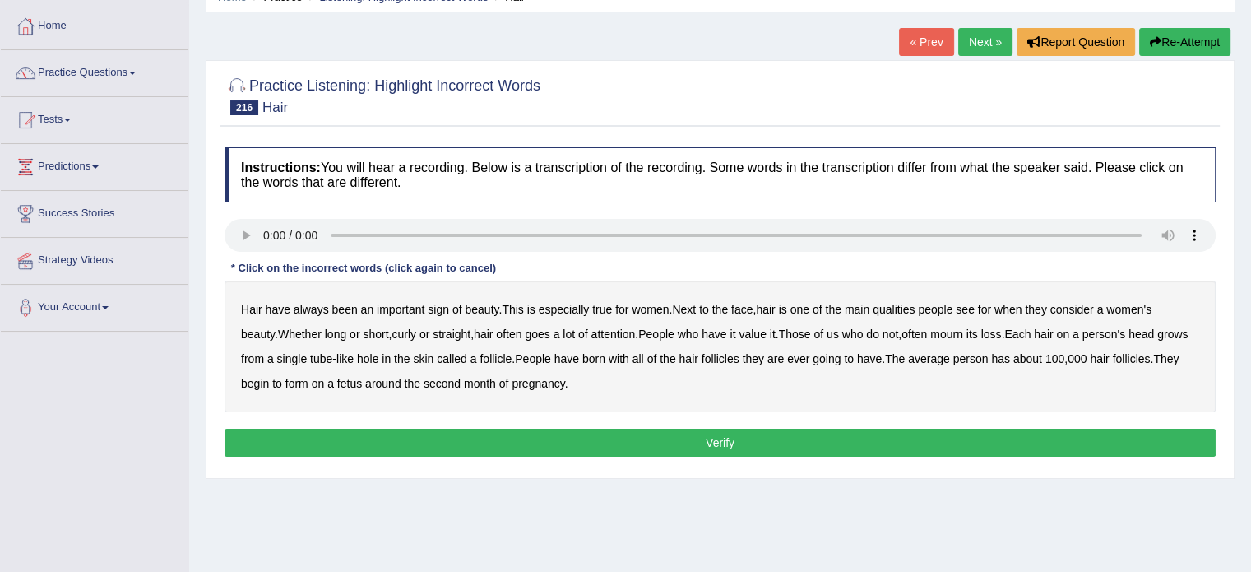
scroll to position [82, 0]
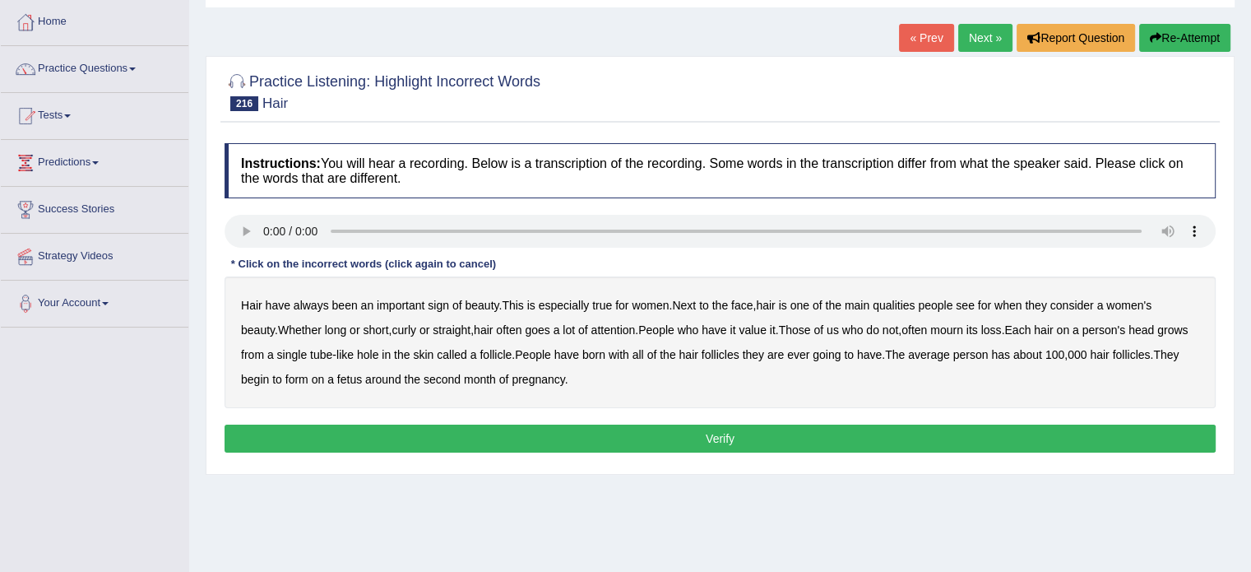
click at [279, 305] on b "have" at bounding box center [278, 305] width 25 height 13
click at [975, 302] on b "see" at bounding box center [965, 305] width 19 height 13
click at [461, 376] on b "second" at bounding box center [442, 379] width 37 height 13
click at [526, 427] on button "Verify" at bounding box center [720, 438] width 991 height 28
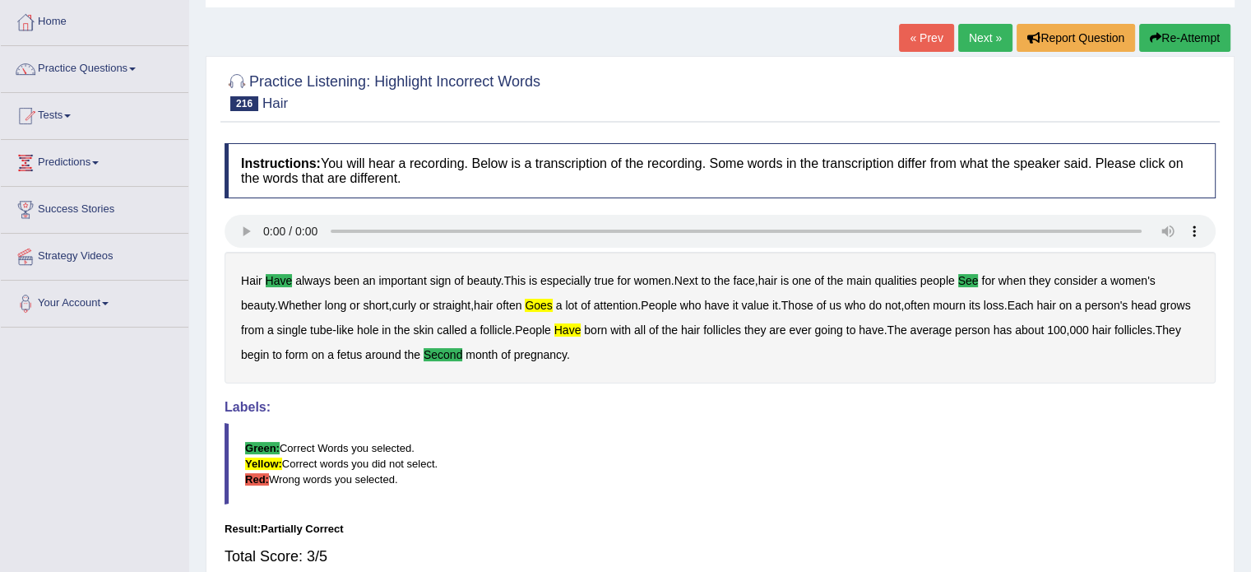
click at [986, 35] on link "Next »" at bounding box center [985, 38] width 54 height 28
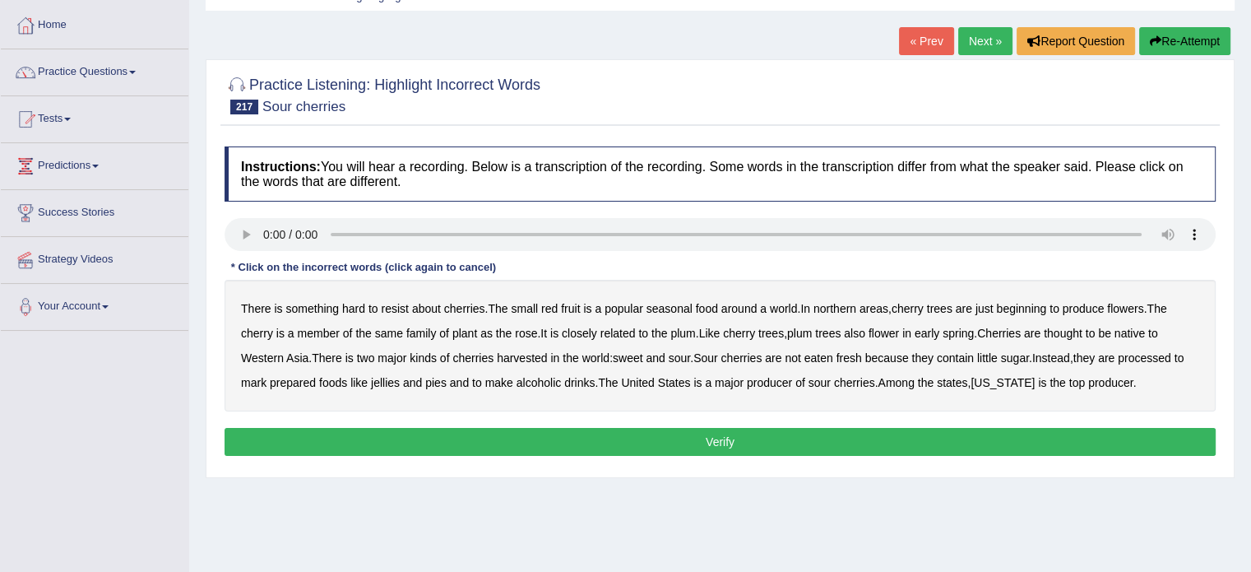
scroll to position [82, 0]
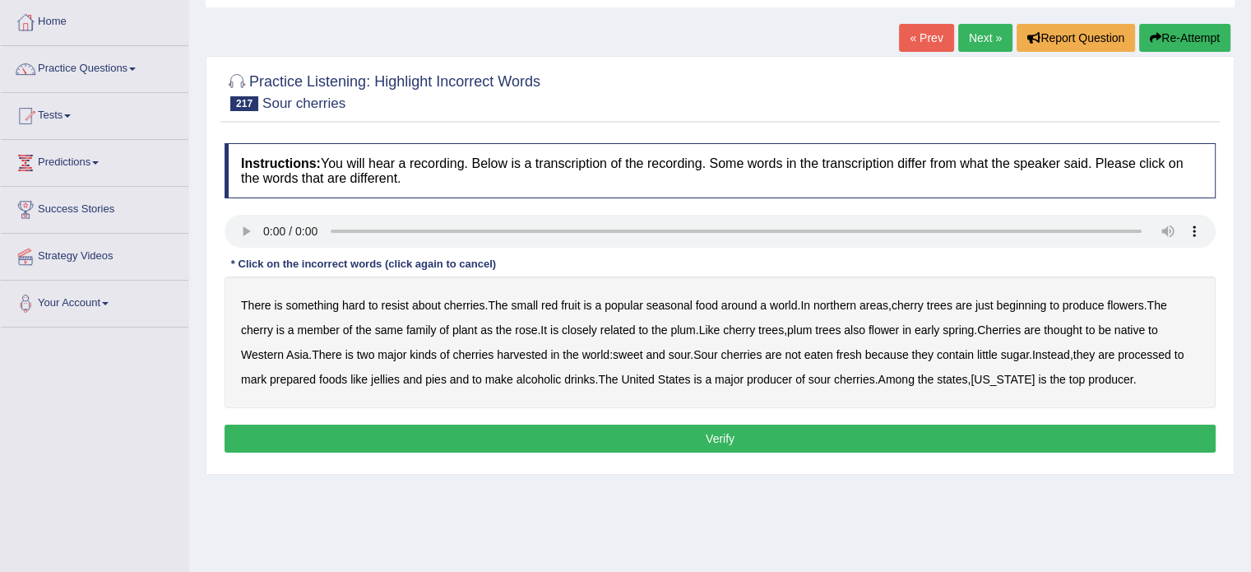
click at [967, 351] on b "contain" at bounding box center [955, 354] width 37 height 13
click at [971, 351] on b "contain" at bounding box center [955, 354] width 37 height 13
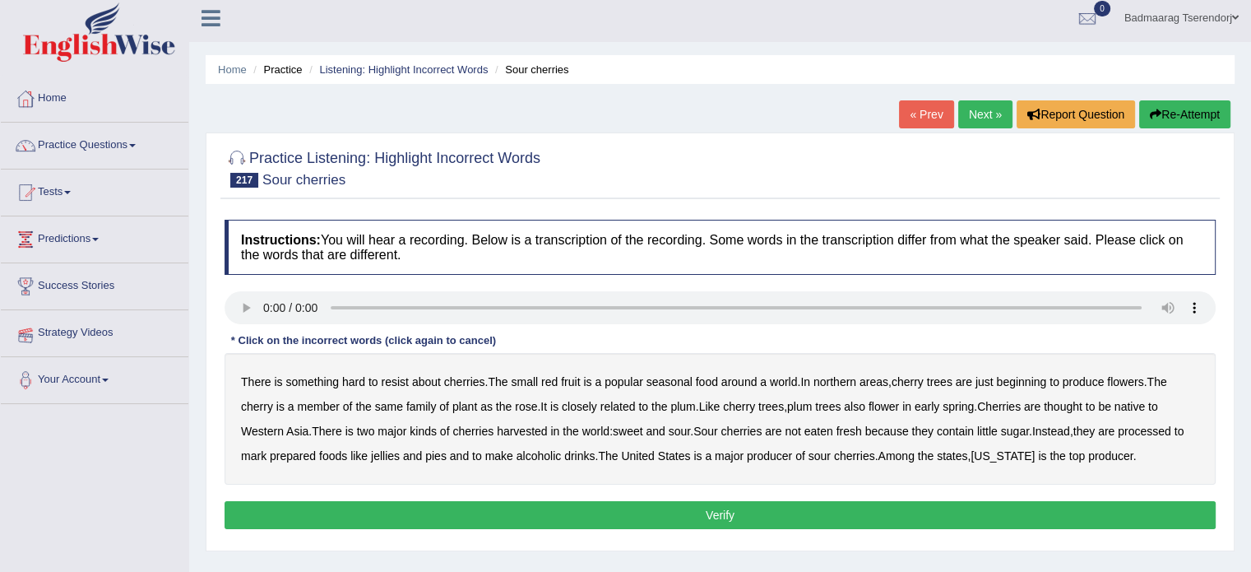
scroll to position [0, 0]
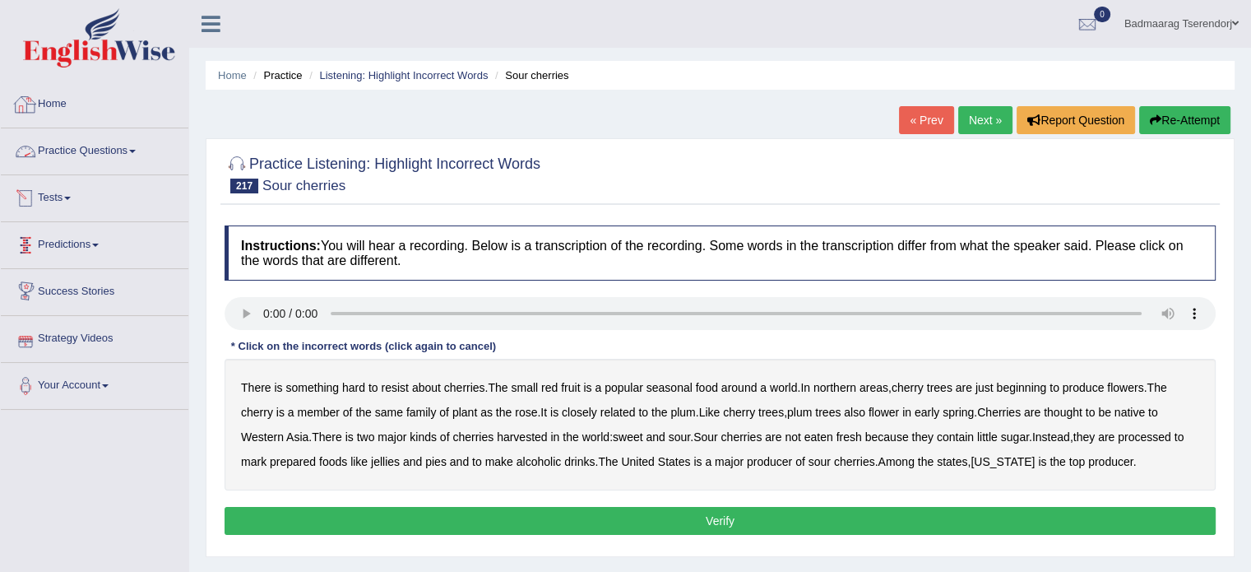
click at [64, 98] on link "Home" at bounding box center [95, 101] width 188 height 41
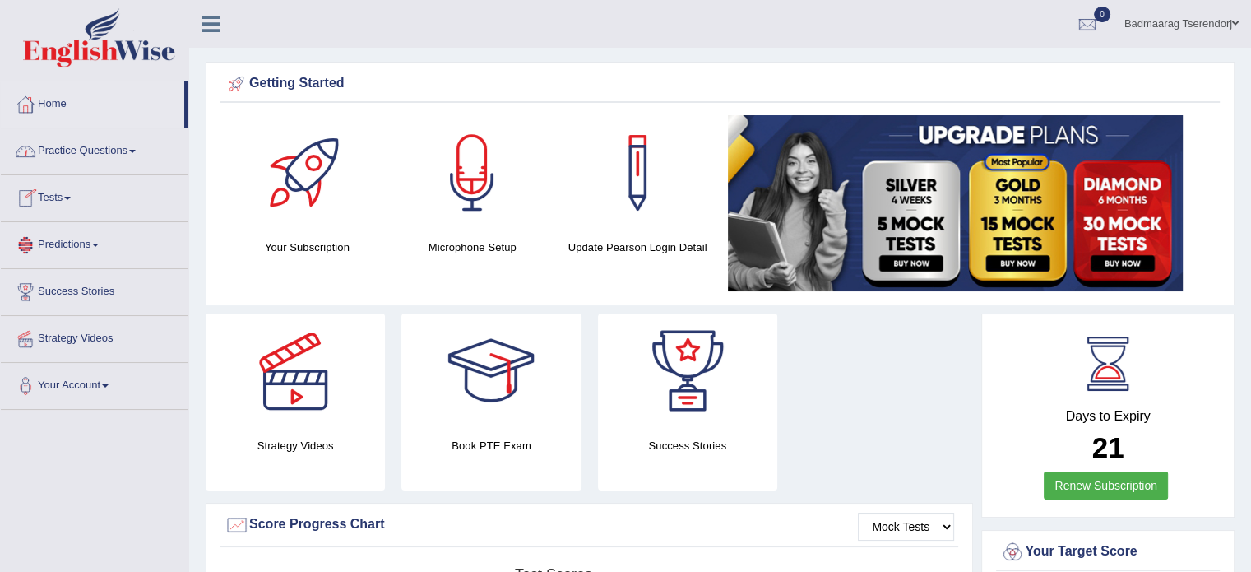
click at [137, 147] on link "Practice Questions" at bounding box center [95, 148] width 188 height 41
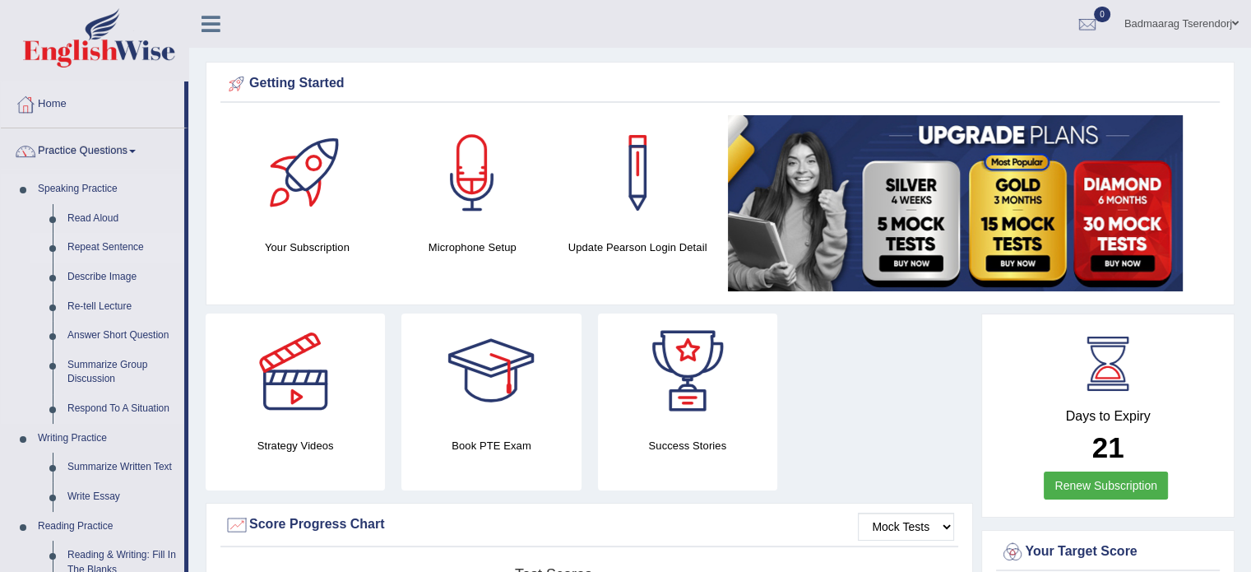
click at [111, 246] on link "Repeat Sentence" at bounding box center [122, 248] width 124 height 30
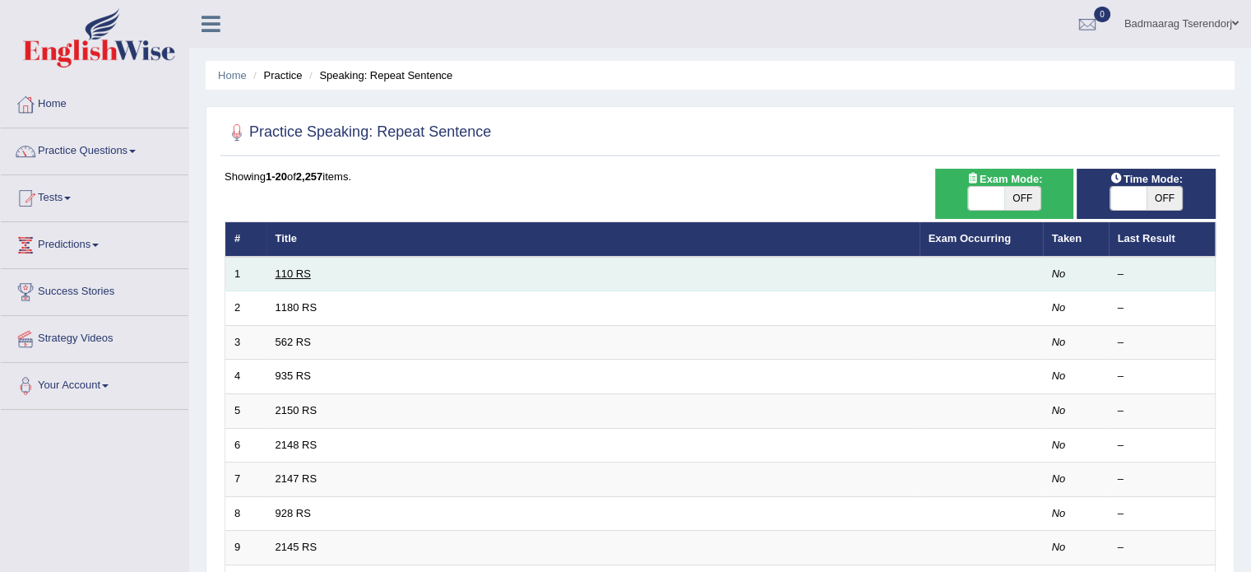
click at [295, 272] on link "110 RS" at bounding box center [293, 273] width 35 height 12
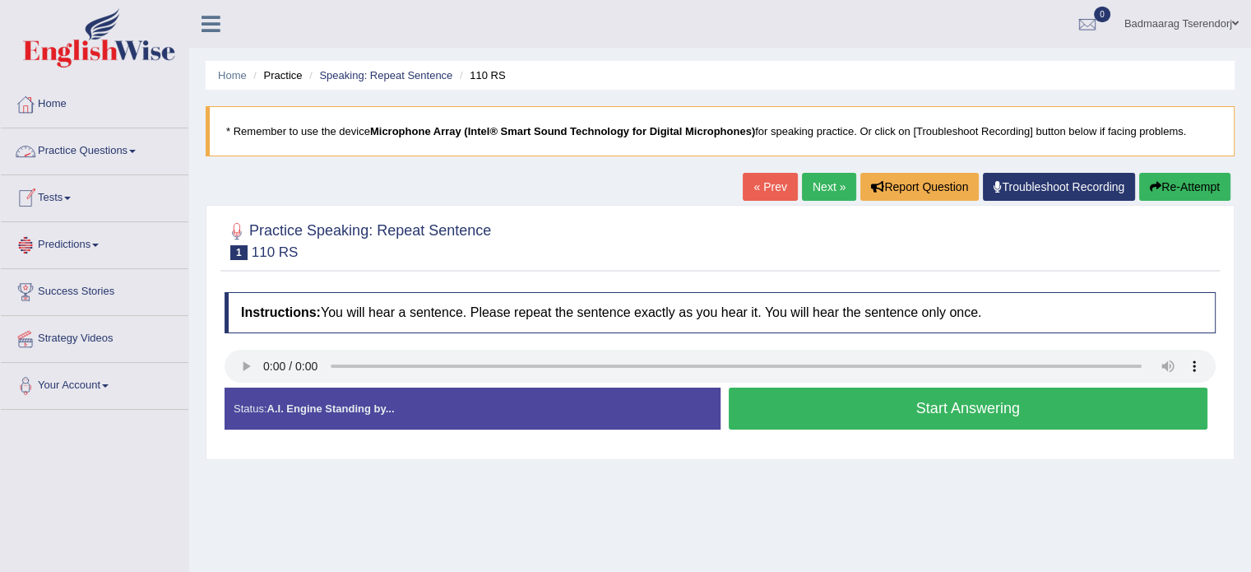
click at [136, 150] on span at bounding box center [132, 151] width 7 height 3
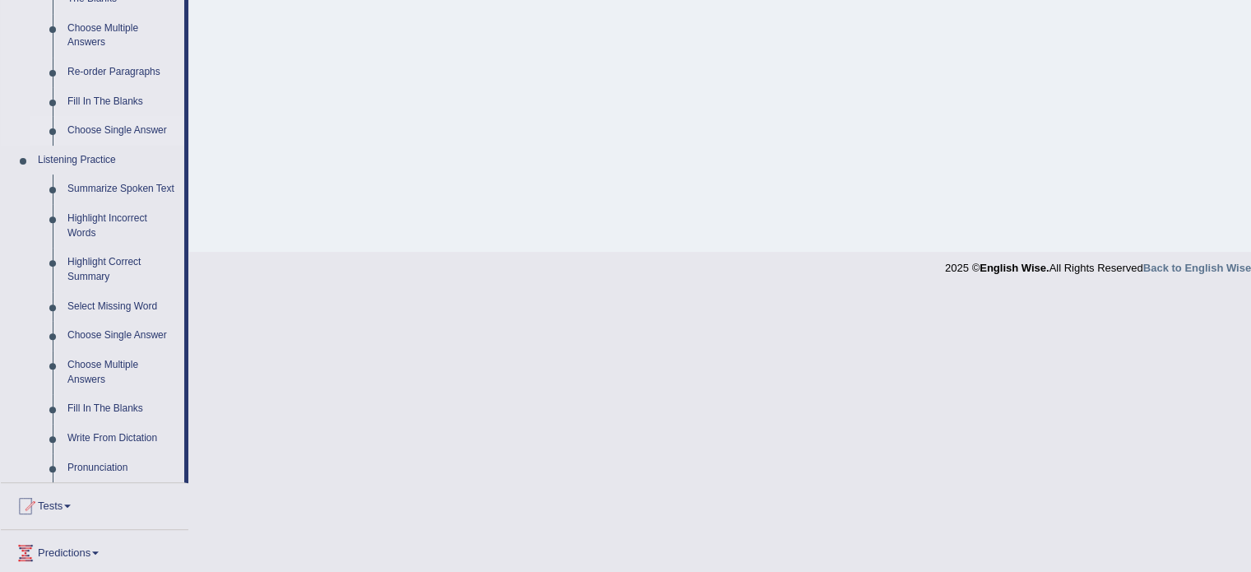
scroll to position [576, 0]
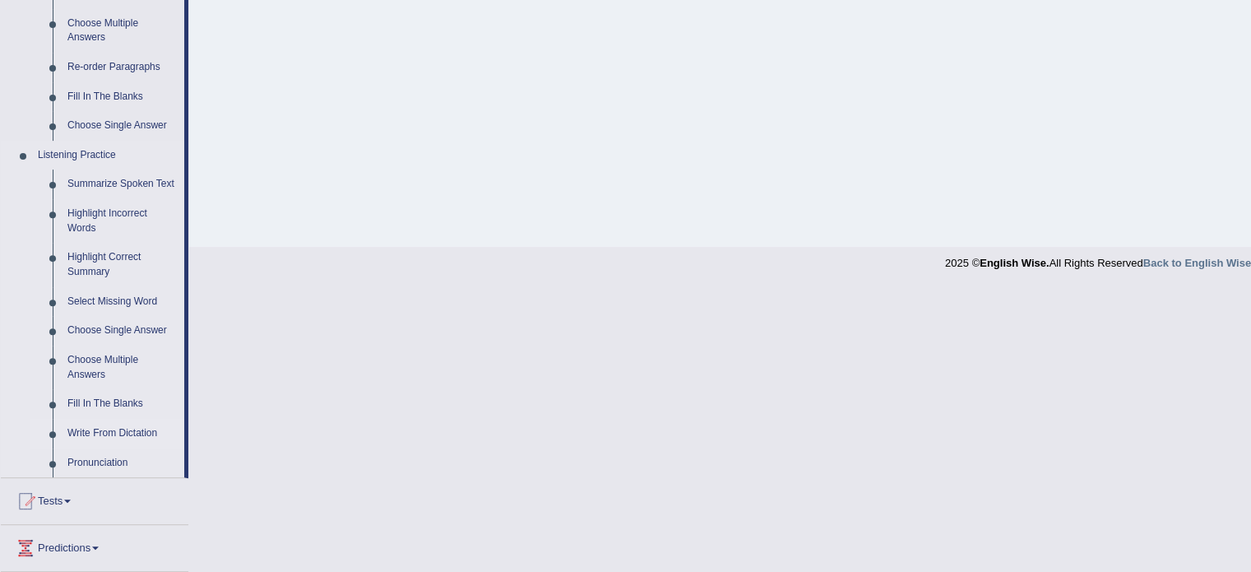
click at [106, 430] on link "Write From Dictation" at bounding box center [122, 434] width 124 height 30
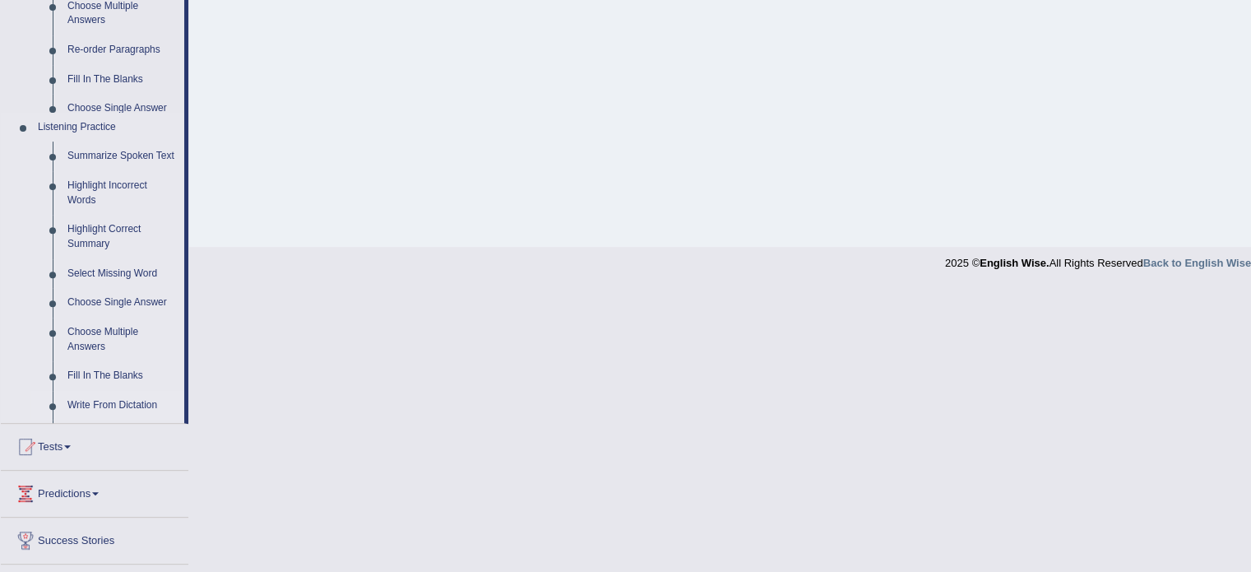
scroll to position [292, 0]
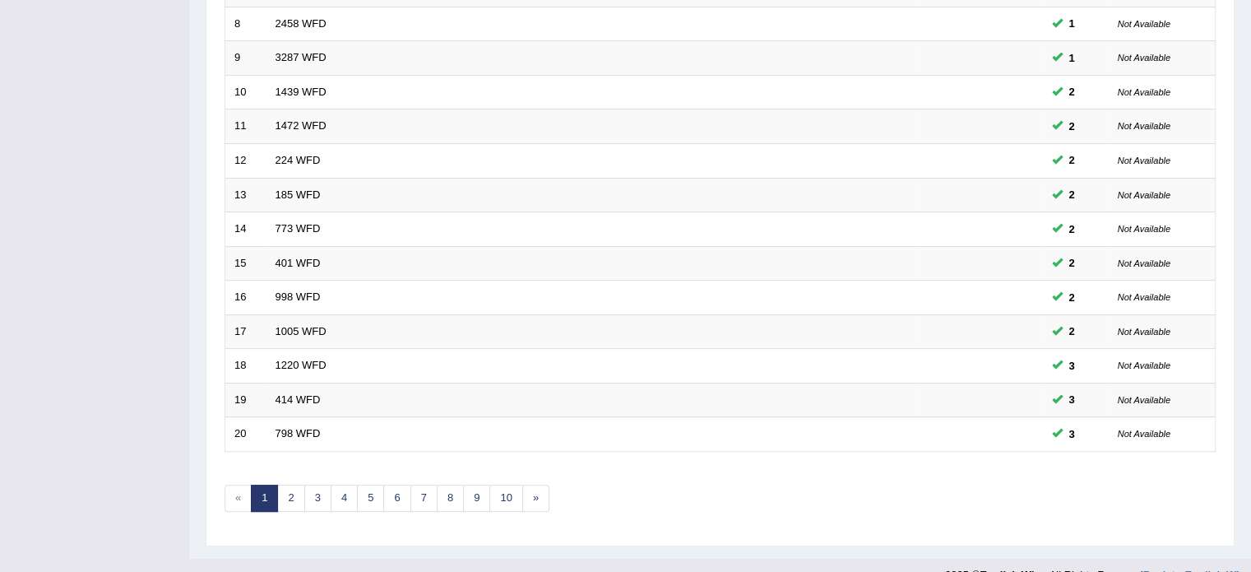
scroll to position [512, 0]
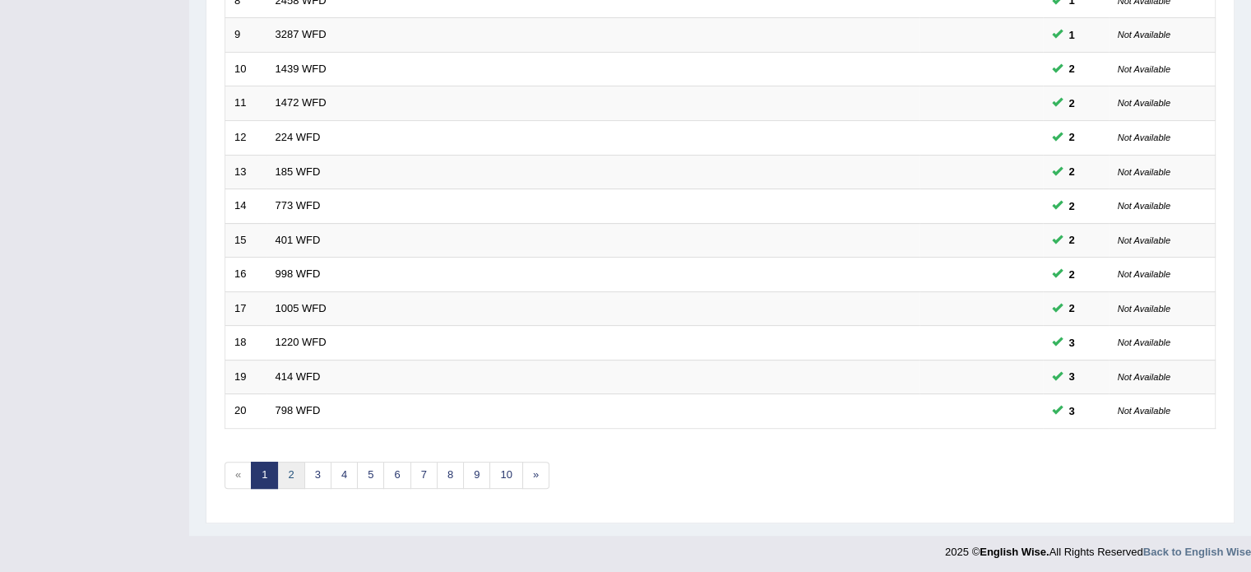
click at [286, 474] on link "2" at bounding box center [290, 474] width 27 height 27
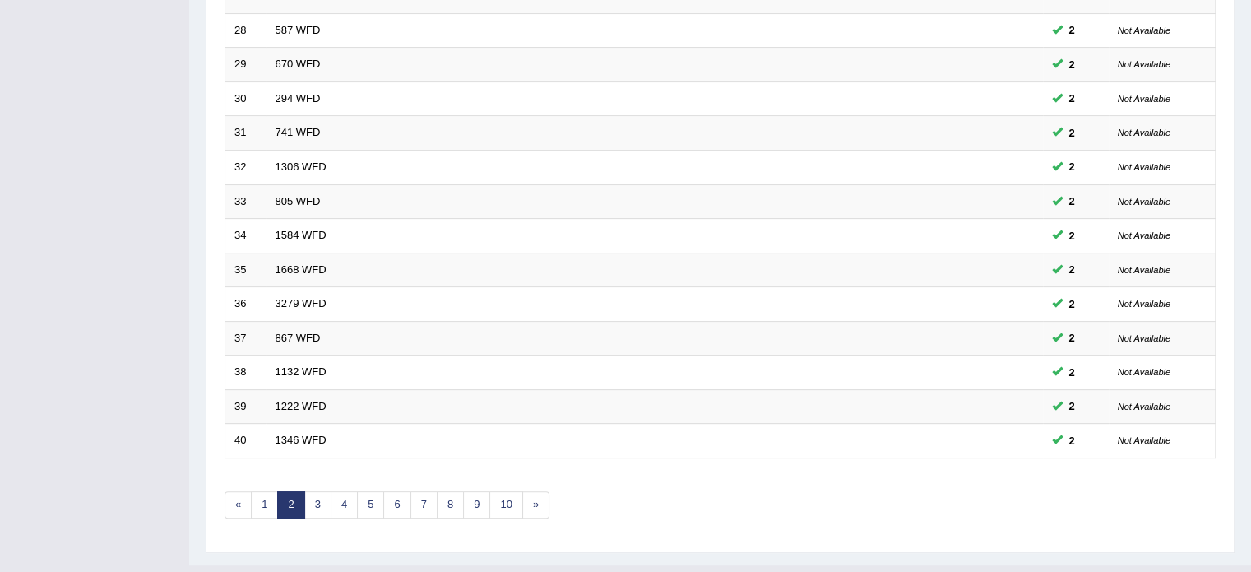
scroll to position [494, 0]
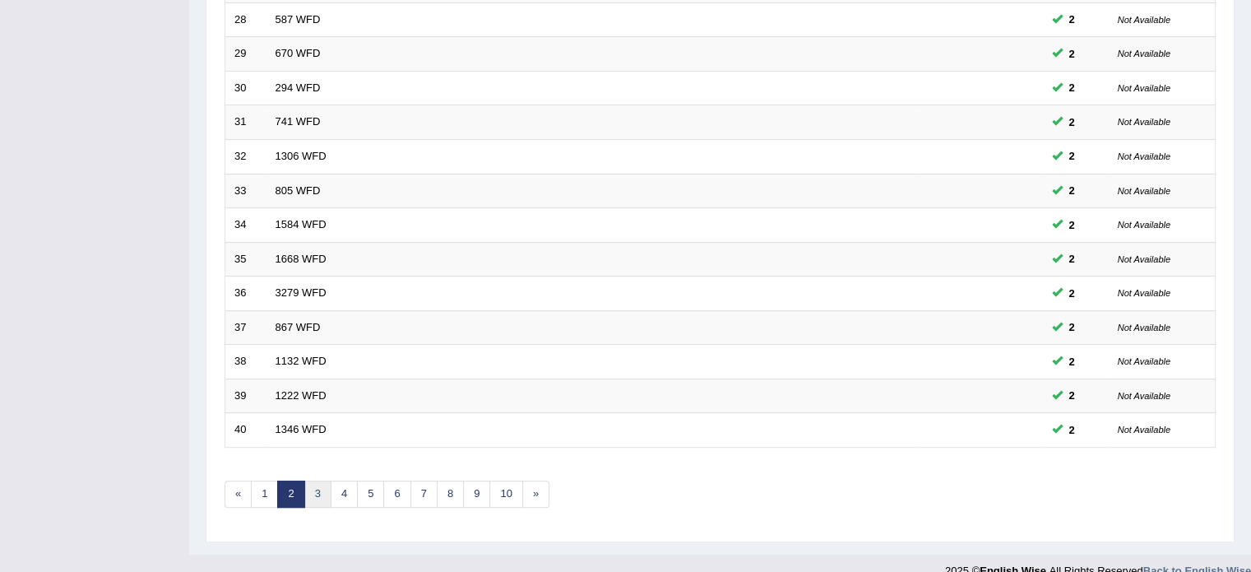
click at [317, 486] on link "3" at bounding box center [317, 493] width 27 height 27
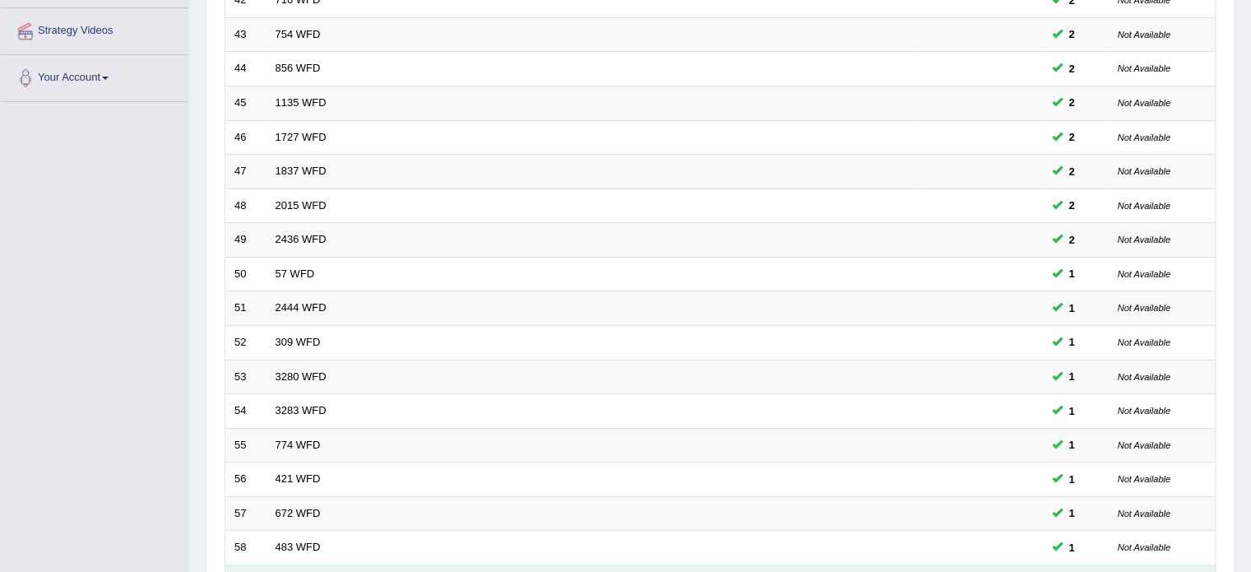
scroll to position [329, 0]
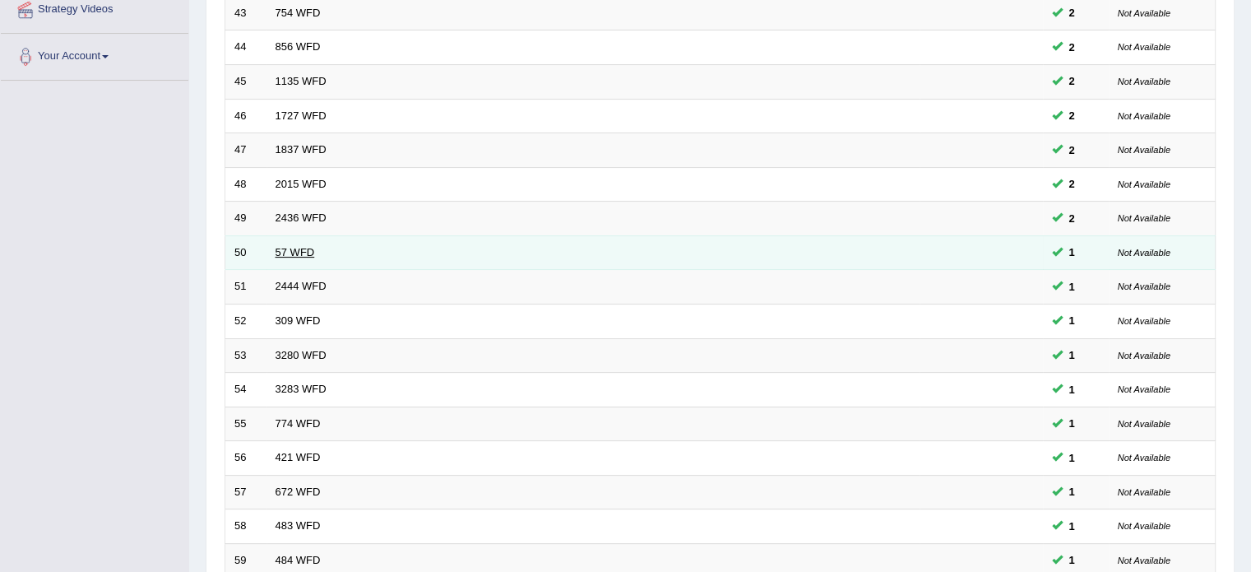
click at [290, 249] on link "57 WFD" at bounding box center [295, 252] width 39 height 12
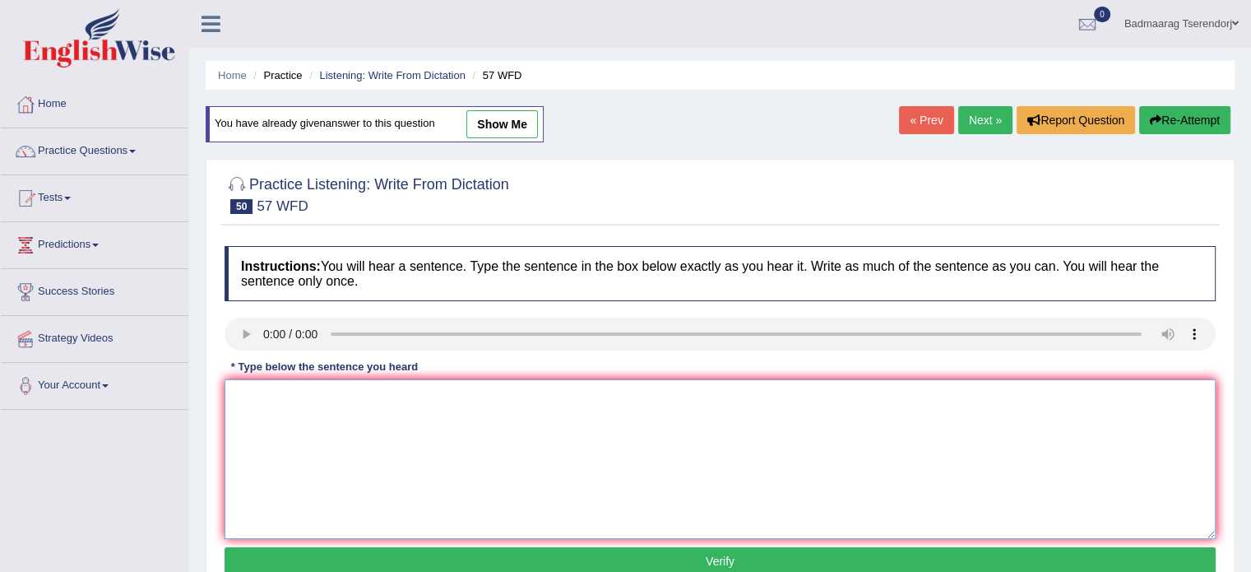
click at [290, 413] on textarea at bounding box center [720, 459] width 991 height 160
click at [239, 398] on textarea "research showd actevity" at bounding box center [720, 459] width 991 height 160
click at [319, 396] on textarea "Research showd actevity" at bounding box center [720, 459] width 991 height 160
click at [452, 401] on textarea "Research shows scientific result actevity" at bounding box center [720, 459] width 991 height 160
type textarea "Research shows scientific result actevity."
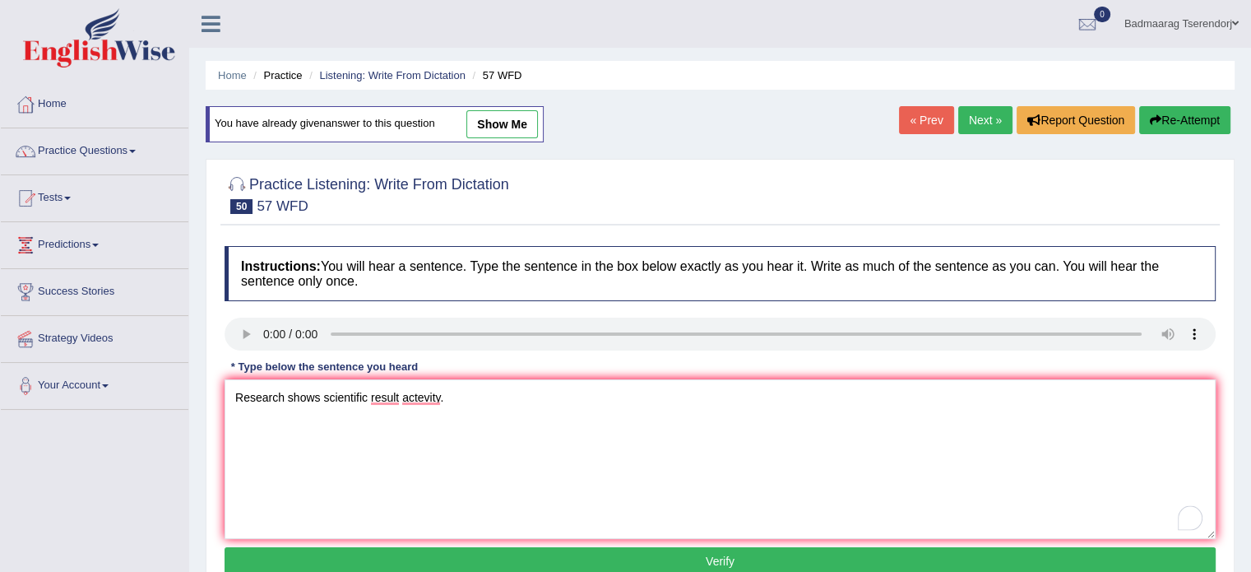
click at [549, 558] on button "Verify" at bounding box center [720, 561] width 991 height 28
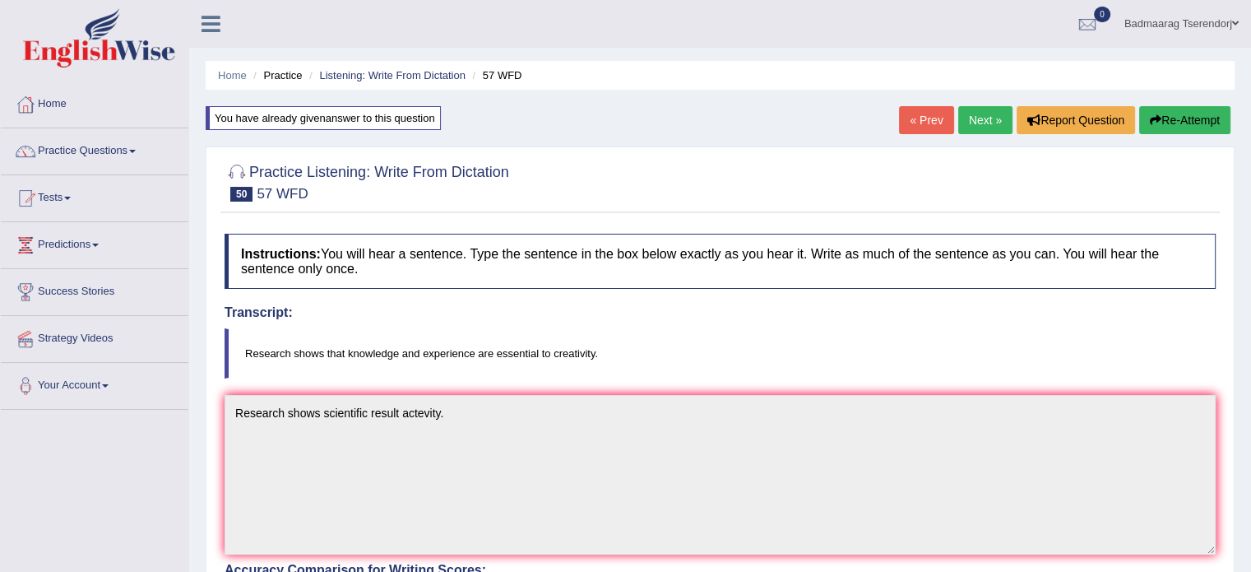
click at [975, 123] on link "Next »" at bounding box center [985, 120] width 54 height 28
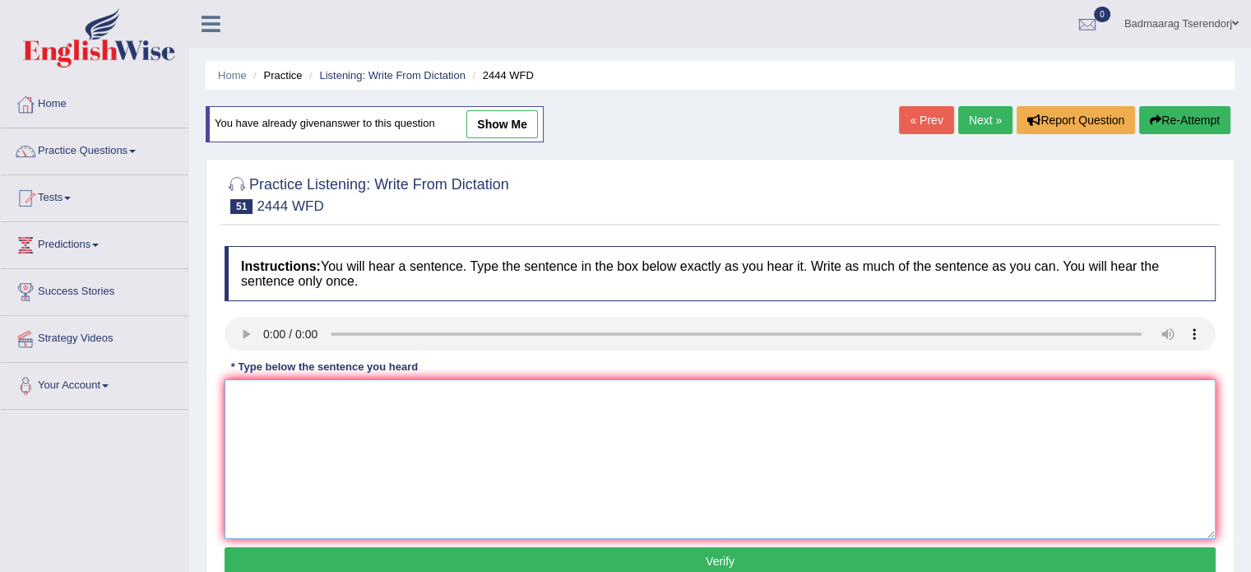
click at [266, 404] on textarea at bounding box center [720, 459] width 991 height 160
click at [308, 397] on textarea "The residenst end of the semister" at bounding box center [720, 459] width 991 height 160
click at [415, 396] on textarea "The residens end of the semister" at bounding box center [720, 459] width 991 height 160
type textarea "The residens end of the semester."
click at [369, 554] on button "Verify" at bounding box center [720, 561] width 991 height 28
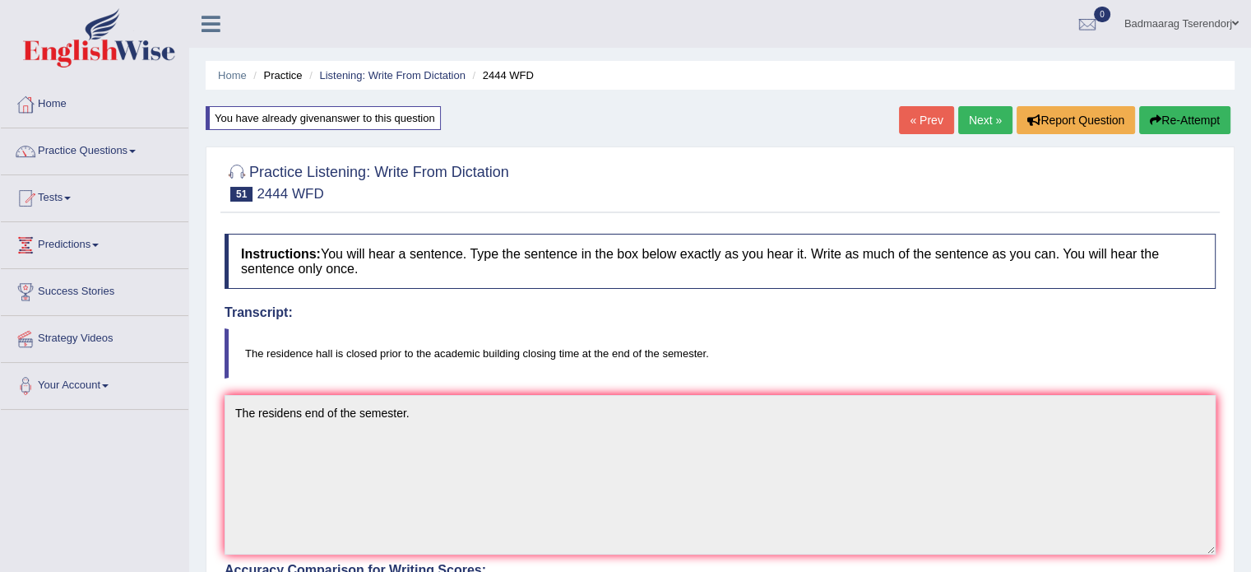
click at [973, 121] on link "Next »" at bounding box center [985, 120] width 54 height 28
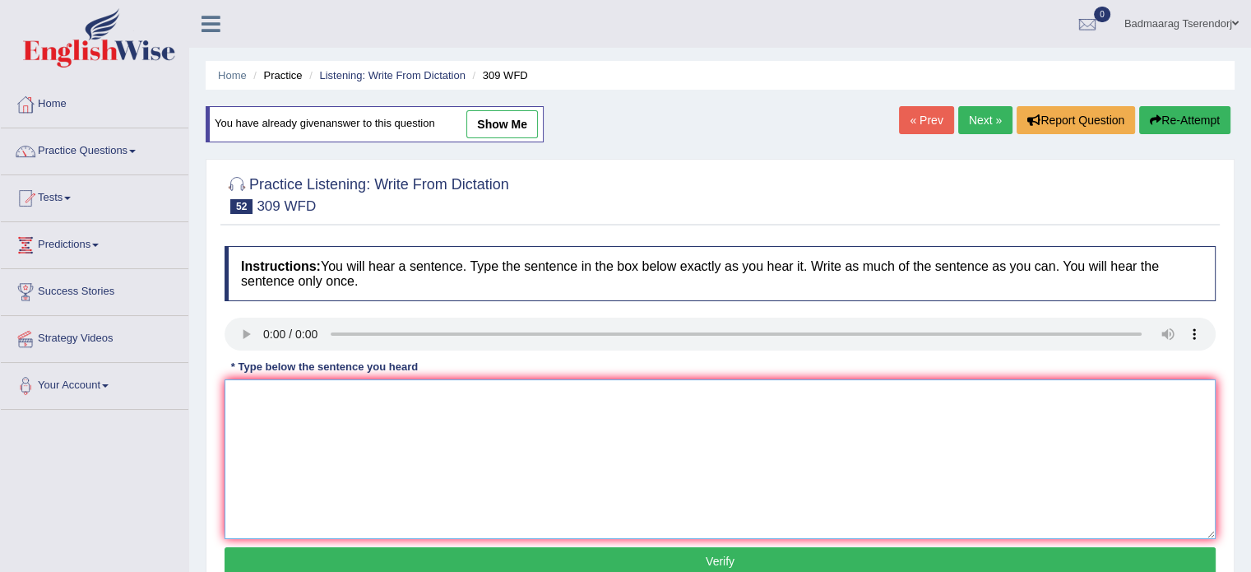
click at [267, 412] on textarea at bounding box center [720, 459] width 991 height 160
click at [294, 397] on textarea "tow lecture powercut" at bounding box center [720, 459] width 991 height 160
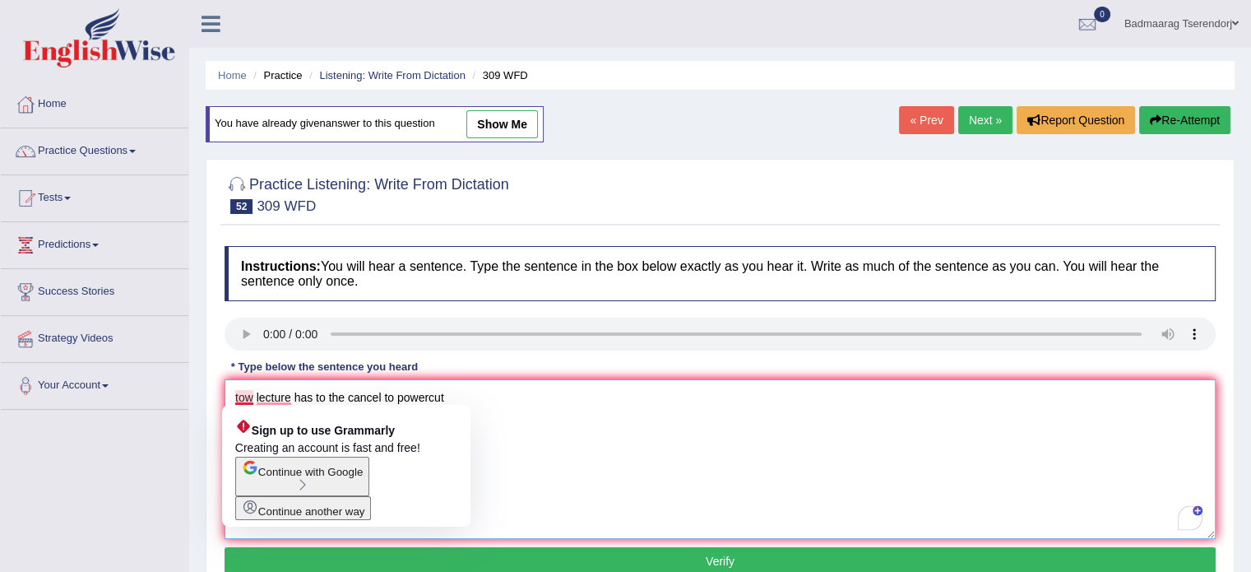
click at [237, 396] on textarea "tow lecture has to the cancel to powercut" at bounding box center [720, 459] width 991 height 160
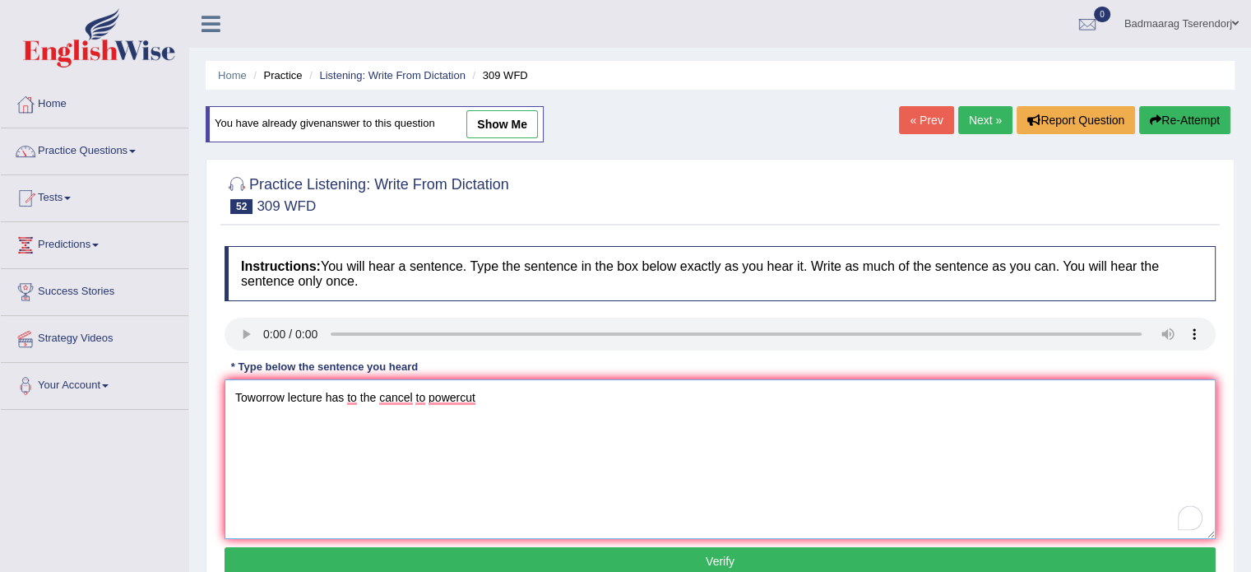
click at [359, 397] on textarea "Toworrow lecture has to the cancel to powercut" at bounding box center [720, 459] width 991 height 160
click at [363, 396] on textarea "Toworrow lecture has the cancel to powercut" at bounding box center [720, 459] width 991 height 160
type textarea "Toworrow lecture has cancel to powercut"
click at [498, 552] on button "Verify" at bounding box center [720, 561] width 991 height 28
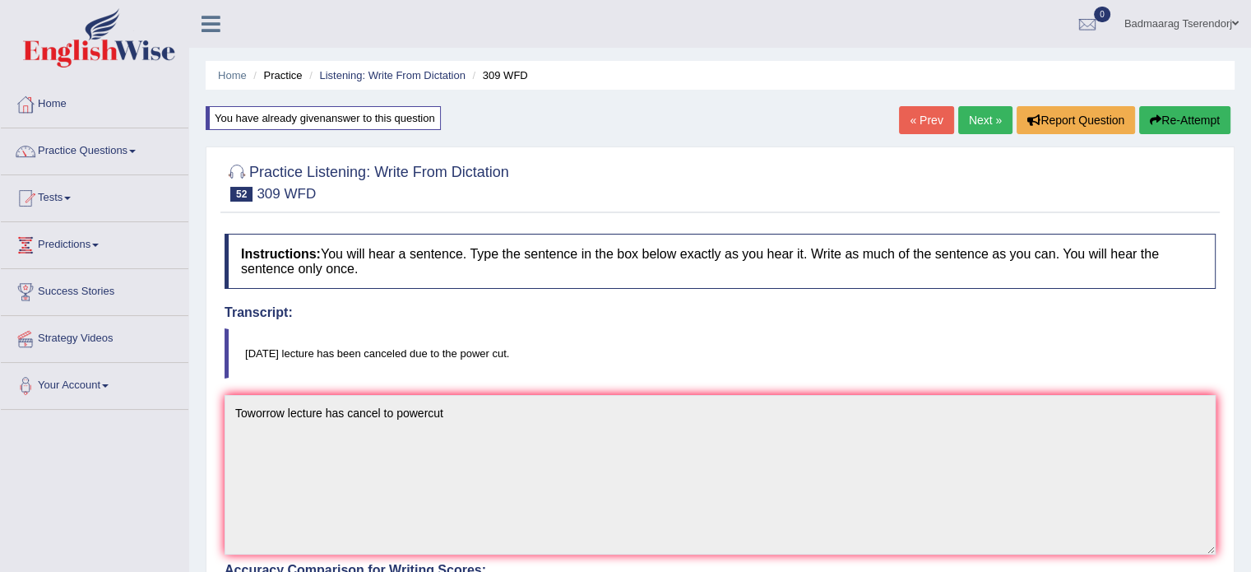
click at [979, 121] on link "Next »" at bounding box center [985, 120] width 54 height 28
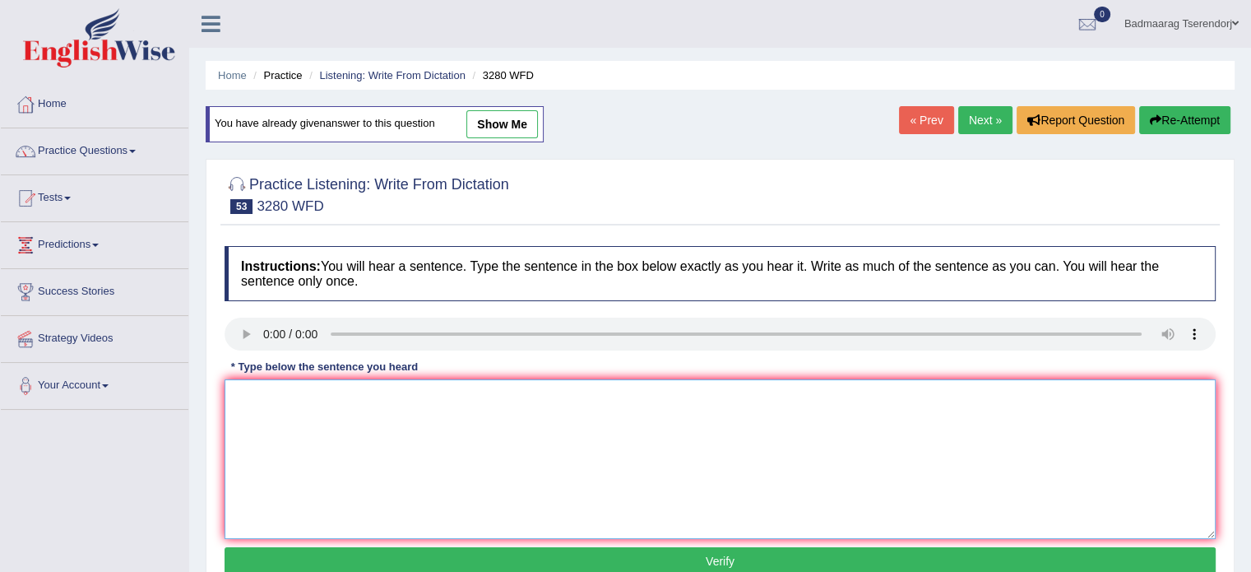
click at [254, 396] on textarea at bounding box center [720, 459] width 991 height 160
click at [254, 396] on textarea "Are cross to university." at bounding box center [720, 459] width 991 height 160
type textarea "Are cross to university."
click at [401, 554] on button "Verify" at bounding box center [720, 561] width 991 height 28
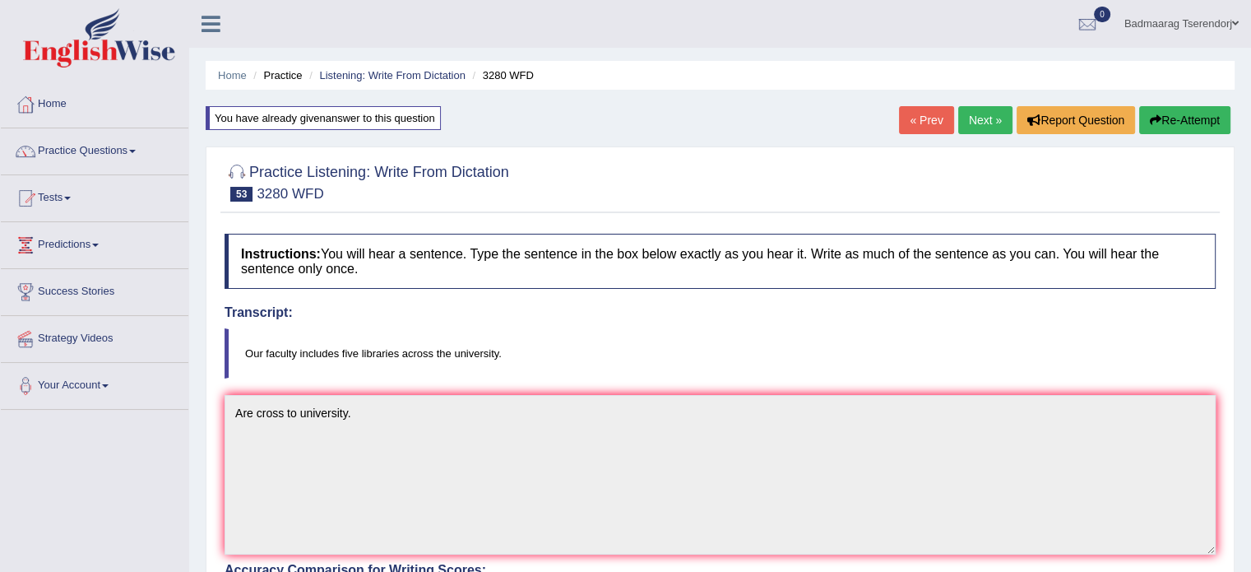
click at [987, 121] on link "Next »" at bounding box center [985, 120] width 54 height 28
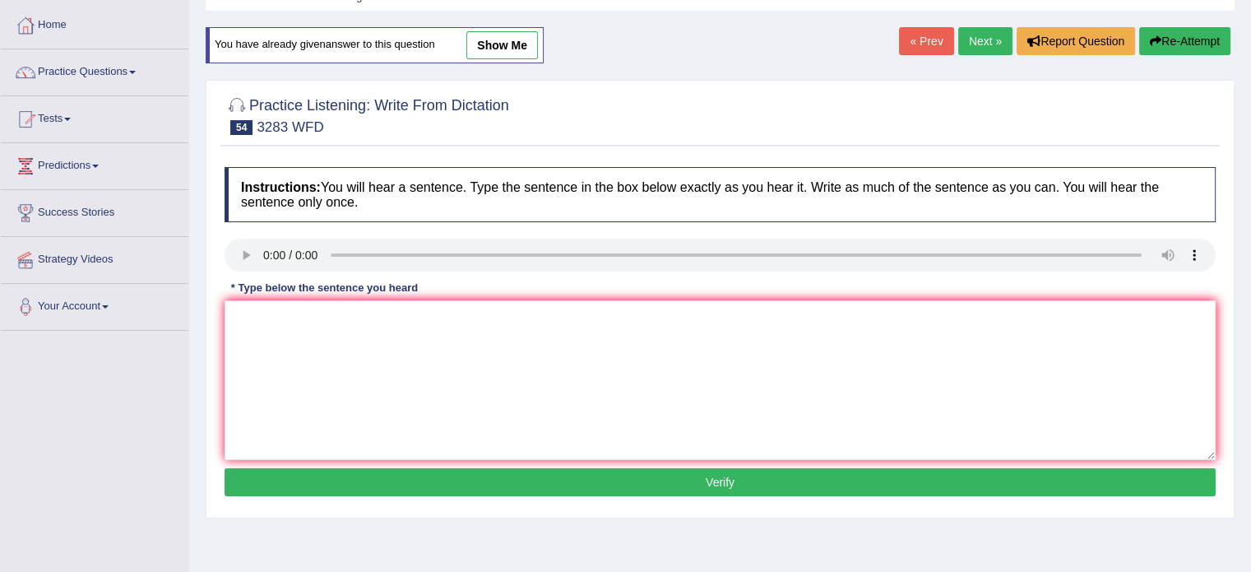
scroll to position [82, 0]
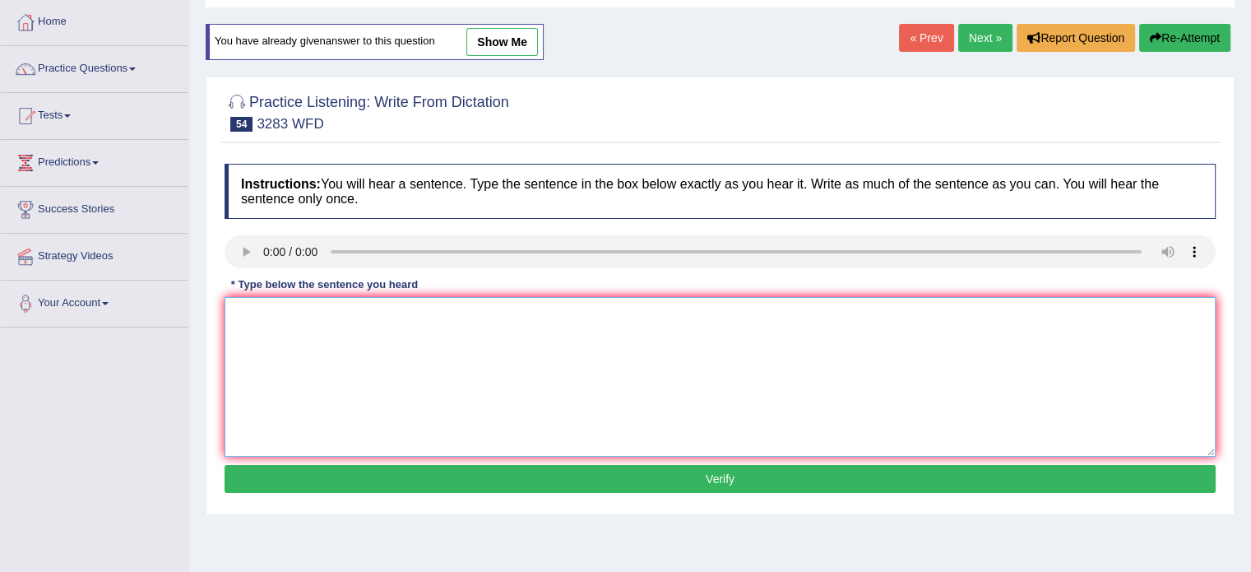
click at [271, 327] on textarea at bounding box center [720, 377] width 991 height 160
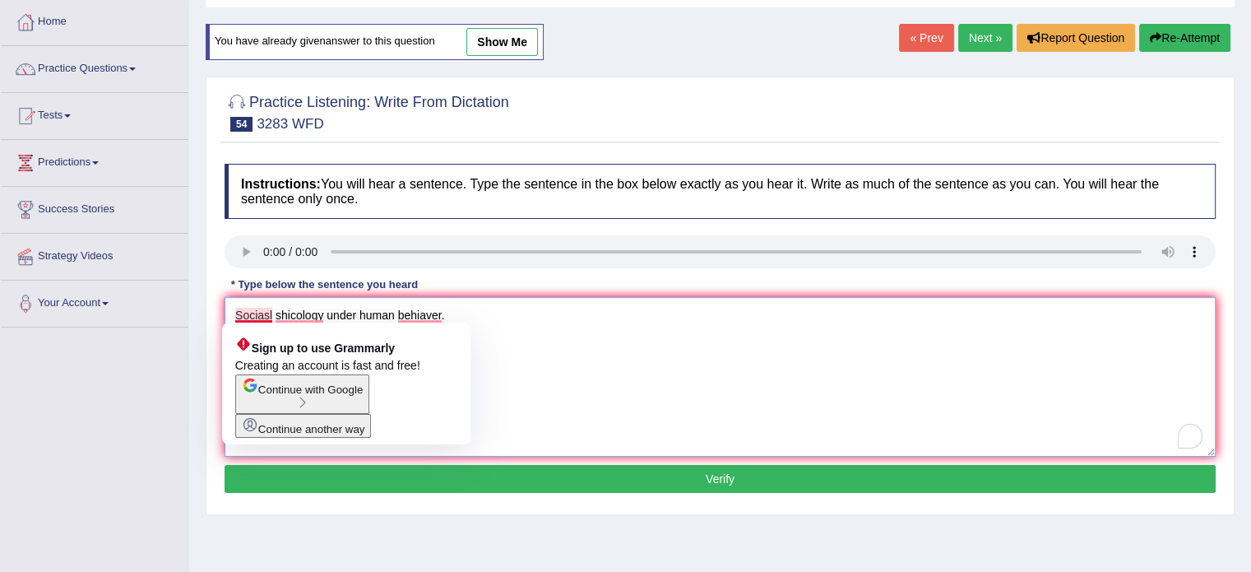
click at [271, 310] on textarea "Sociasl shicology under human behiaver." at bounding box center [720, 377] width 991 height 160
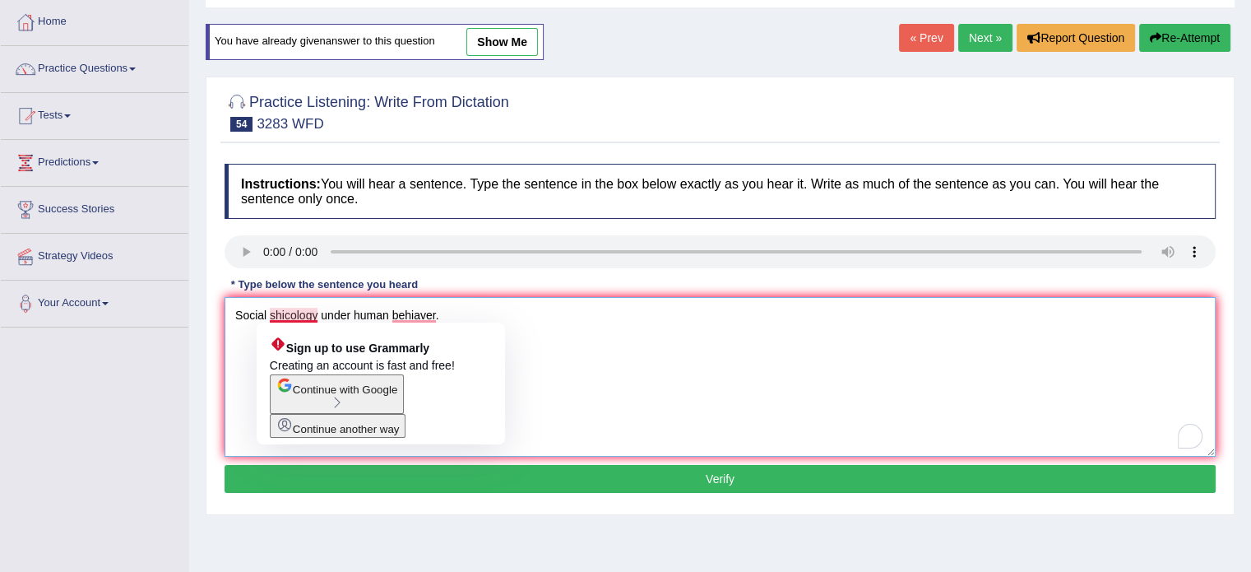
click at [316, 312] on textarea "Social shicology under human behiaver." at bounding box center [720, 377] width 991 height 160
click at [550, 333] on textarea "Social shicology under human behiaver." at bounding box center [720, 377] width 991 height 160
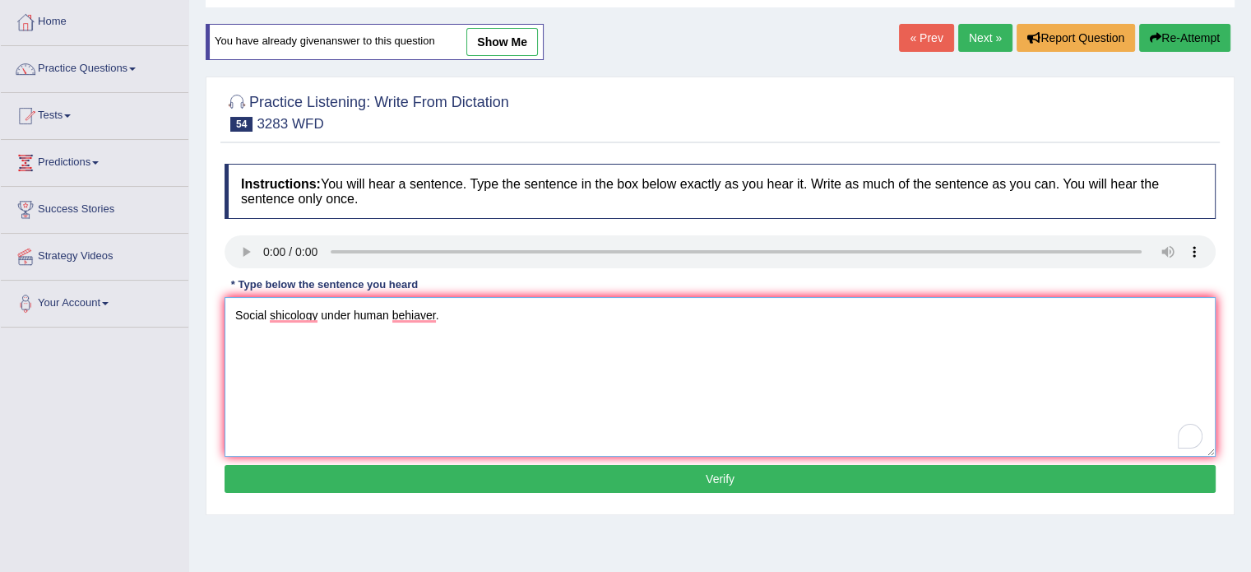
click at [320, 315] on textarea "Social shicology under human behiaver." at bounding box center [720, 377] width 991 height 160
click at [454, 320] on textarea "Social biology under human behiaver." at bounding box center [720, 377] width 991 height 160
type textarea "Social biology under human behiour."
click at [443, 469] on button "Verify" at bounding box center [720, 479] width 991 height 28
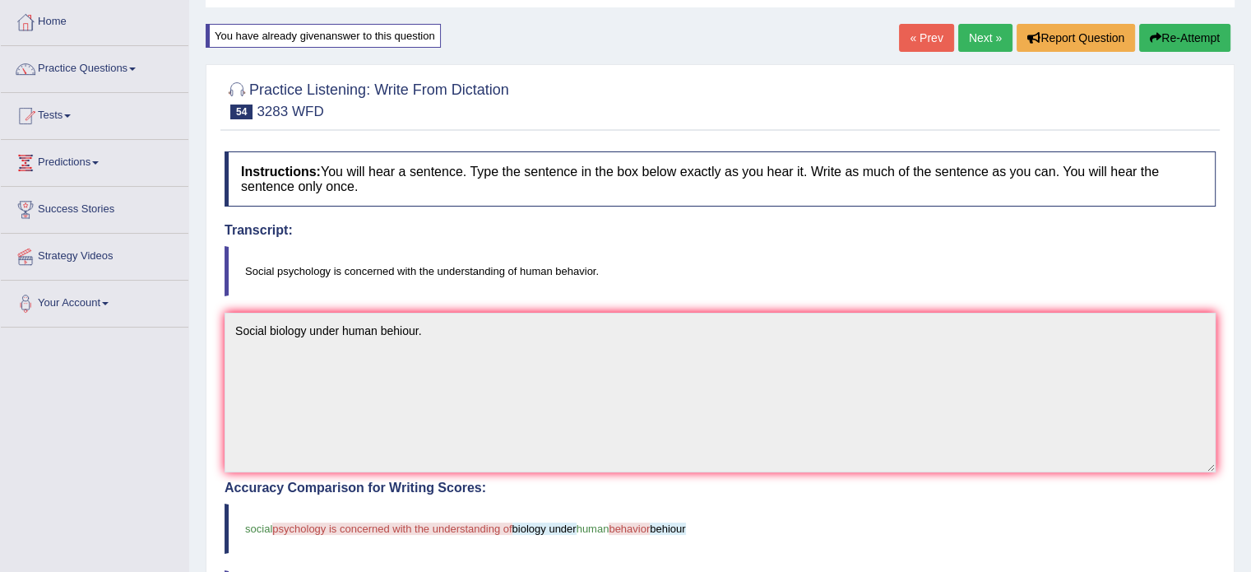
click at [972, 43] on link "Next »" at bounding box center [985, 38] width 54 height 28
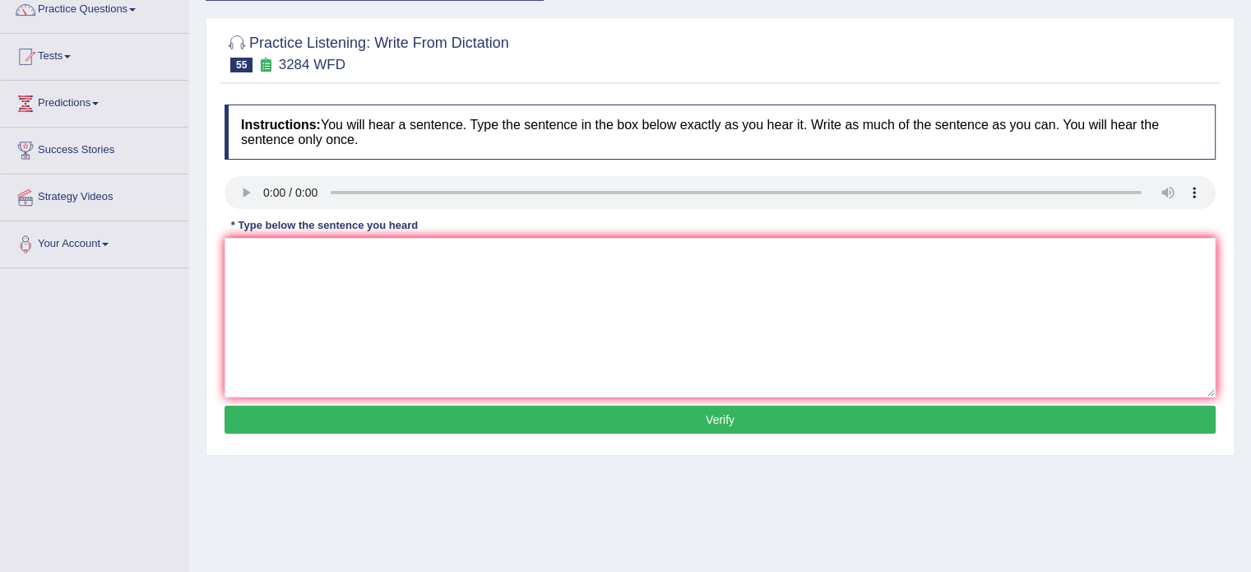
scroll to position [165, 0]
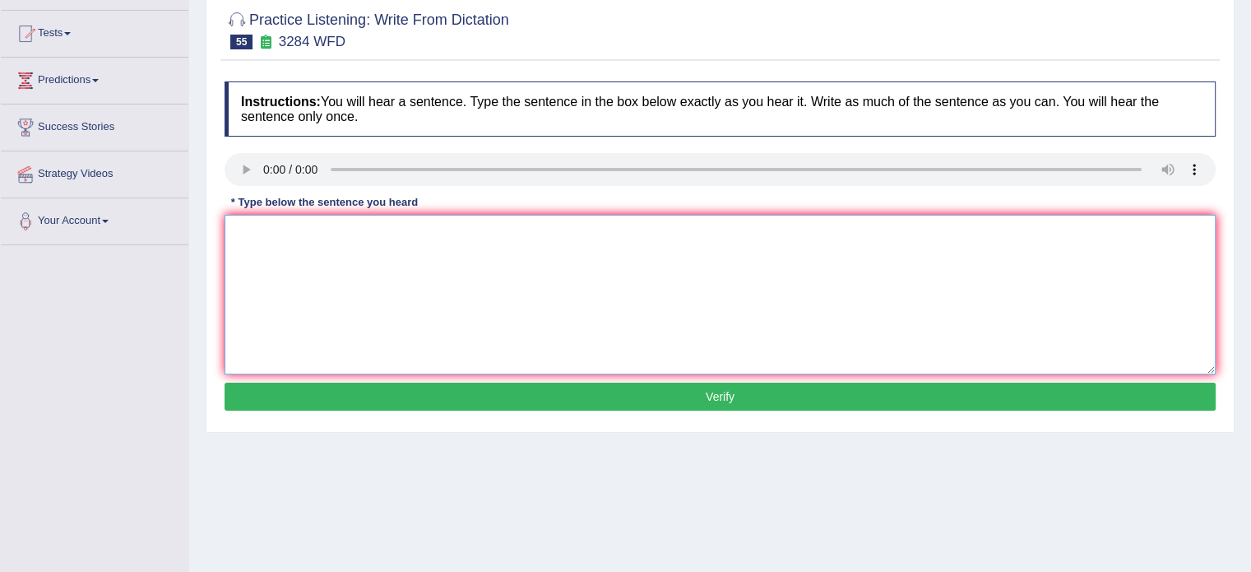
click at [268, 264] on textarea at bounding box center [720, 295] width 991 height 160
type textarea "p"
click at [240, 229] on textarea "formal conclutions statesment." at bounding box center [720, 295] width 991 height 160
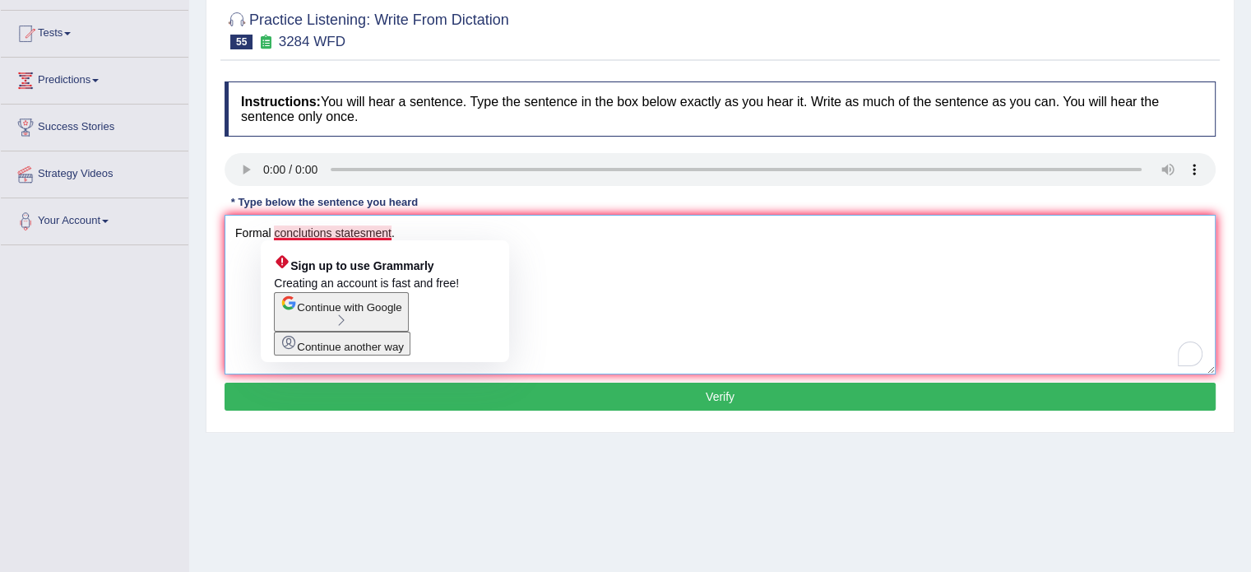
click at [443, 234] on textarea "Formal conclutions statesment." at bounding box center [720, 295] width 991 height 160
click at [335, 231] on textarea "Formal conclutions statesment." at bounding box center [720, 295] width 991 height 160
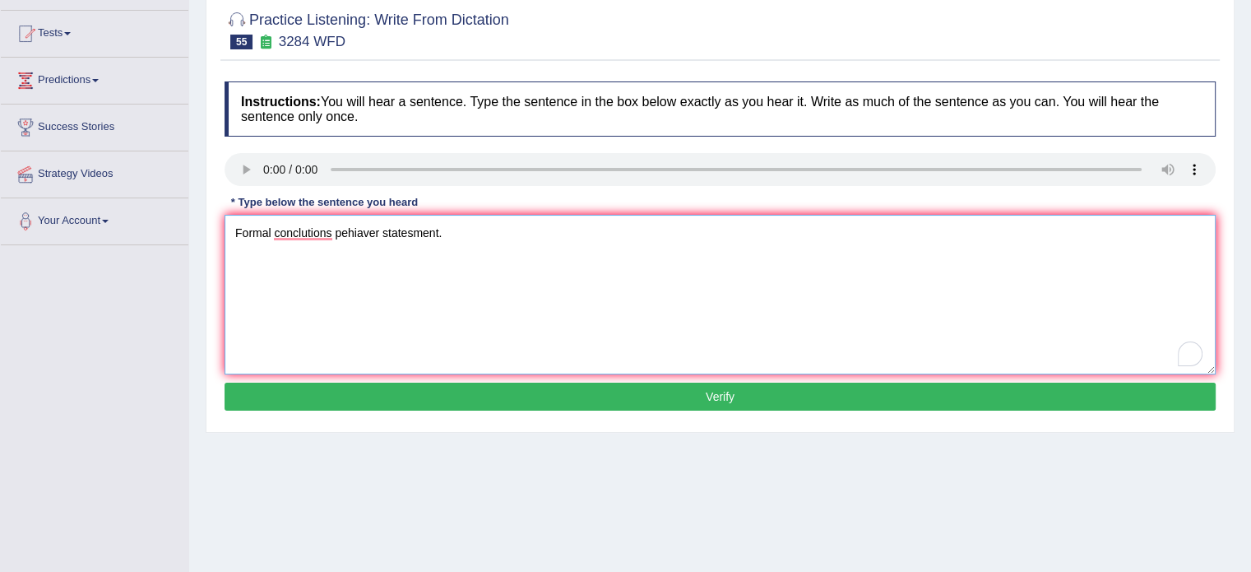
type textarea "Formal conclutions pehiaver statesment."
click at [464, 399] on button "Verify" at bounding box center [720, 396] width 991 height 28
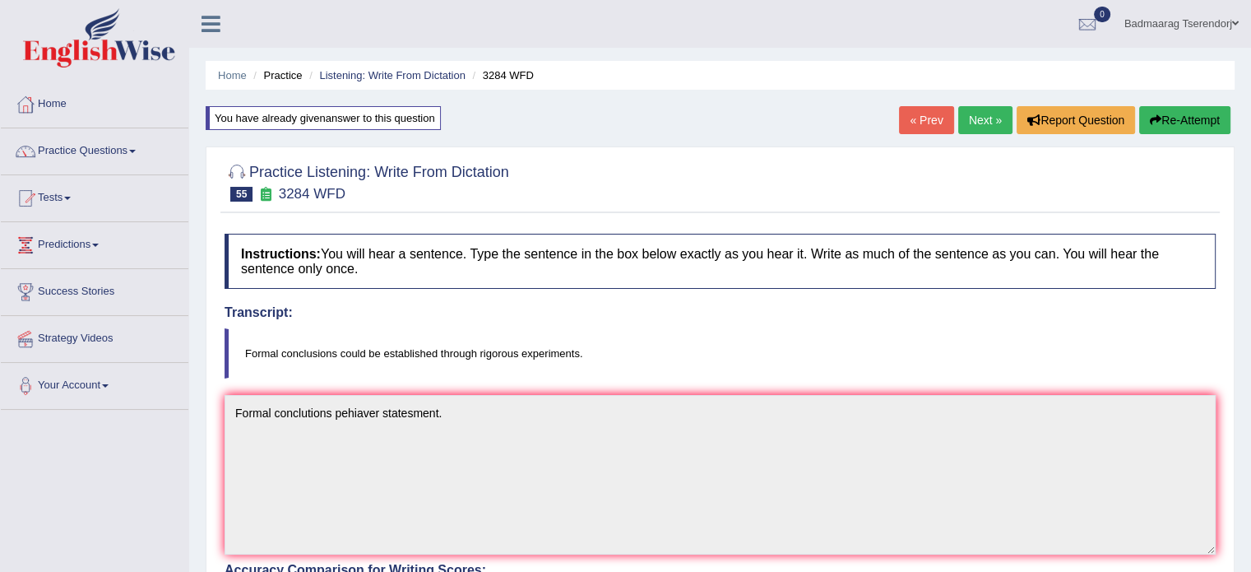
scroll to position [0, 0]
click at [967, 118] on link "Next »" at bounding box center [985, 120] width 54 height 28
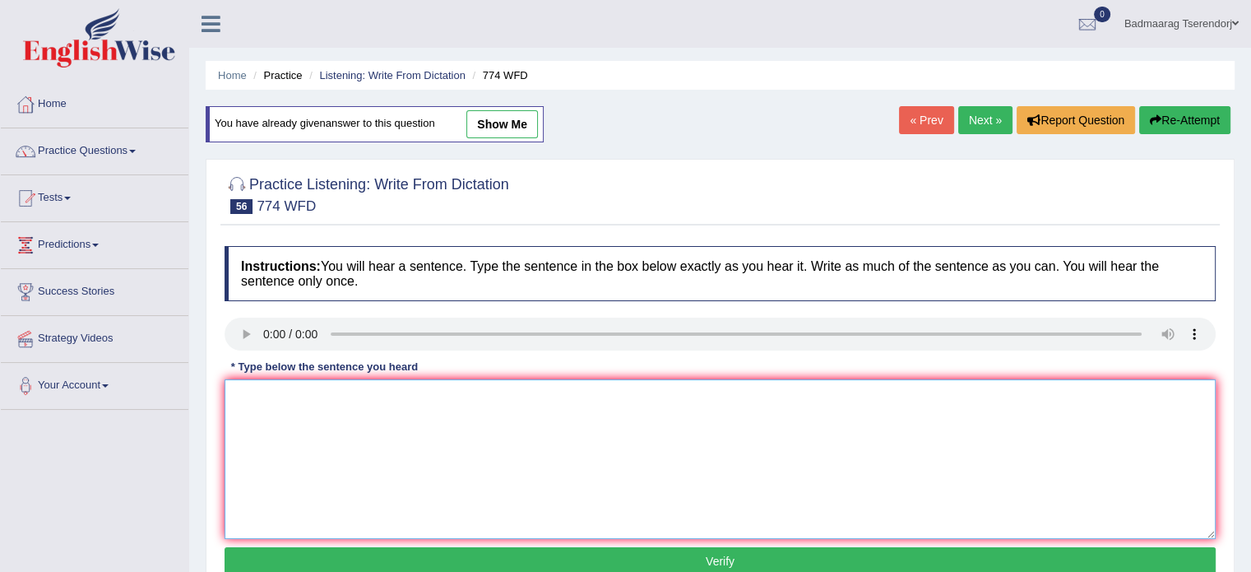
click at [271, 402] on textarea at bounding box center [720, 459] width 991 height 160
click at [239, 398] on textarea "the biol research actevities" at bounding box center [720, 459] width 991 height 160
click at [274, 397] on textarea "The biol research actevities" at bounding box center [720, 459] width 991 height 160
click at [299, 396] on textarea "The biology research actevities" at bounding box center [720, 459] width 991 height 160
click at [402, 396] on textarea "The biology laboratory's research actevities" at bounding box center [720, 459] width 991 height 160
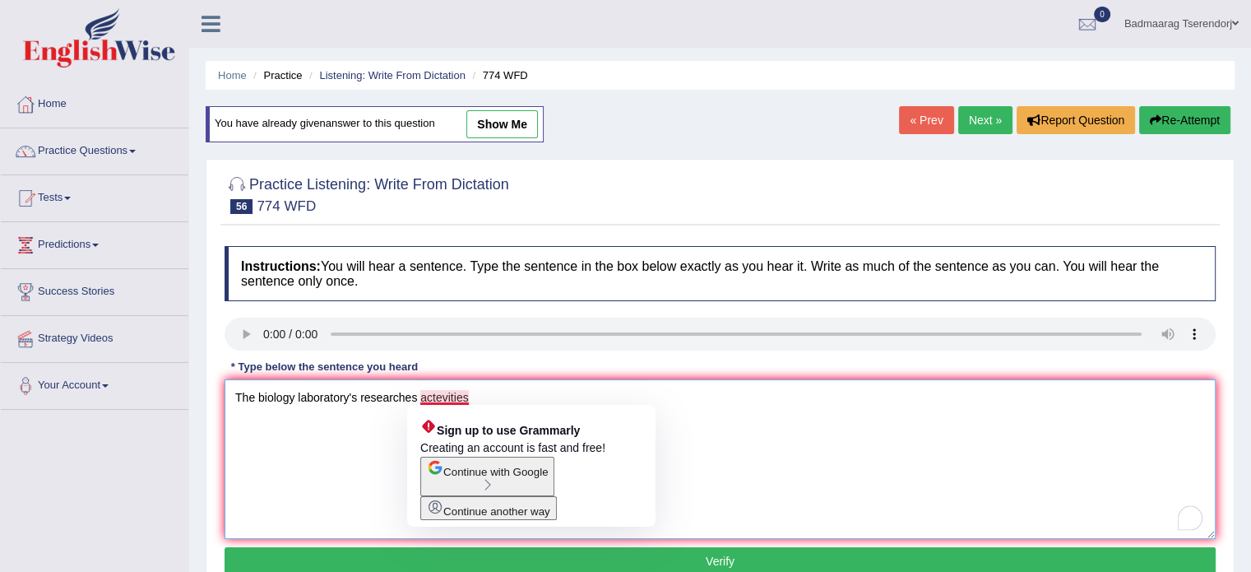
click at [476, 397] on textarea "The biology laboratory's researches actevities" at bounding box center [720, 459] width 991 height 160
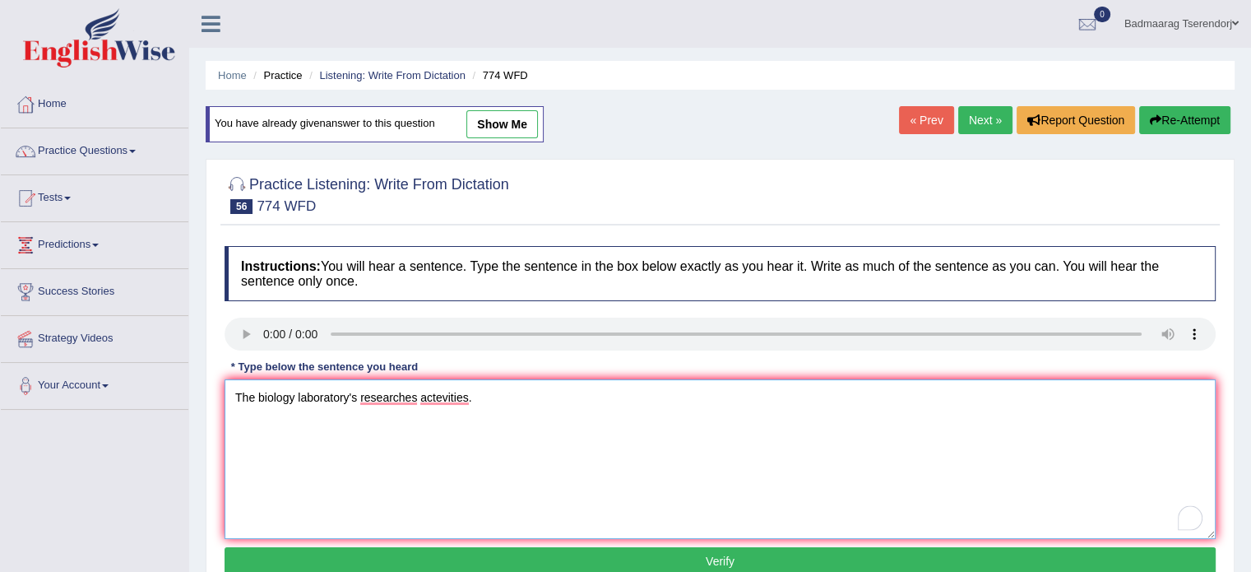
type textarea "The biology laboratory's researches actevities."
click at [503, 555] on button "Verify" at bounding box center [720, 561] width 991 height 28
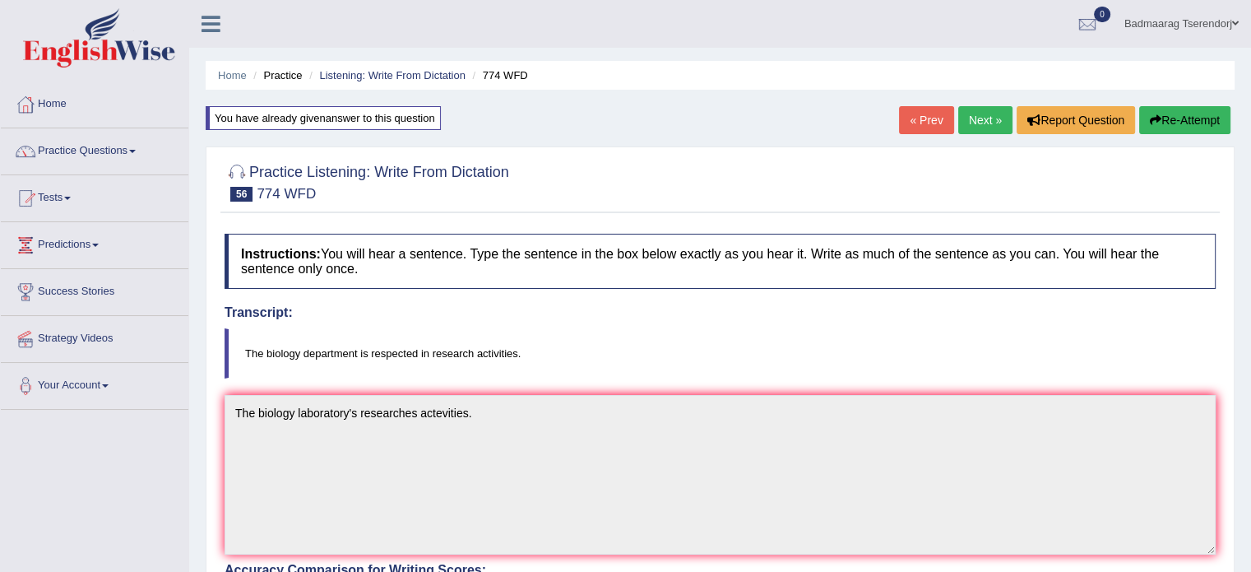
click at [981, 116] on link "Next »" at bounding box center [985, 120] width 54 height 28
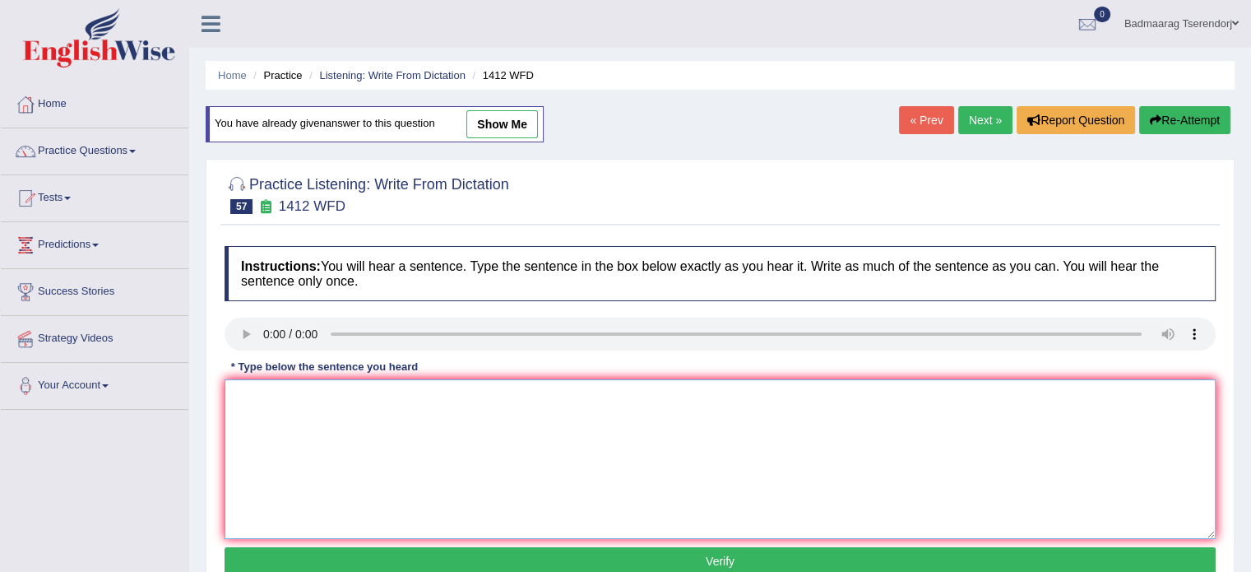
click at [273, 409] on textarea at bounding box center [720, 459] width 991 height 160
click at [240, 392] on textarea "argu devol areas" at bounding box center [720, 459] width 991 height 160
click at [398, 395] on textarea "Argicultucal devolopment areas" at bounding box center [720, 459] width 991 height 160
type textarea "Argicultucal devolopment areas."
click at [395, 558] on button "Verify" at bounding box center [720, 561] width 991 height 28
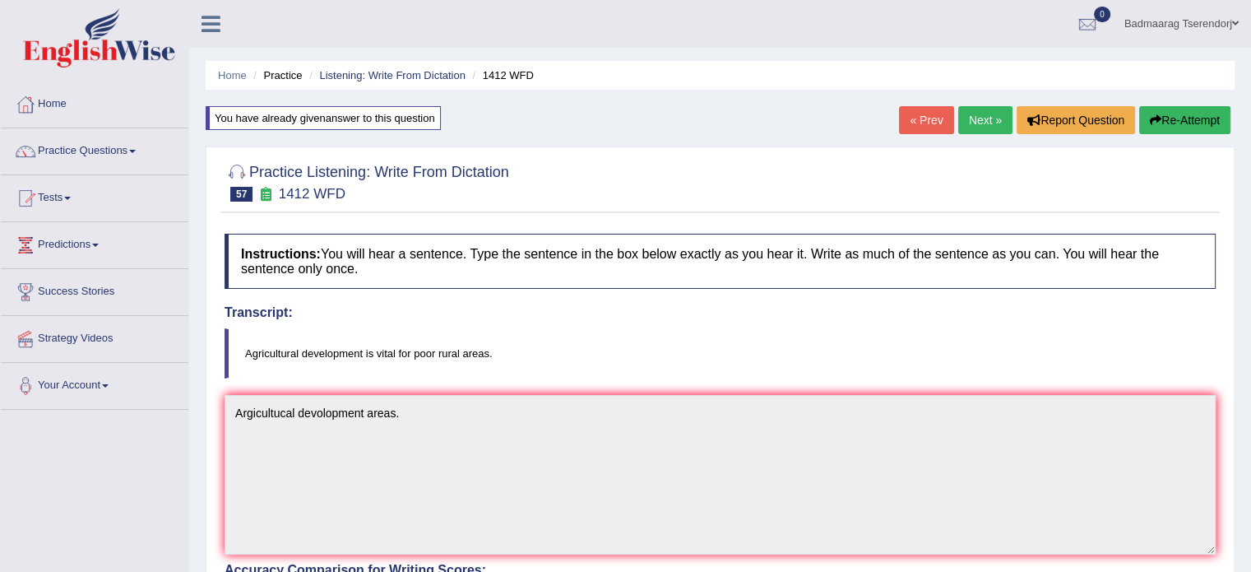
click at [984, 121] on link "Next »" at bounding box center [985, 120] width 54 height 28
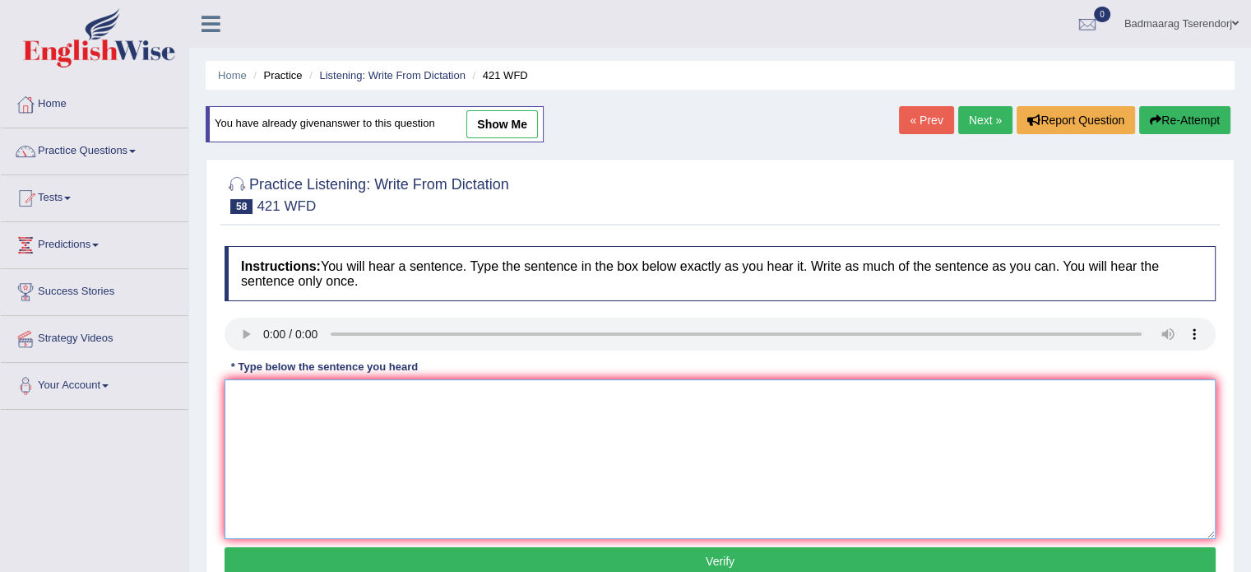
click at [276, 410] on textarea at bounding box center [720, 459] width 991 height 160
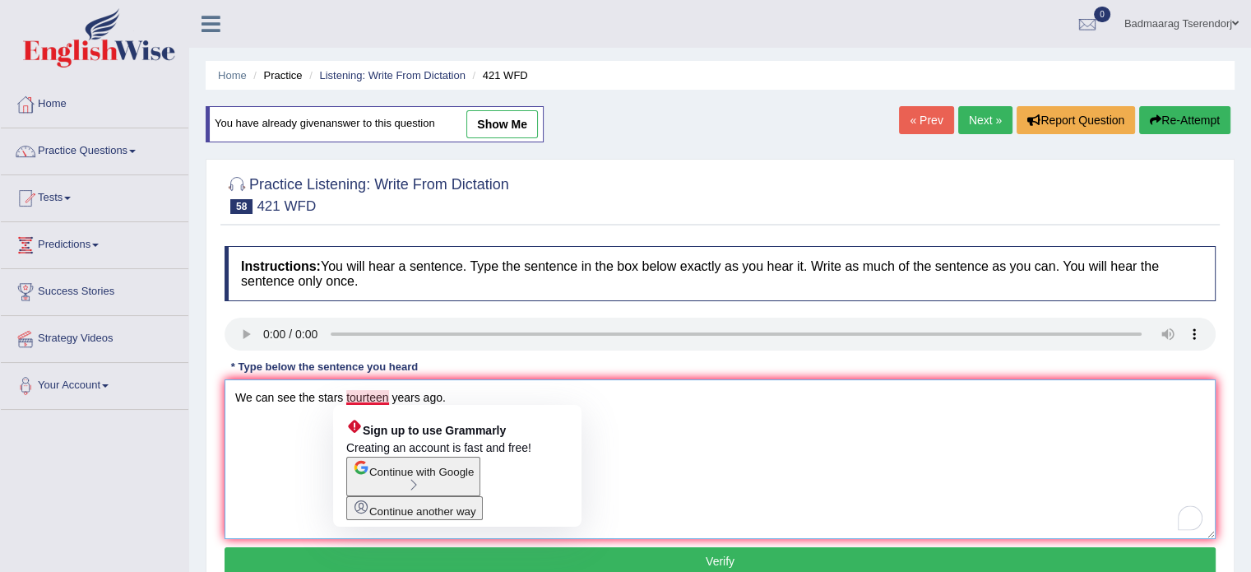
click at [348, 398] on textarea "We can see the stars tourteen years ago." at bounding box center [720, 459] width 991 height 160
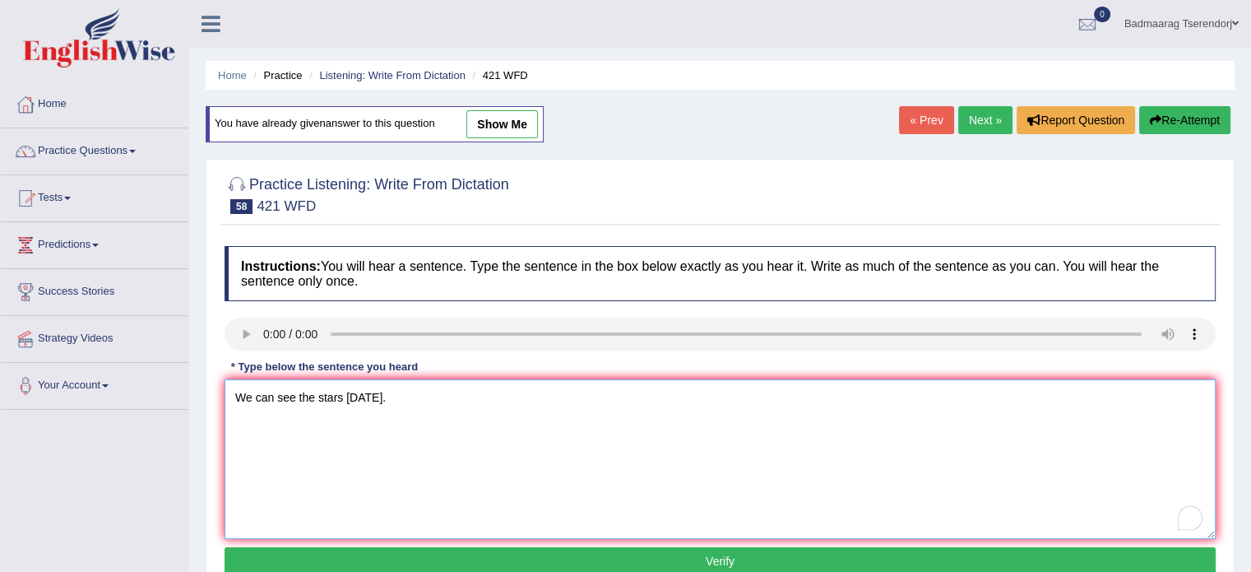
type textarea "We can see the stars fourteen years ago."
click at [463, 565] on button "Verify" at bounding box center [720, 561] width 991 height 28
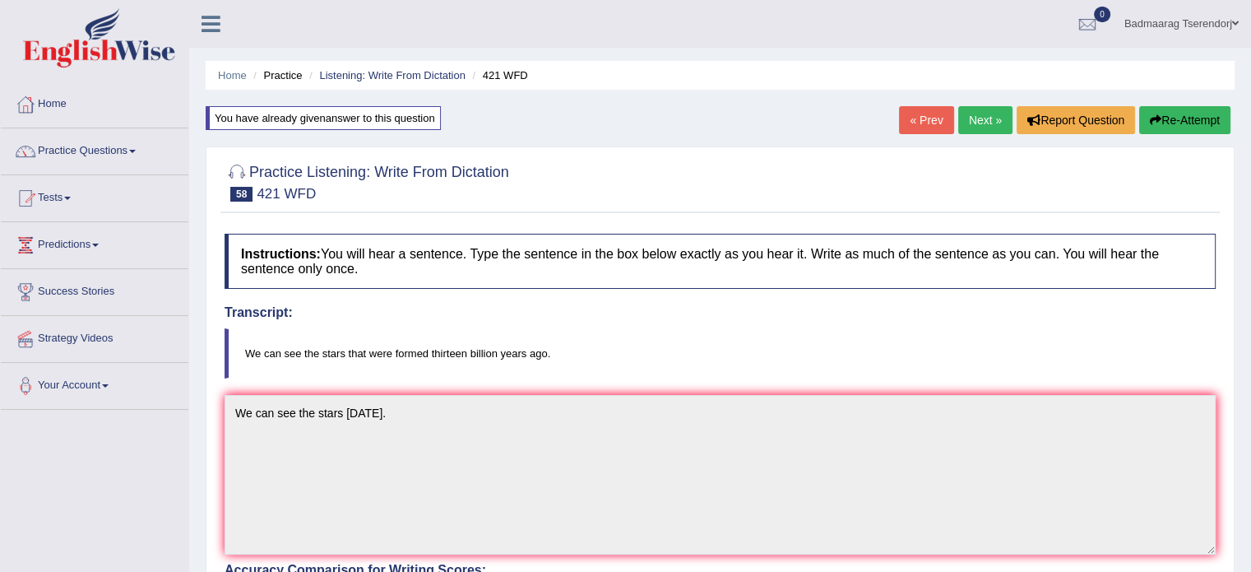
click at [986, 118] on link "Next »" at bounding box center [985, 120] width 54 height 28
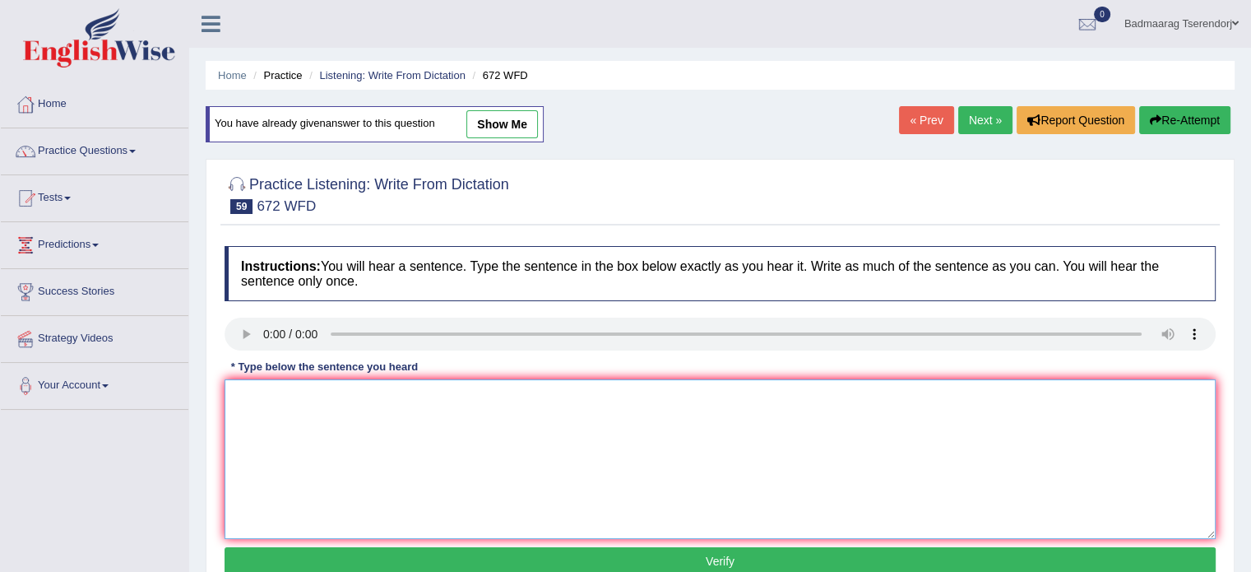
click at [262, 400] on textarea at bounding box center [720, 459] width 991 height 160
type textarea "Students are encourage"
click at [325, 565] on button "Verify" at bounding box center [720, 561] width 991 height 28
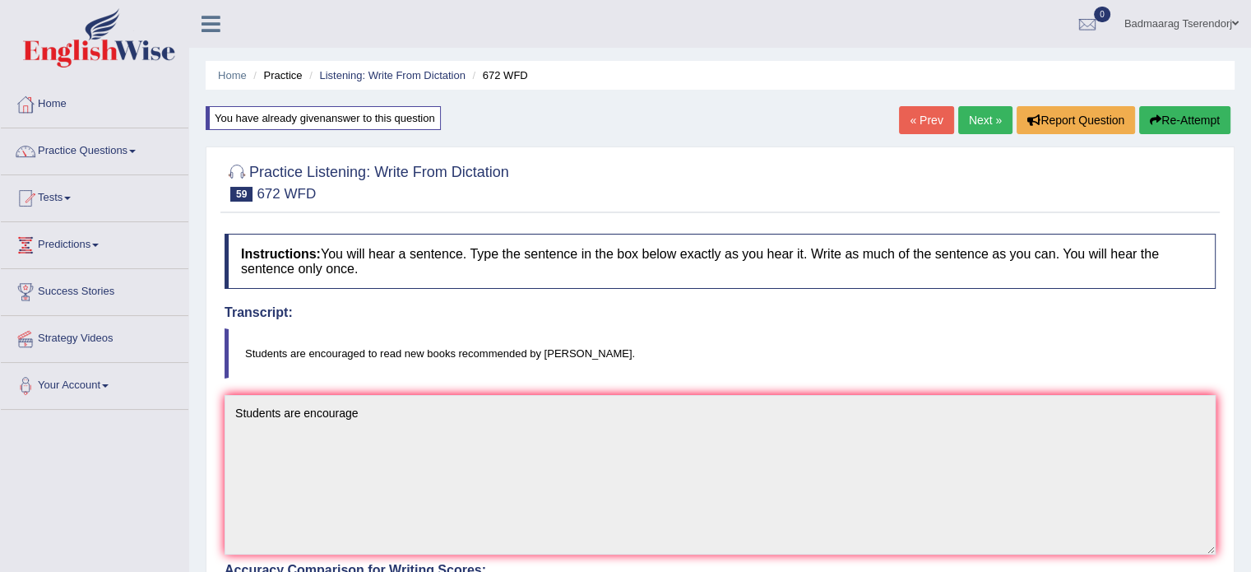
click at [981, 118] on link "Next »" at bounding box center [985, 120] width 54 height 28
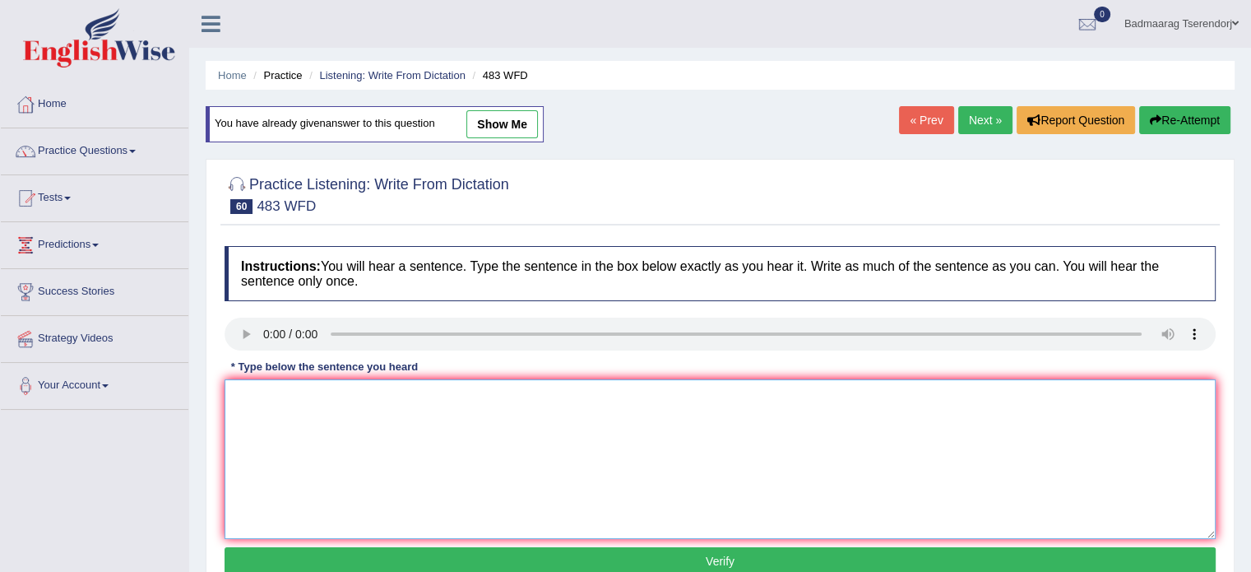
click at [247, 408] on textarea at bounding box center [720, 459] width 991 height 160
type textarea "A"
click at [363, 395] on textarea "Organization need to arts other communities." at bounding box center [720, 459] width 991 height 160
type textarea "Organization need to art other communities."
click at [509, 554] on button "Verify" at bounding box center [720, 561] width 991 height 28
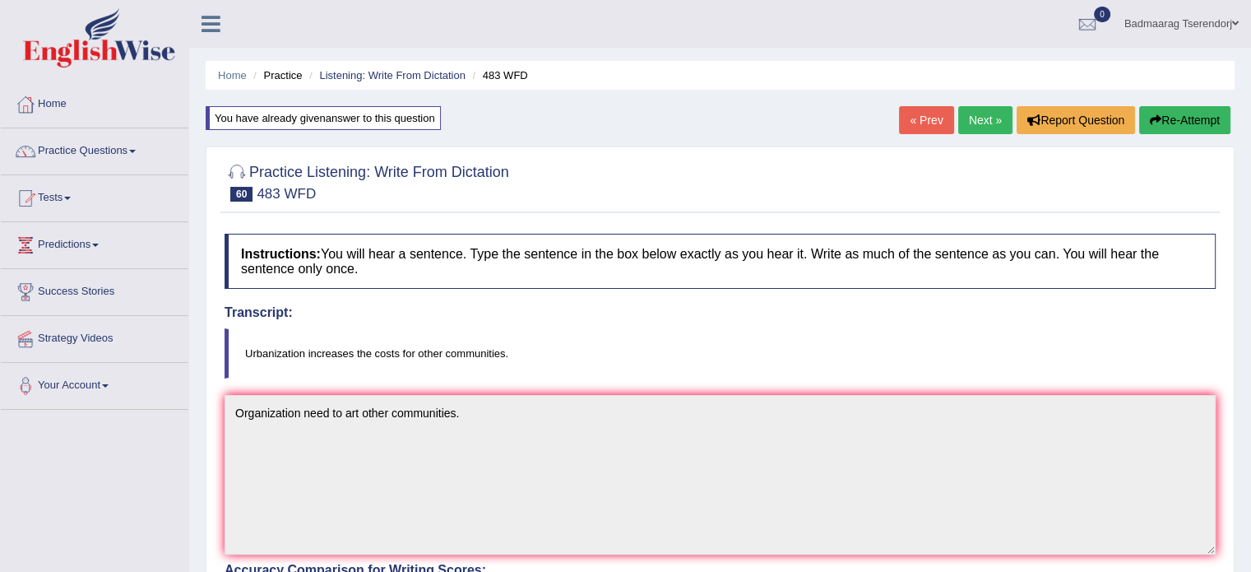
click at [983, 116] on link "Next »" at bounding box center [985, 120] width 54 height 28
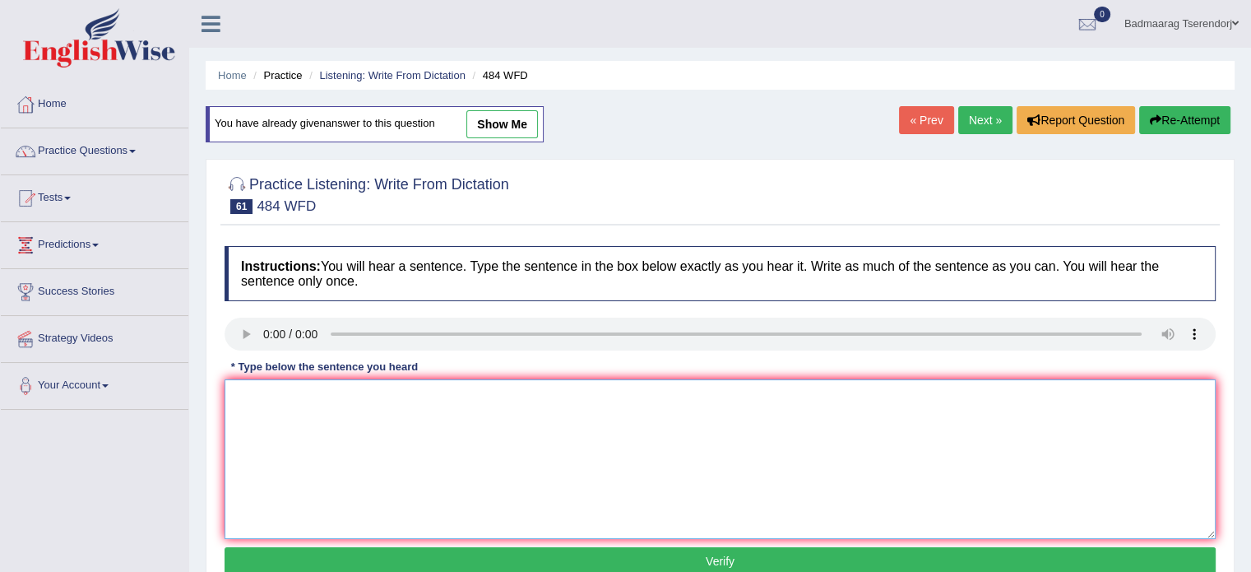
click at [262, 417] on textarea at bounding box center [720, 459] width 991 height 160
click at [293, 398] on textarea "Social med ia goverment problem." at bounding box center [720, 459] width 991 height 160
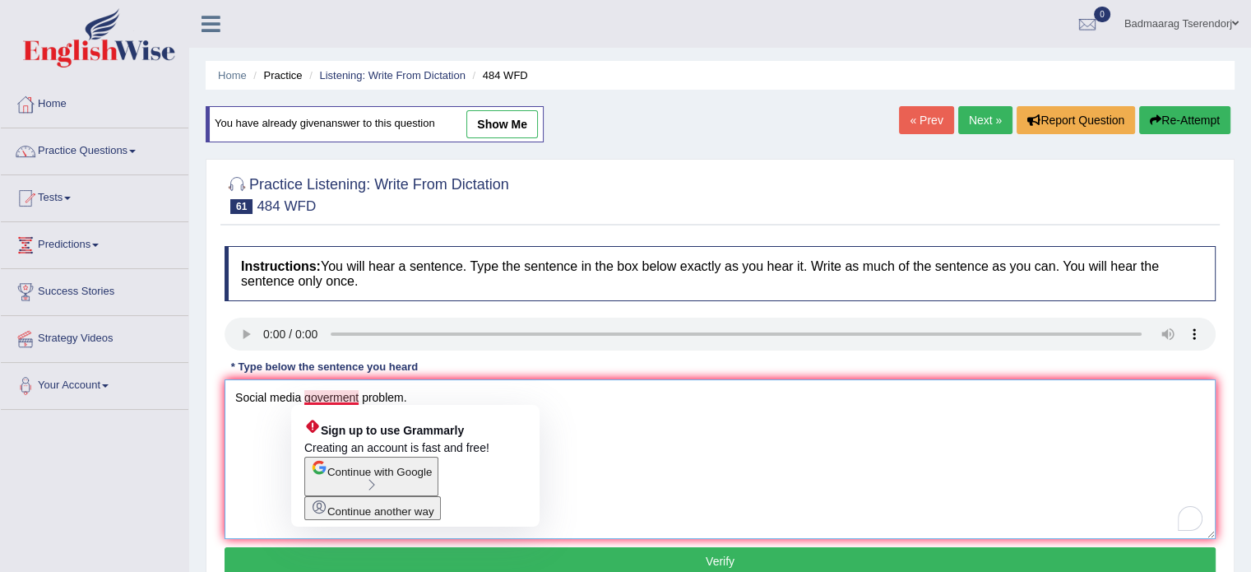
click at [359, 399] on textarea "Social media goverment problem." at bounding box center [720, 459] width 991 height 160
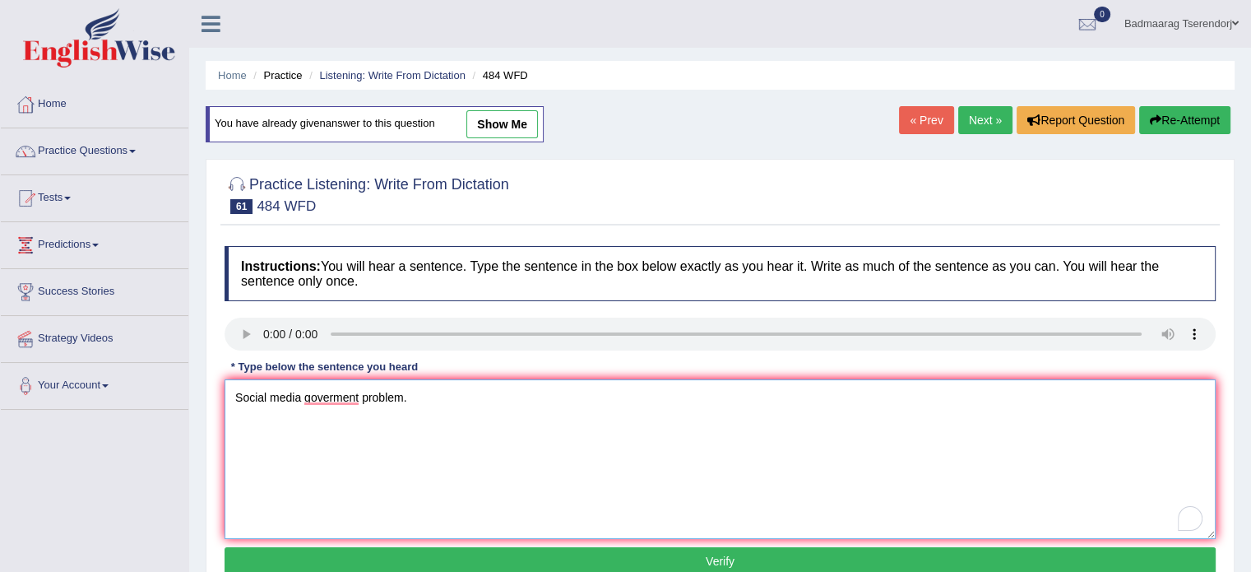
click at [433, 399] on textarea "Social media goverment problem." at bounding box center [720, 459] width 991 height 160
type textarea "Social media goverment problem."
click at [569, 552] on button "Verify" at bounding box center [720, 561] width 991 height 28
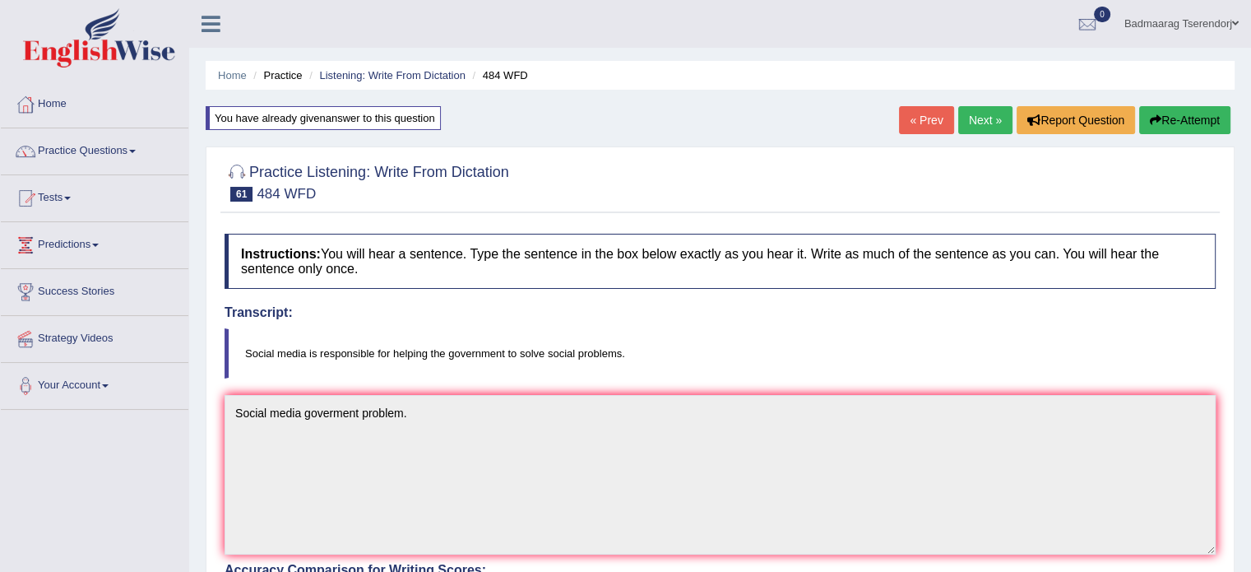
click at [974, 118] on link "Next »" at bounding box center [985, 120] width 54 height 28
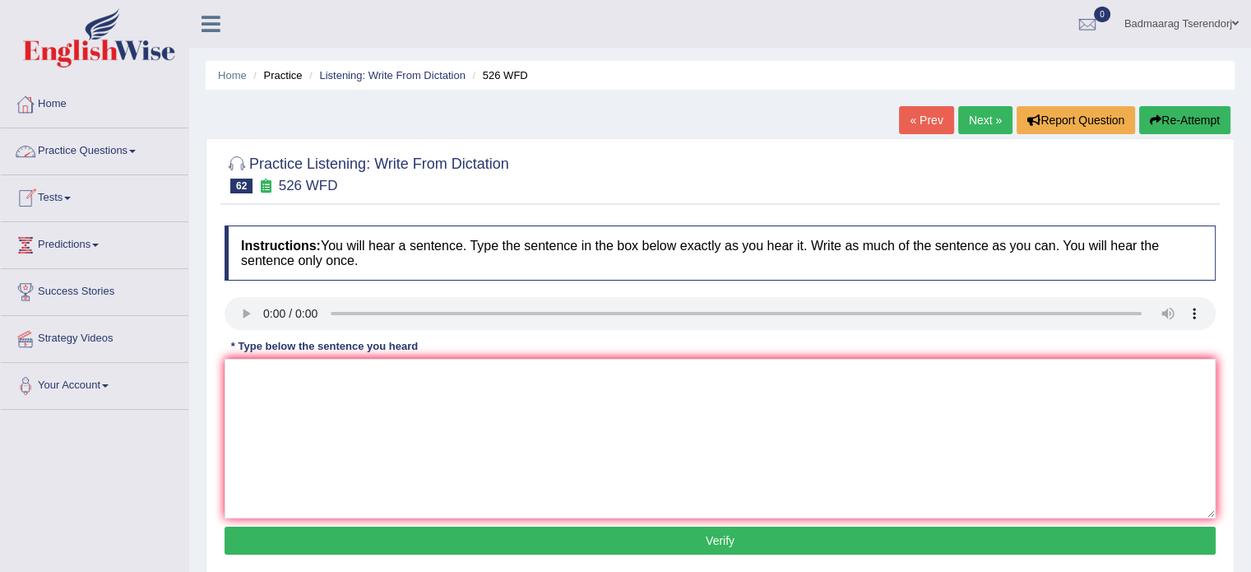
click at [55, 98] on link "Home" at bounding box center [95, 101] width 188 height 41
